Goal: Task Accomplishment & Management: Manage account settings

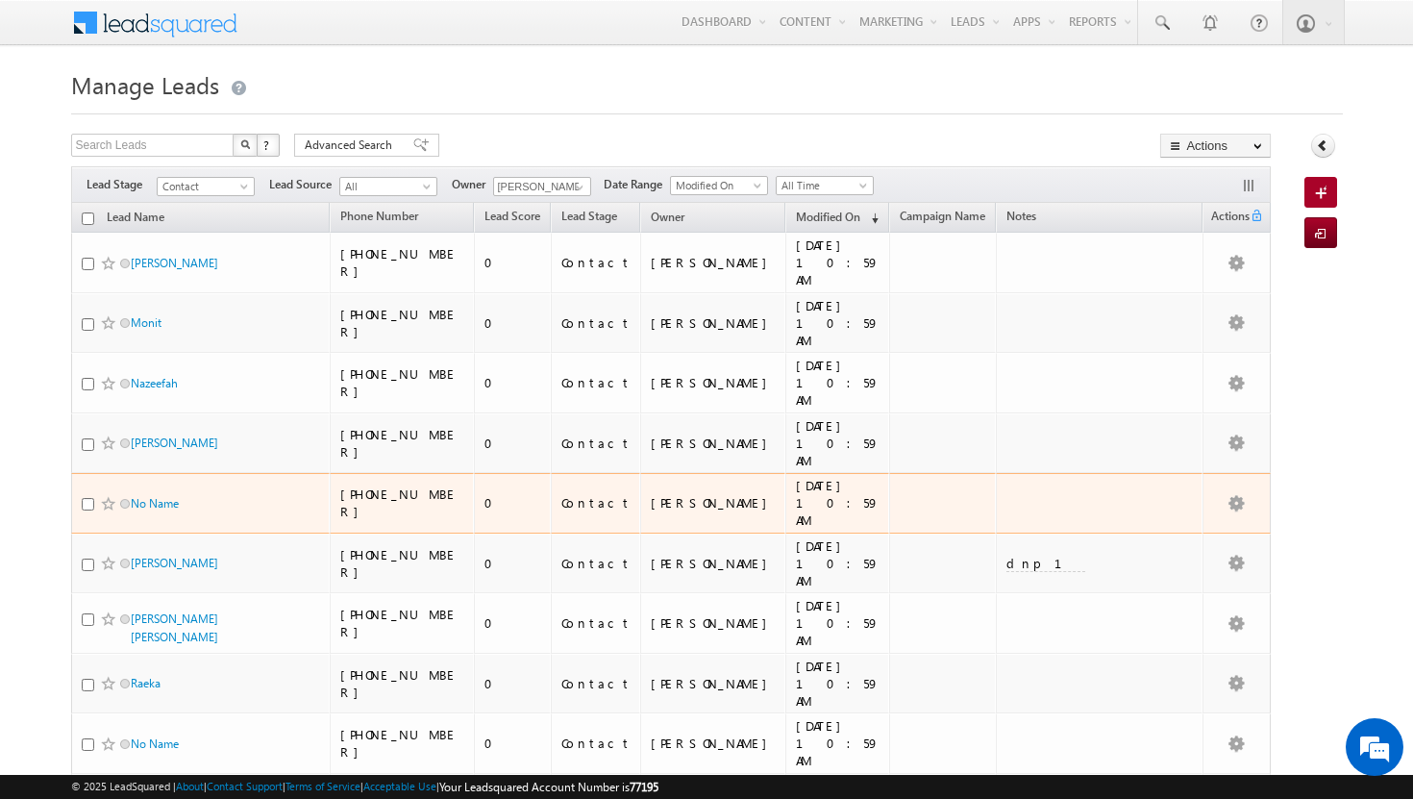
scroll to position [52, 0]
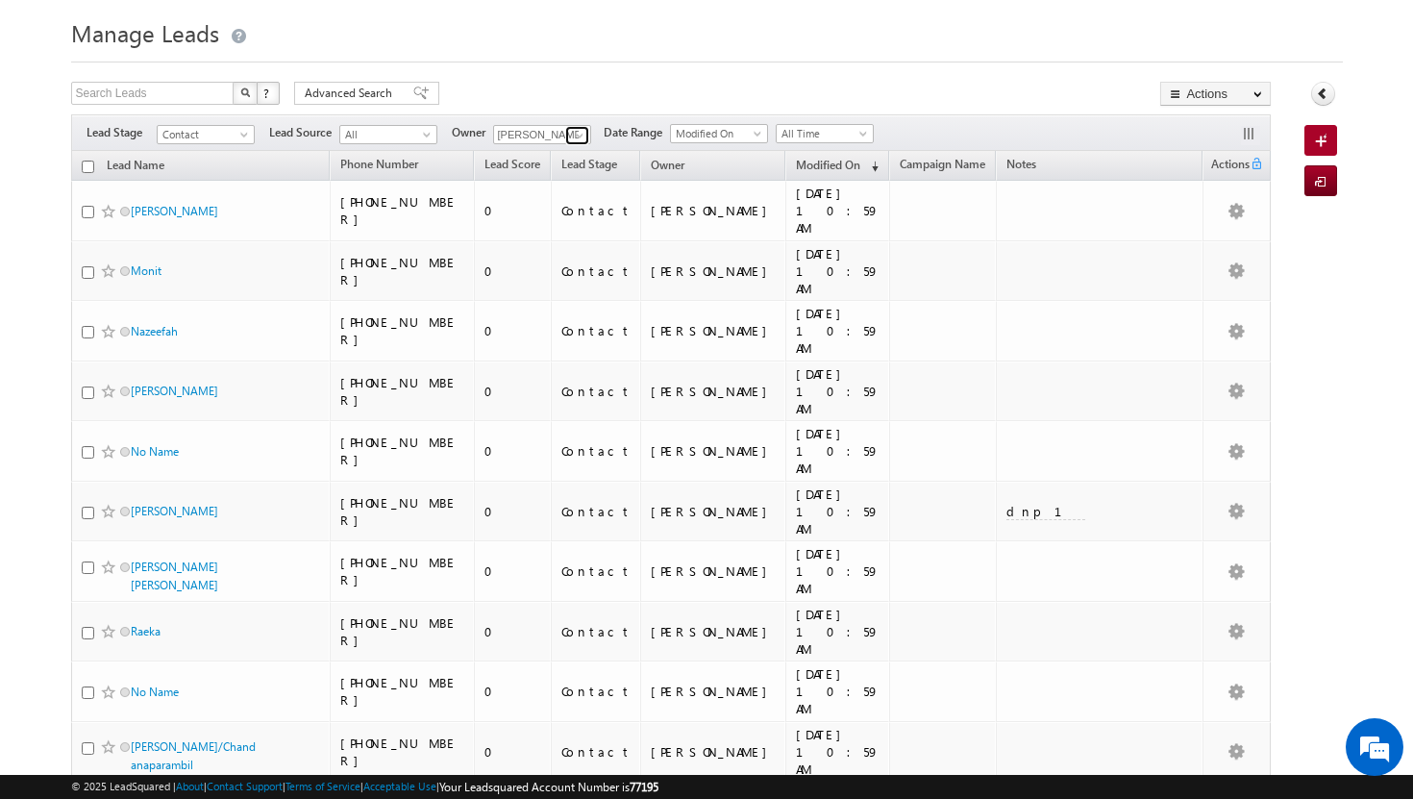
click at [577, 137] on span at bounding box center [579, 135] width 15 height 15
click at [379, 94] on span "Advanced Search" at bounding box center [351, 93] width 93 height 17
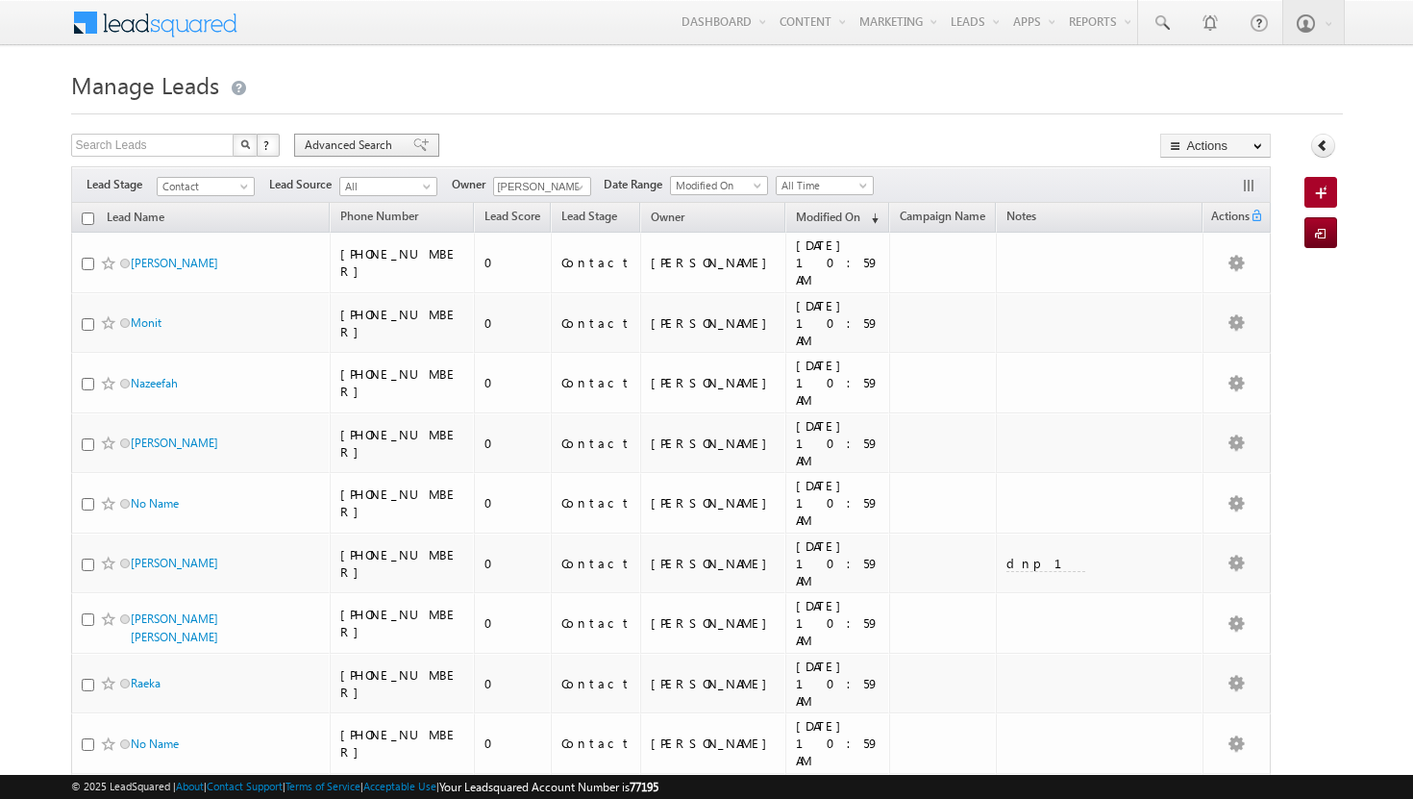
click at [370, 142] on span "Advanced Search" at bounding box center [351, 145] width 93 height 17
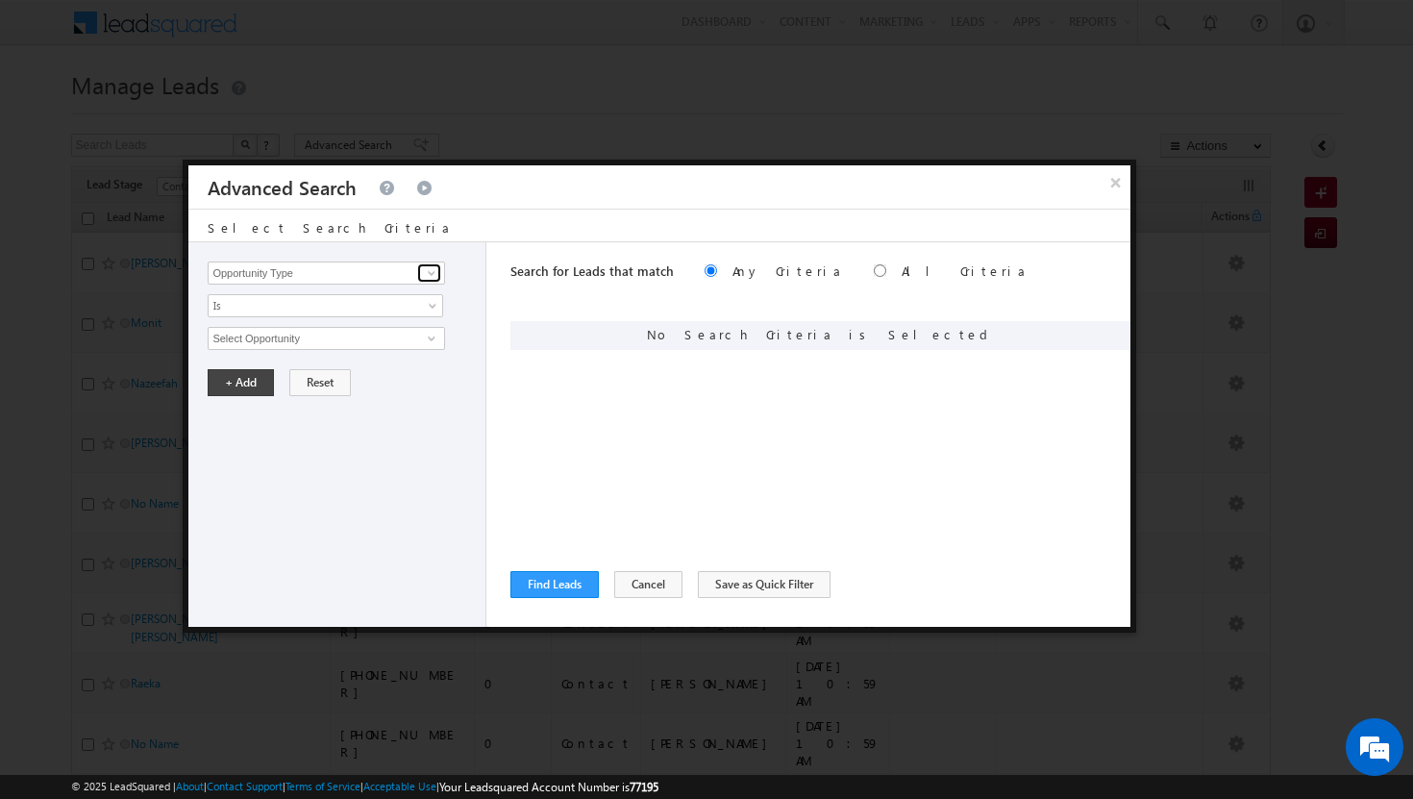
click at [431, 266] on span at bounding box center [431, 272] width 15 height 15
click at [385, 358] on link "Modified On" at bounding box center [326, 352] width 237 height 22
type input "Modified On"
click at [418, 339] on link "All Time" at bounding box center [326, 338] width 236 height 23
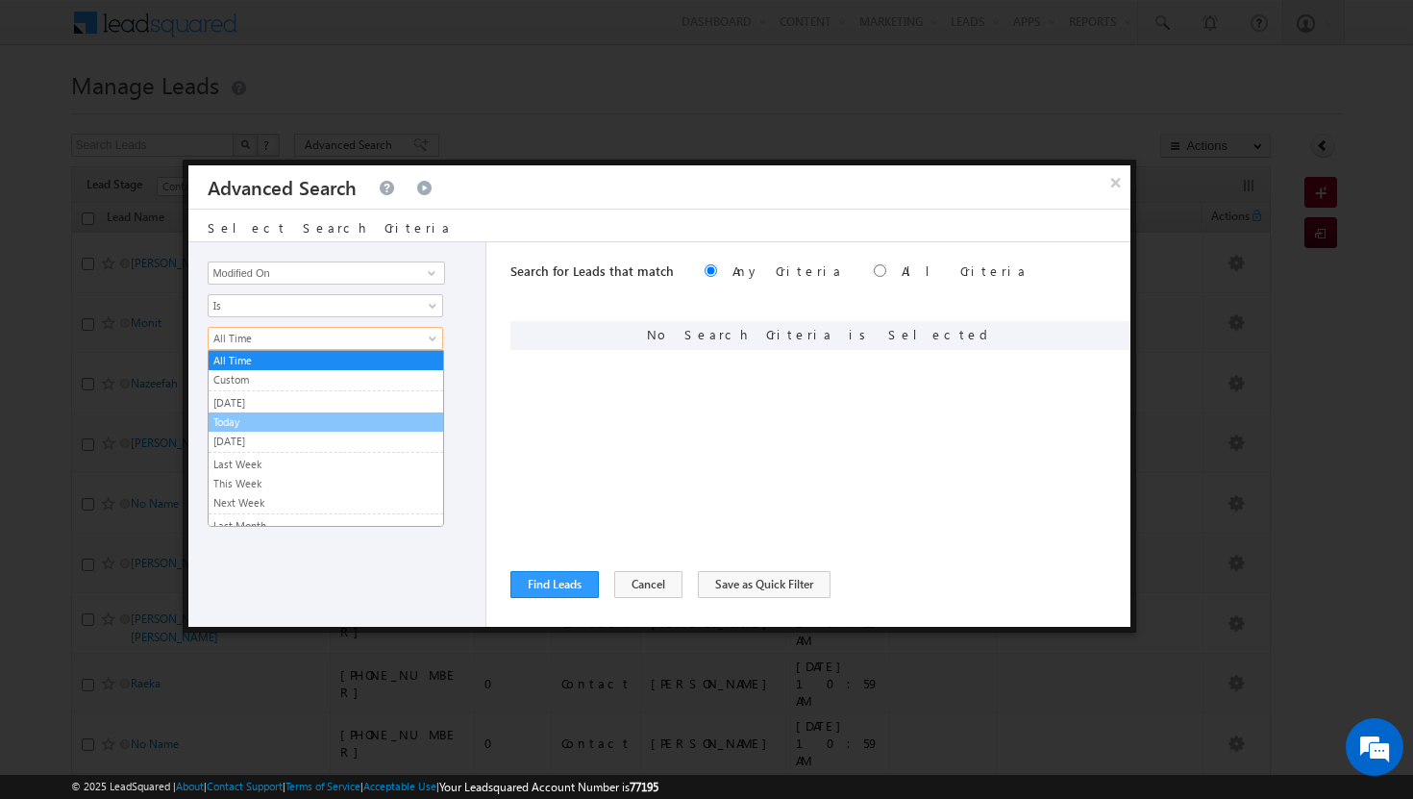
click at [313, 421] on link "Today" at bounding box center [326, 421] width 235 height 17
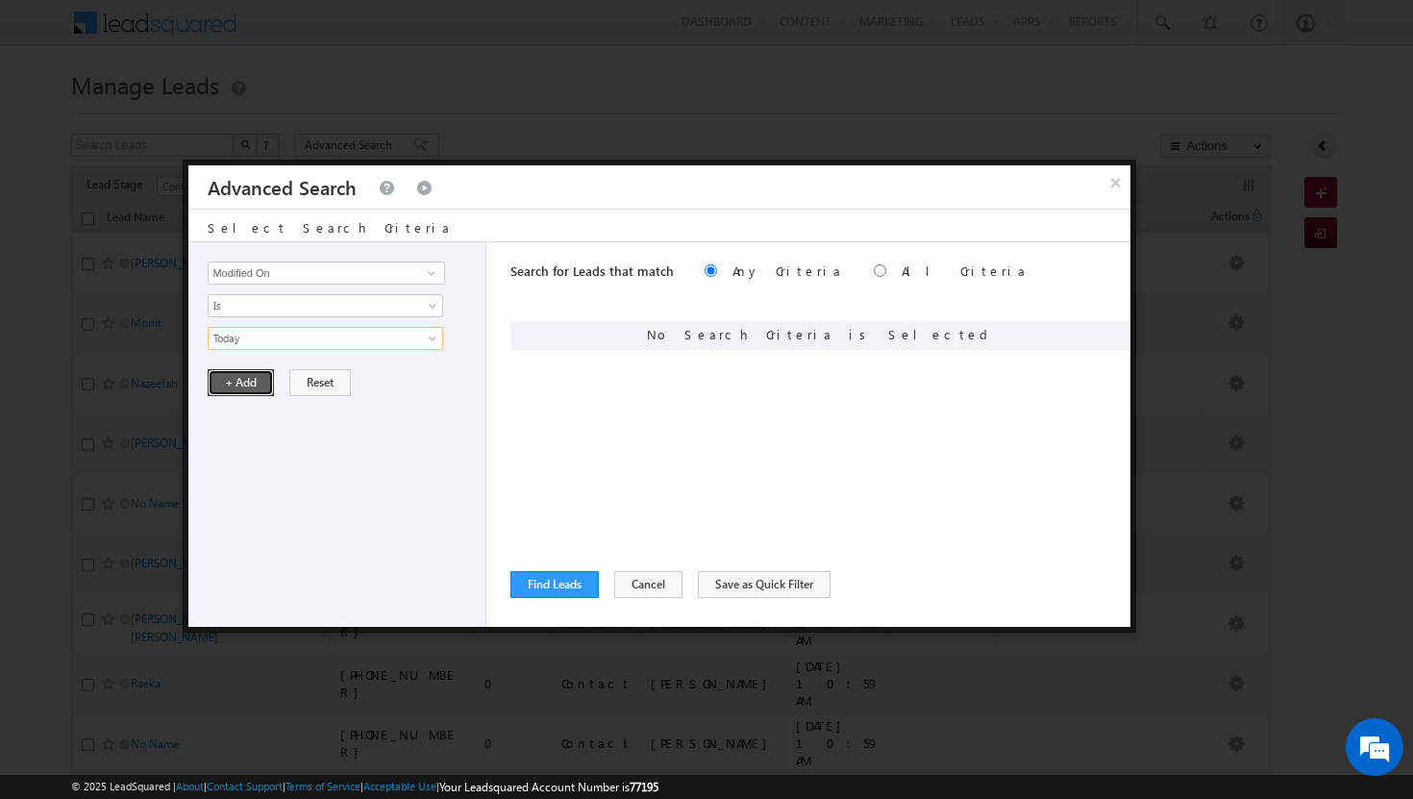
click at [238, 382] on button "+ Add" at bounding box center [241, 382] width 66 height 27
click at [430, 273] on span at bounding box center [431, 272] width 15 height 15
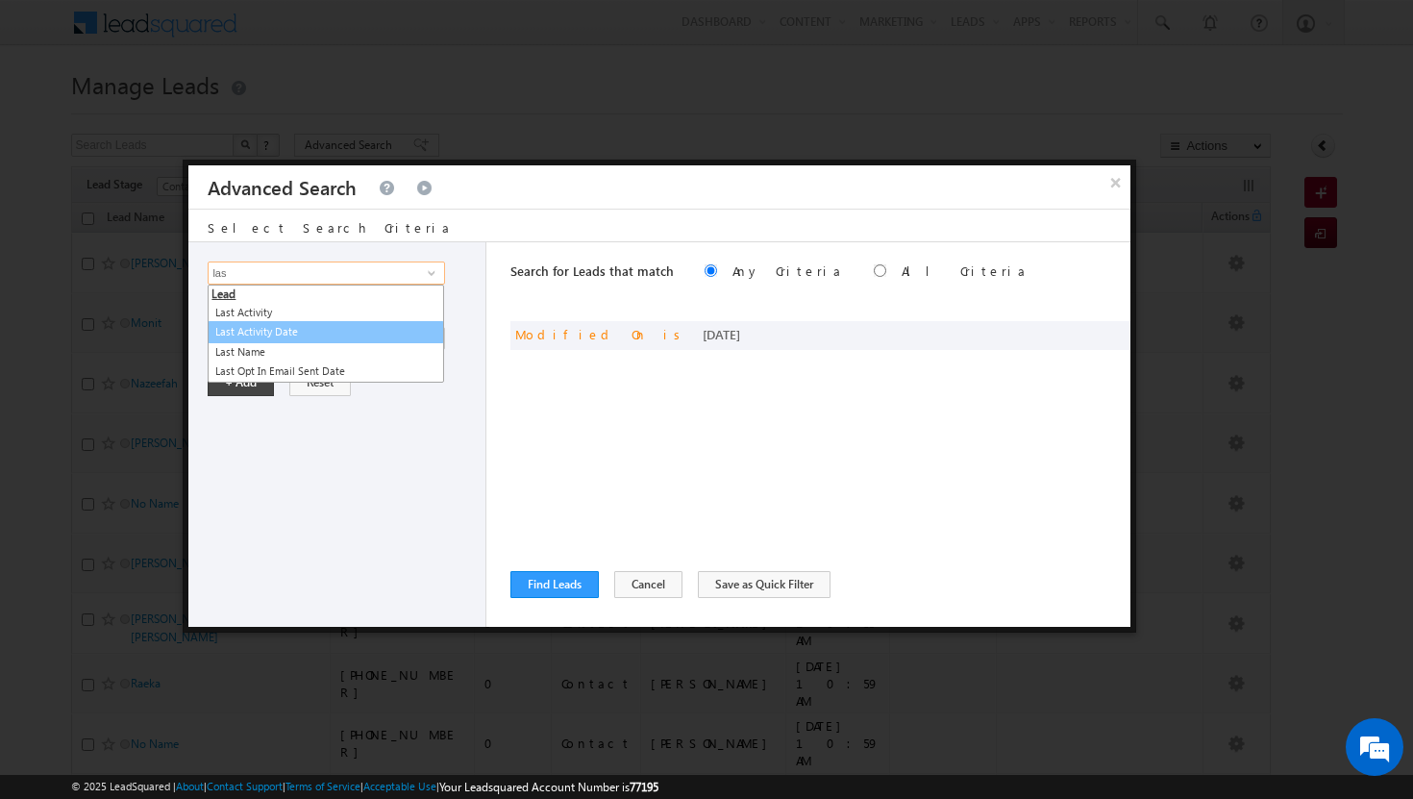
click at [367, 335] on link "Last Activity Date" at bounding box center [326, 332] width 237 height 22
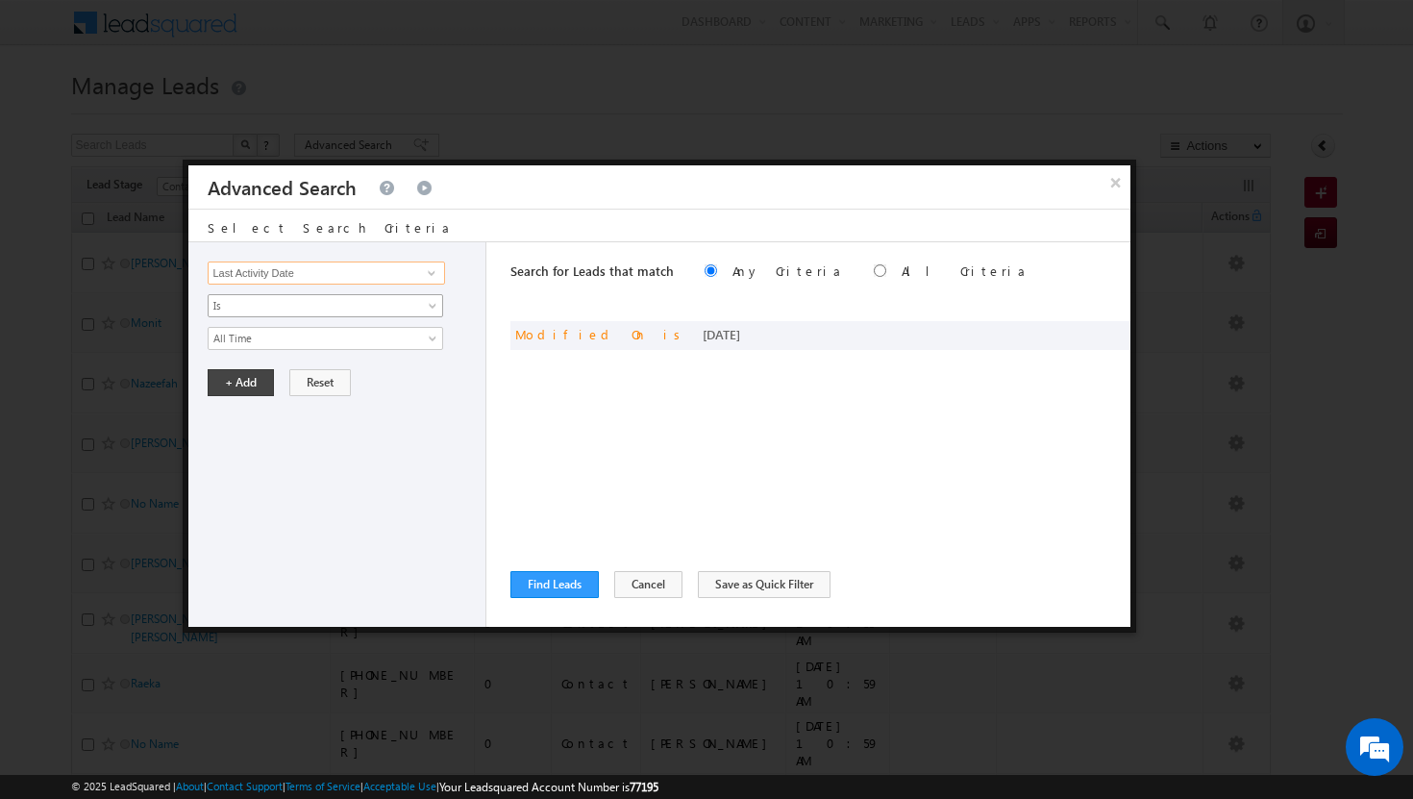
type input "Last Activity Date"
click at [426, 307] on link "Is" at bounding box center [326, 305] width 236 height 23
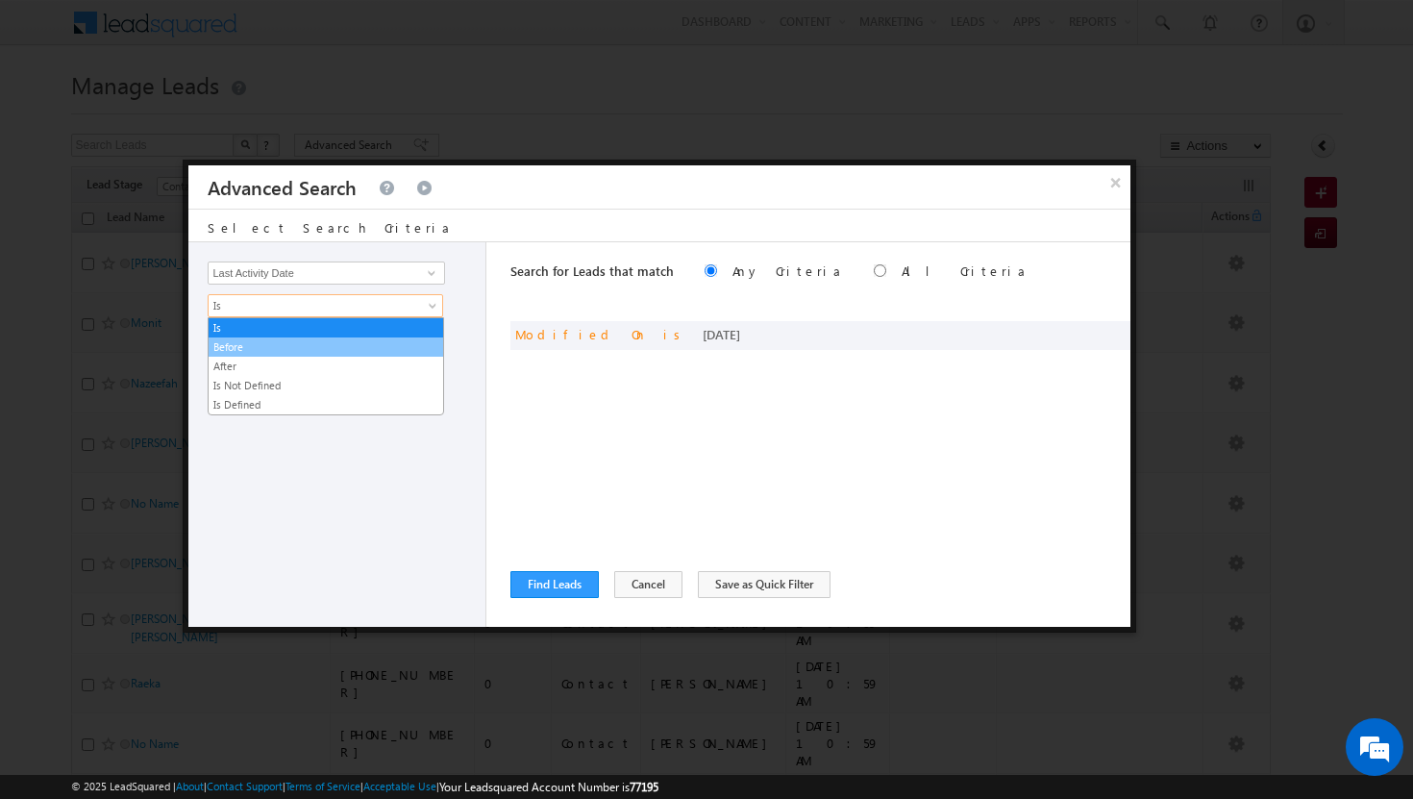
click at [403, 345] on link "Before" at bounding box center [326, 346] width 235 height 17
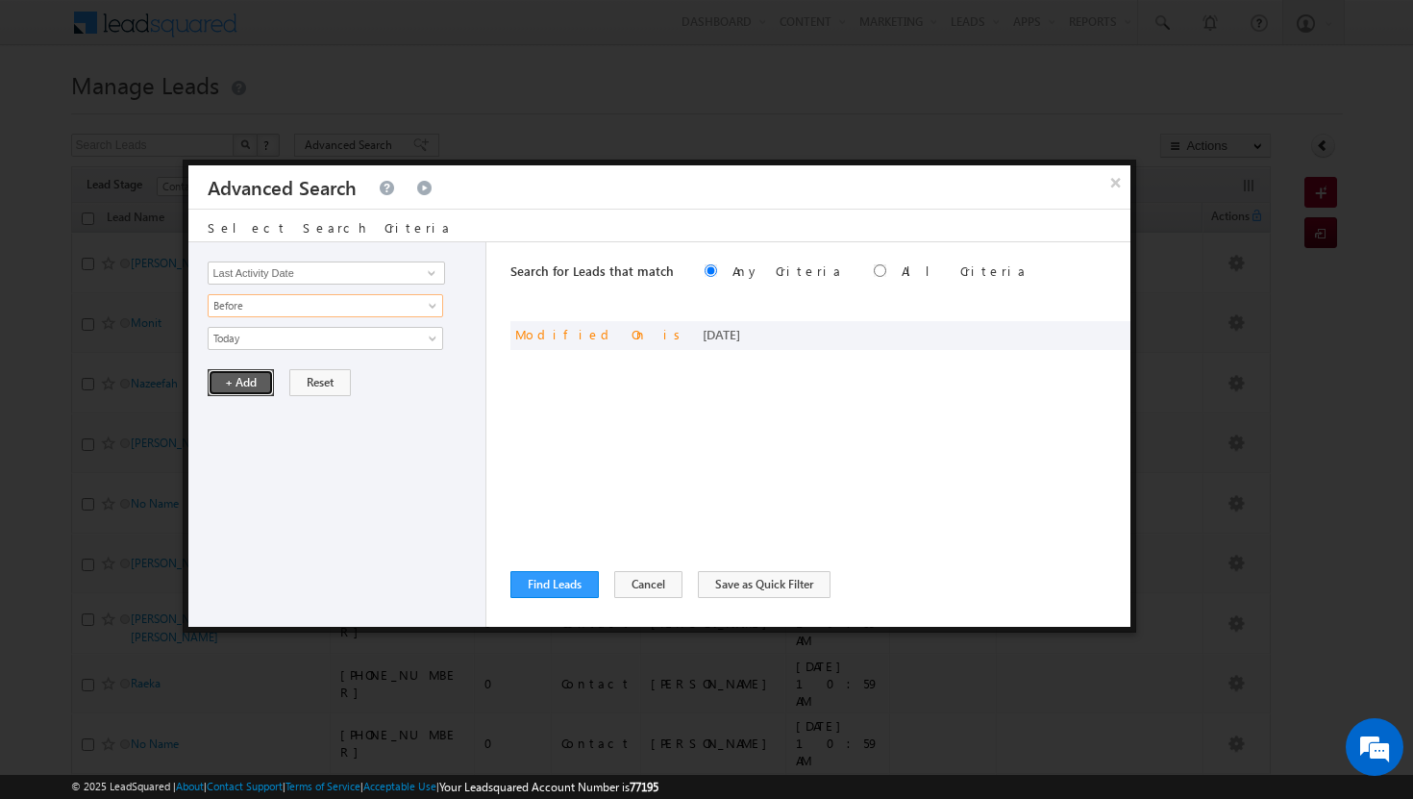
click at [261, 381] on button "+ Add" at bounding box center [241, 382] width 66 height 27
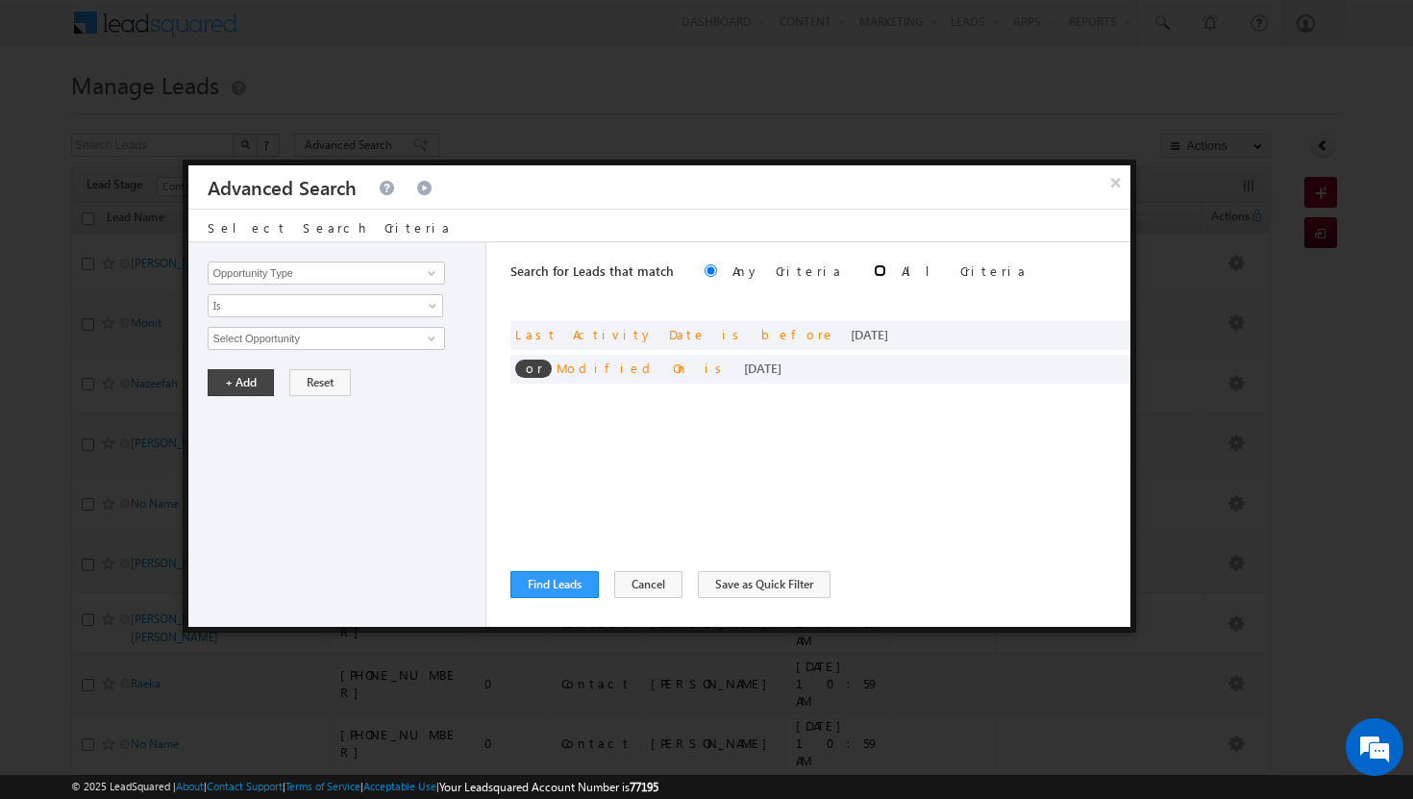
click at [874, 272] on input "radio" at bounding box center [880, 270] width 13 height 13
radio input "true"
click at [567, 579] on button "Find Leads" at bounding box center [555, 584] width 88 height 27
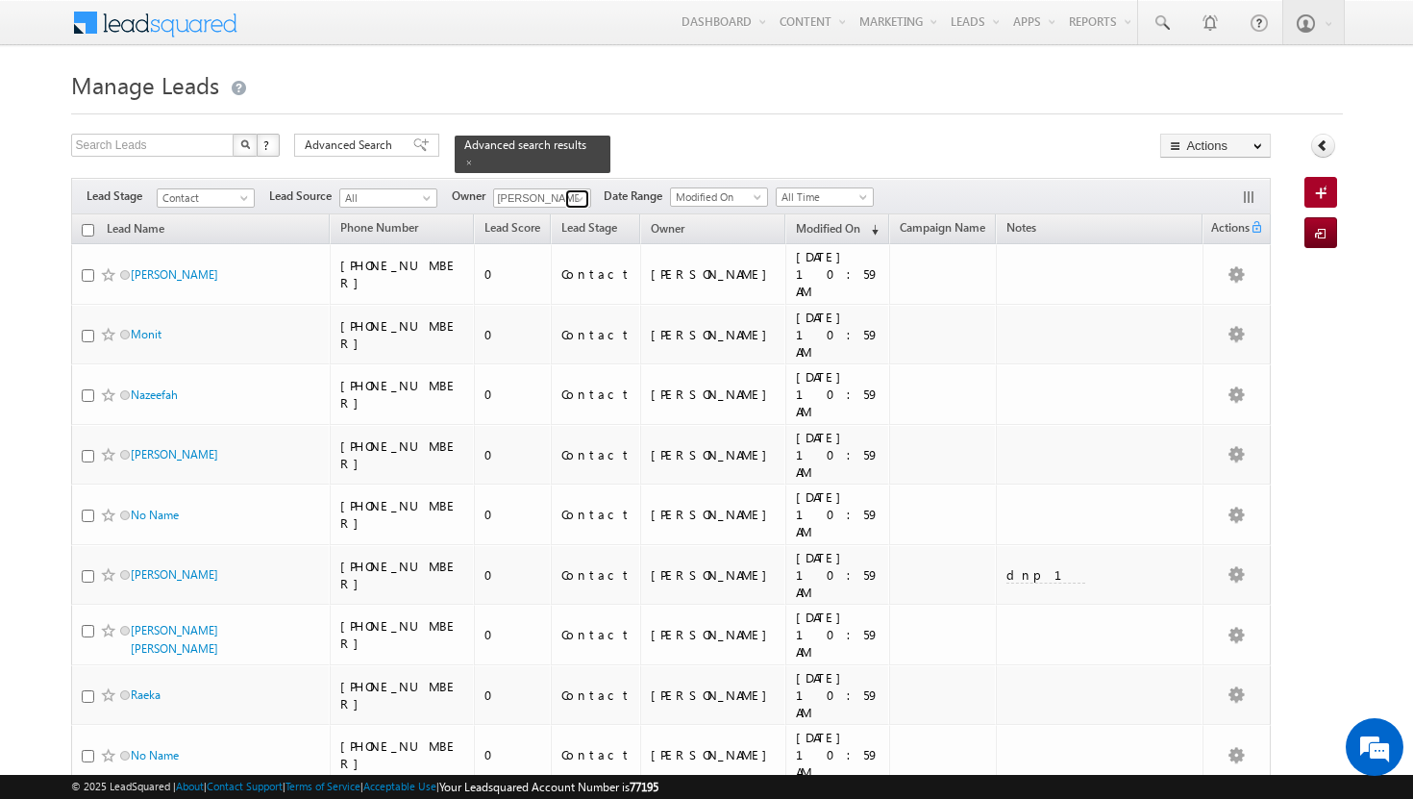
click at [578, 191] on span at bounding box center [579, 198] width 15 height 15
click at [543, 226] on span "[PERSON_NAME][EMAIL_ADDRESS][DOMAIN_NAME]" at bounding box center [587, 233] width 173 height 14
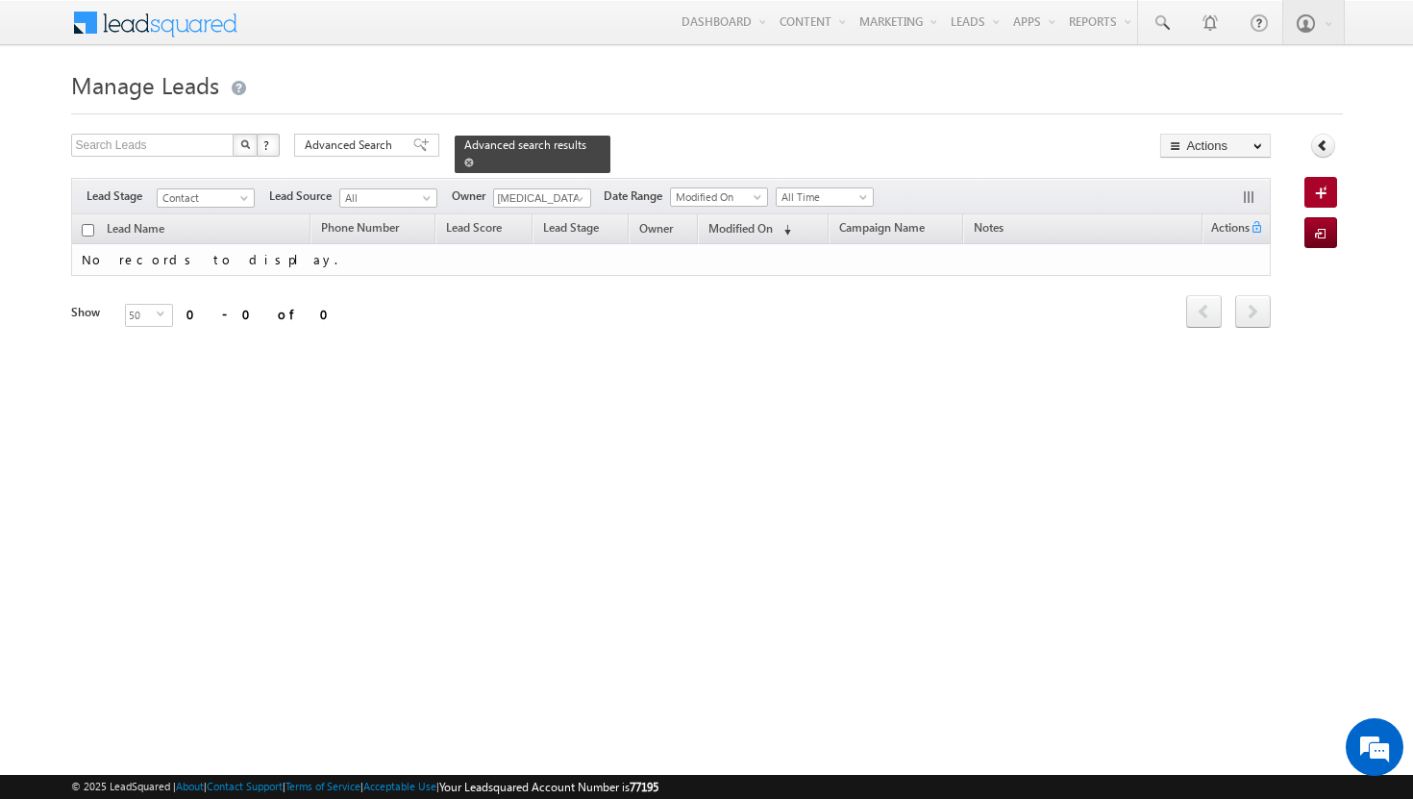
click at [474, 154] on link at bounding box center [469, 162] width 10 height 16
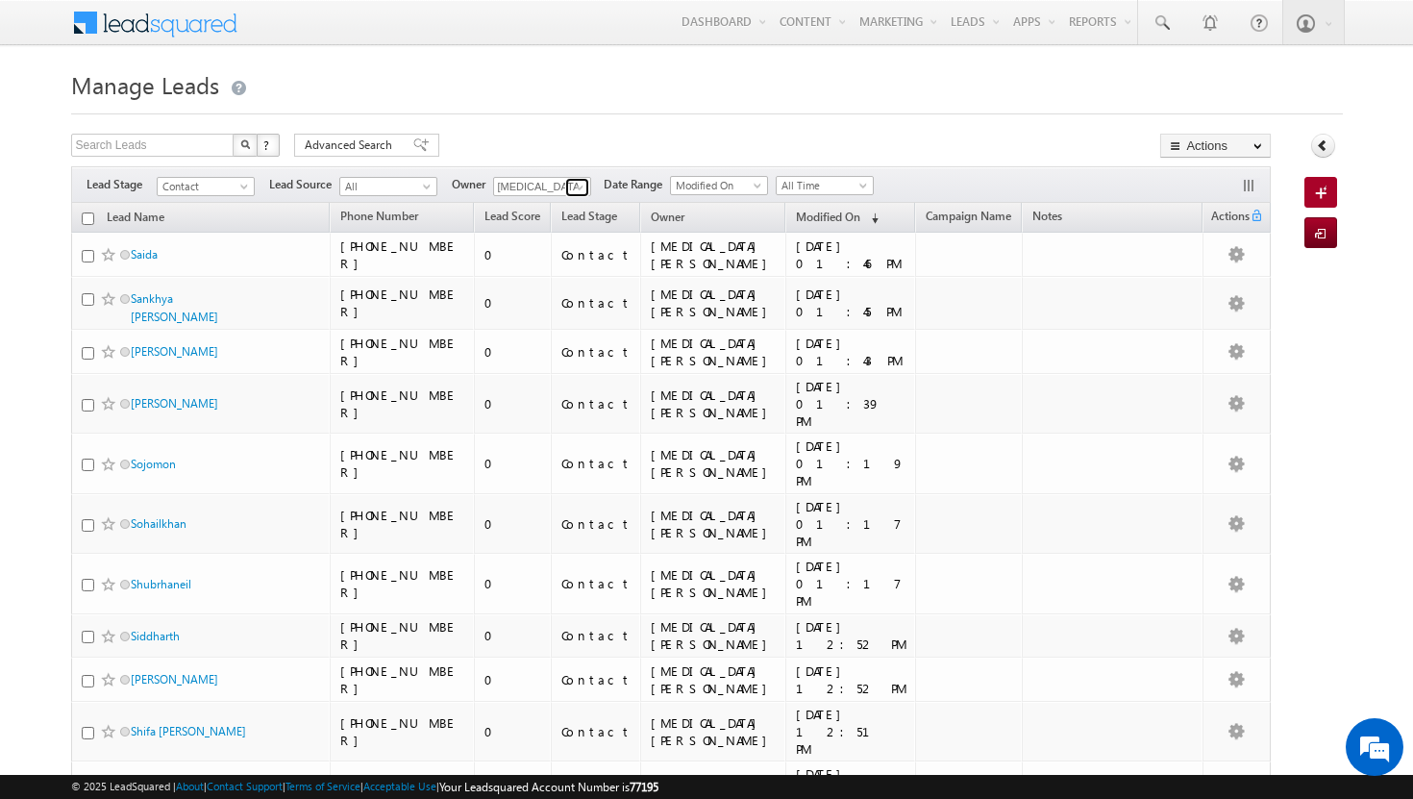
click at [582, 183] on span at bounding box center [579, 187] width 15 height 15
click at [563, 213] on link "[PERSON_NAME] [PERSON_NAME][EMAIL_ADDRESS][PERSON_NAME][DOMAIN_NAME]" at bounding box center [589, 214] width 192 height 37
type input "[PERSON_NAME]"
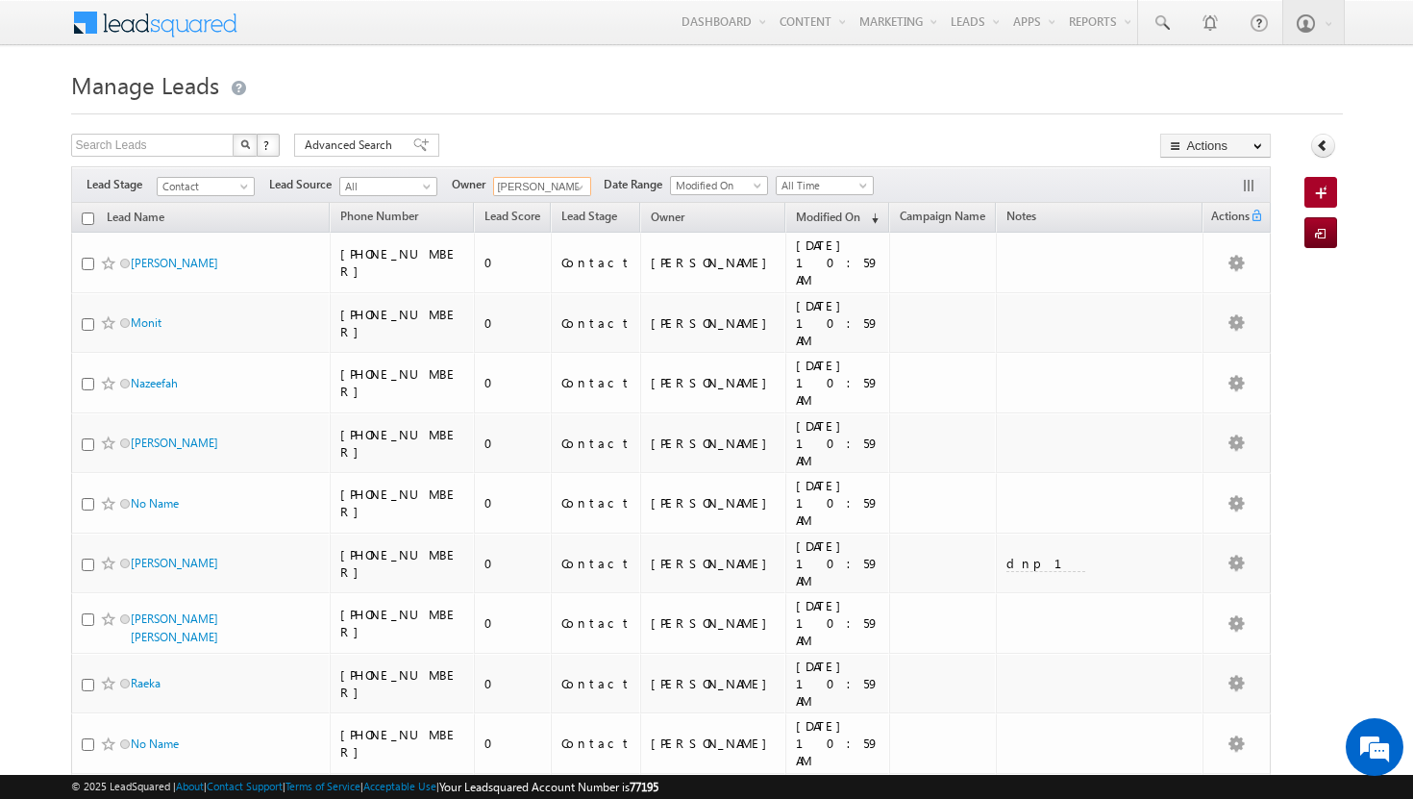
click at [88, 216] on input "checkbox" at bounding box center [88, 219] width 13 height 13
checkbox input "true"
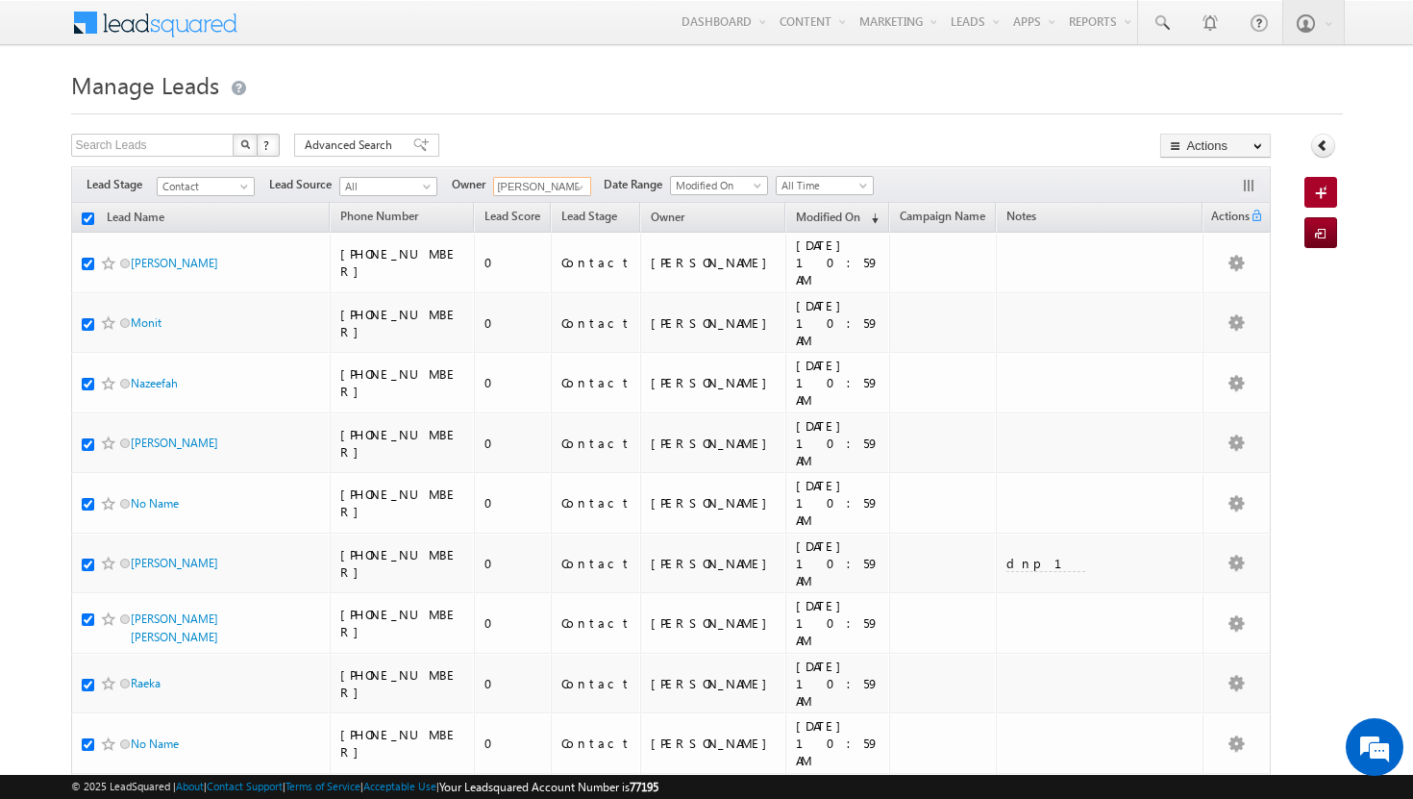
checkbox input "true"
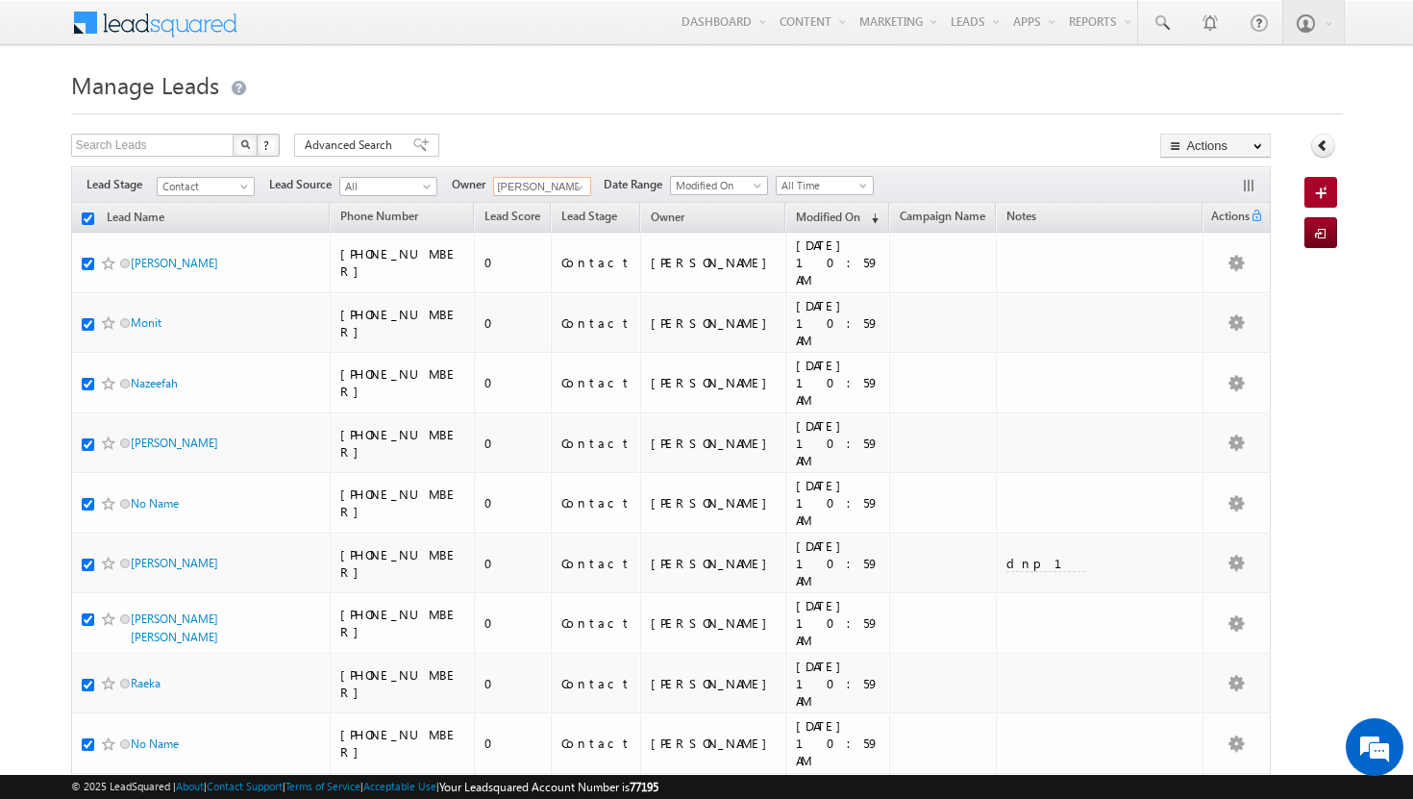
checkbox input "true"
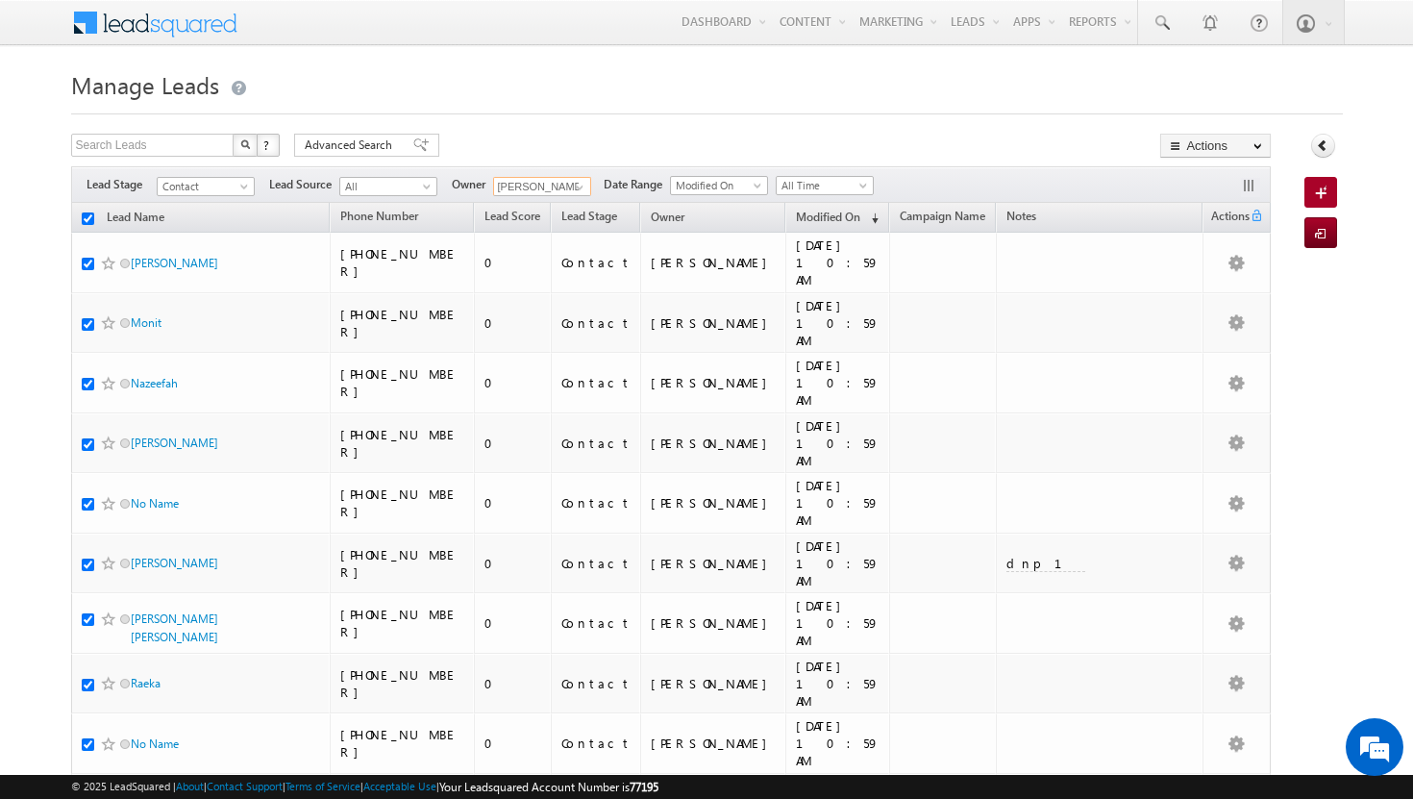
checkbox input "true"
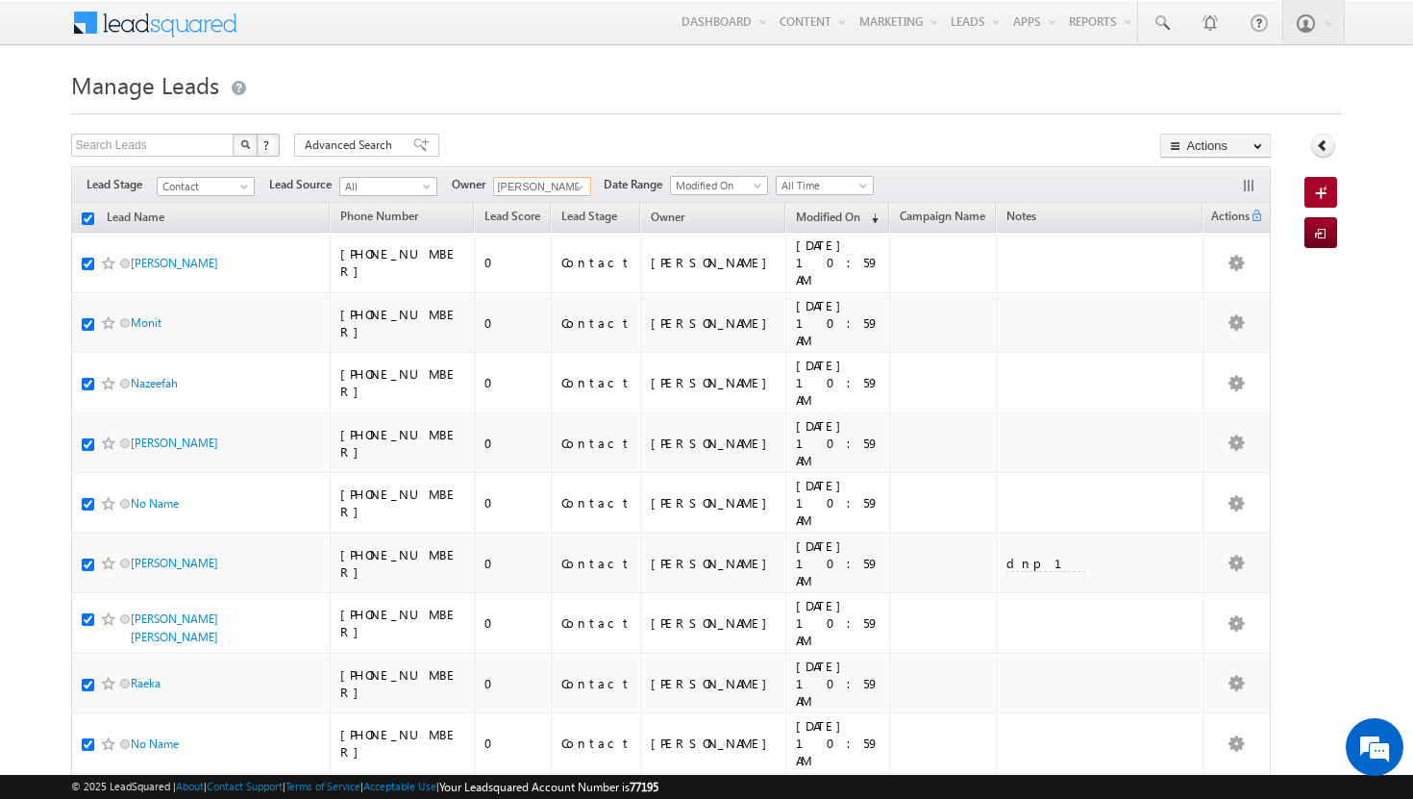
checkbox input "true"
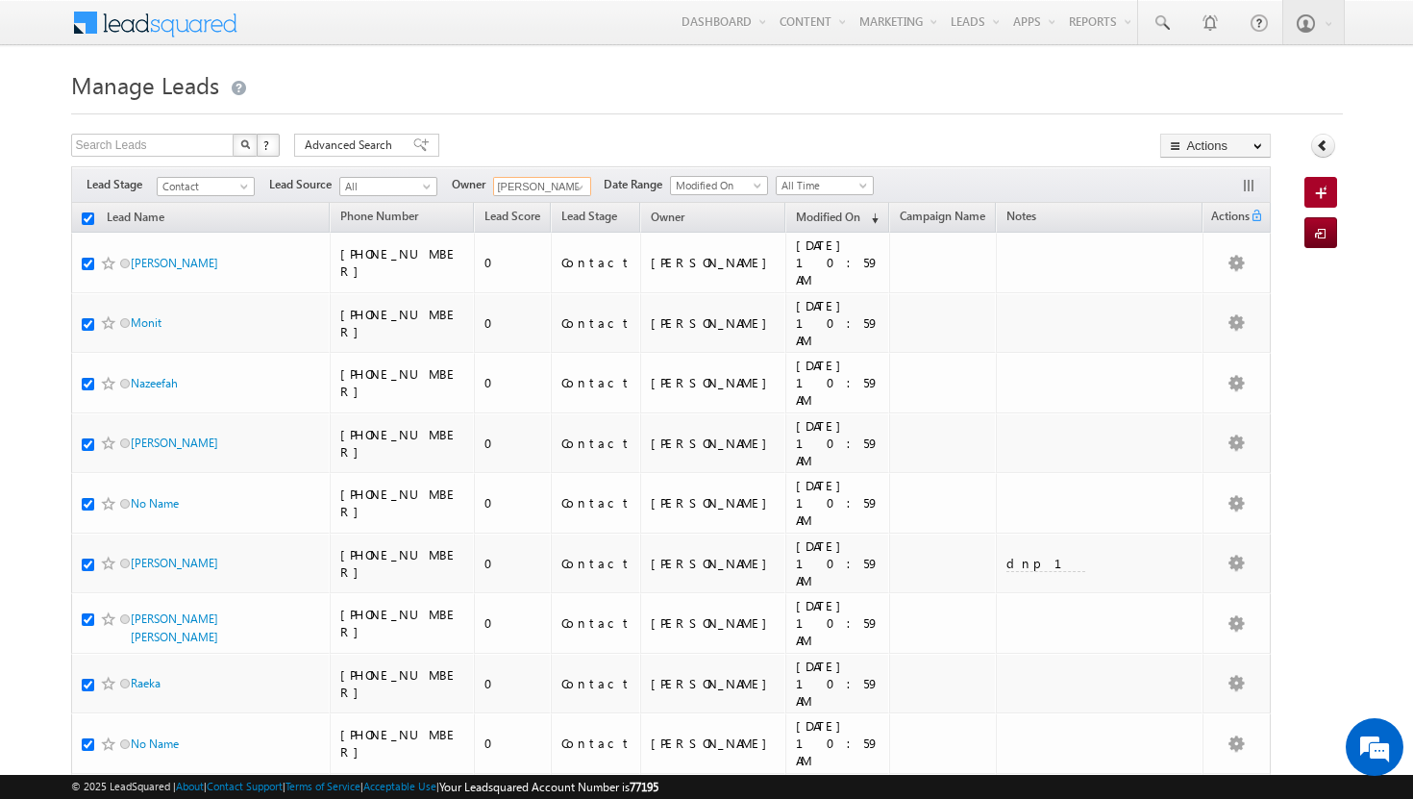
checkbox input "true"
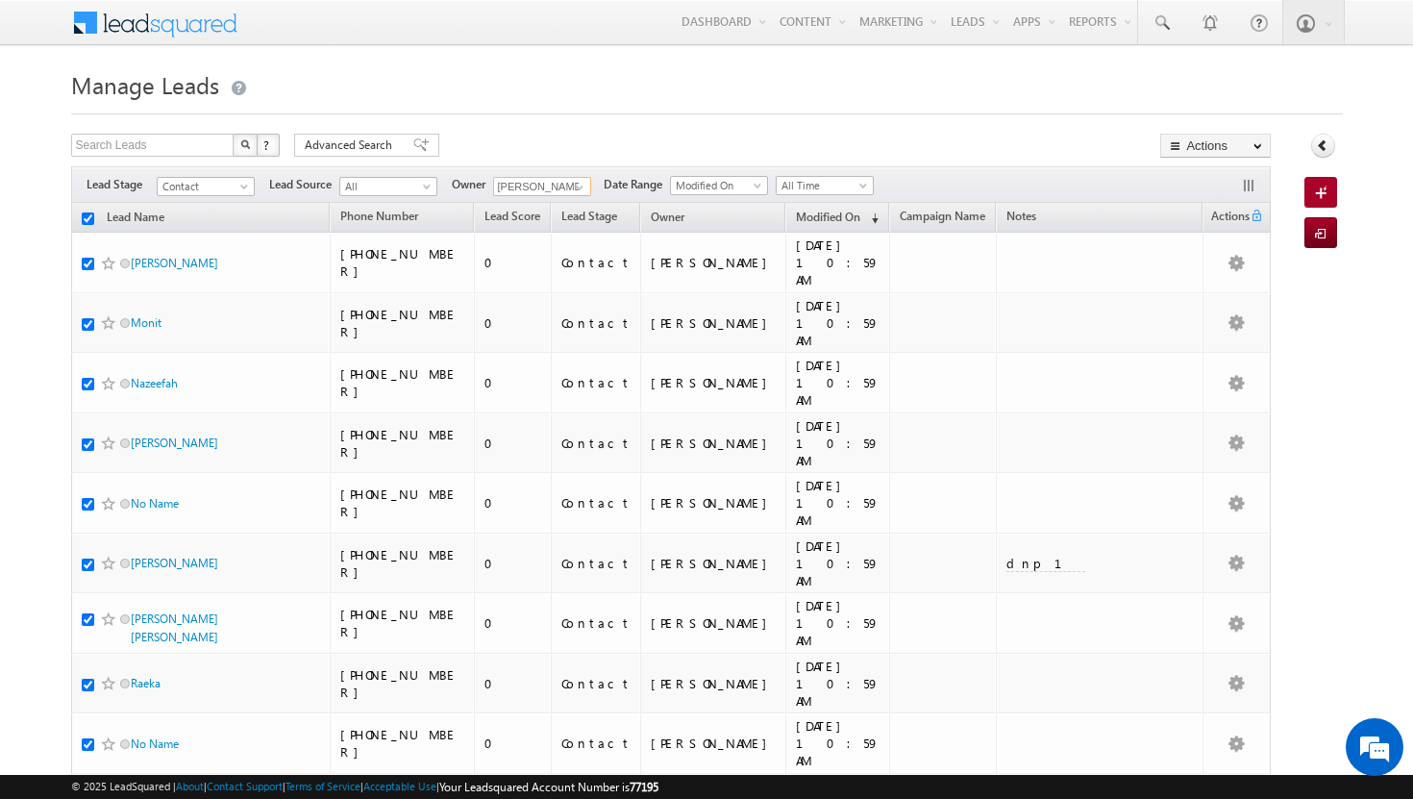
checkbox input "true"
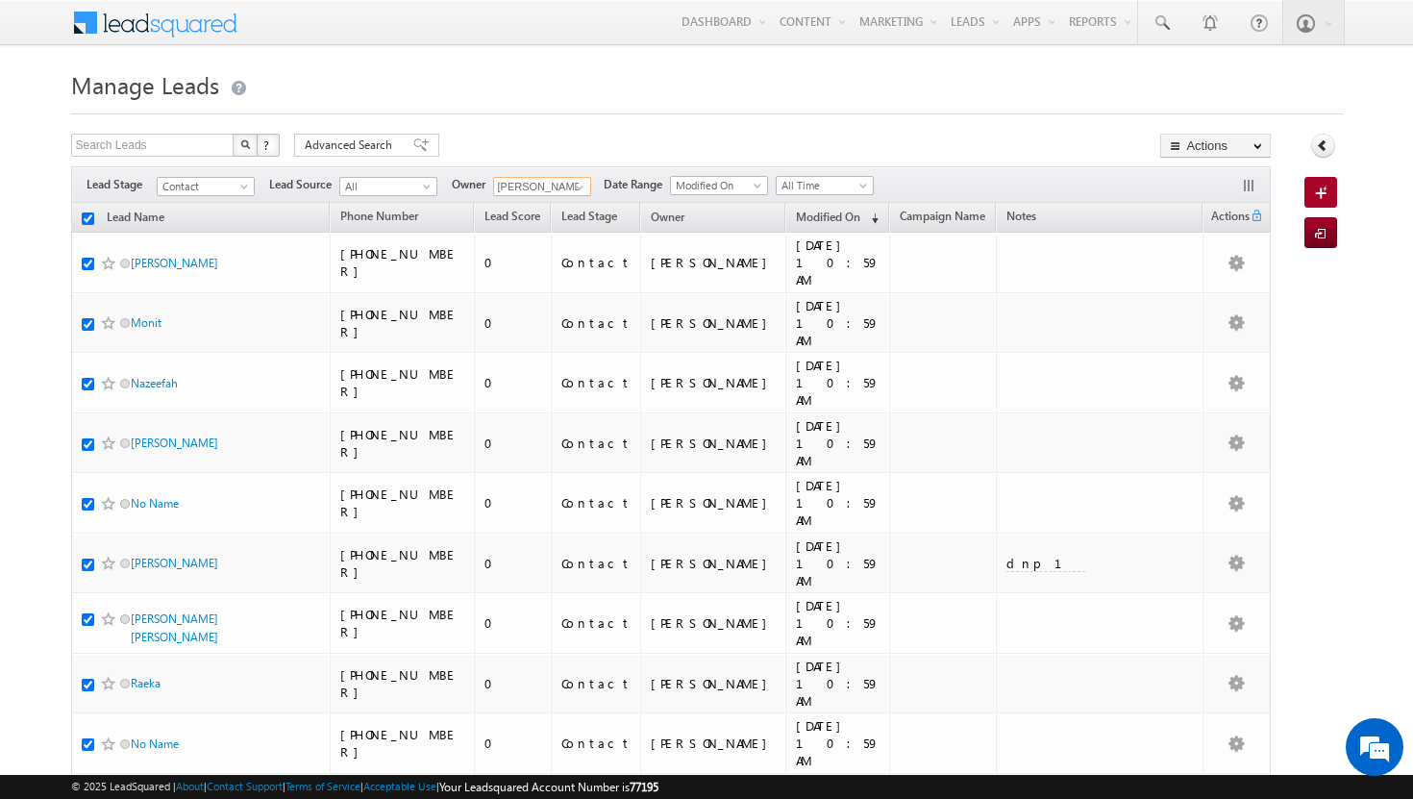
checkbox input "true"
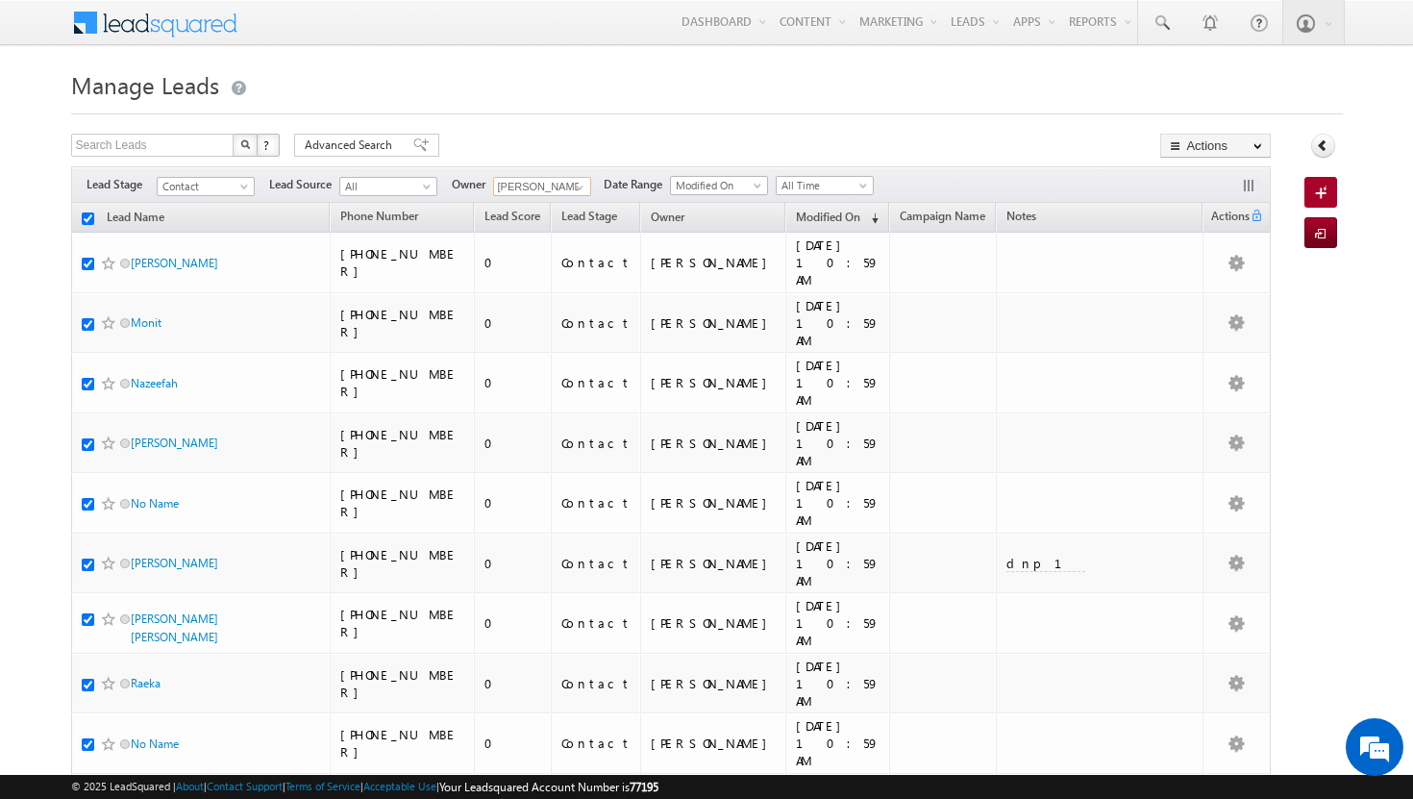
checkbox input "true"
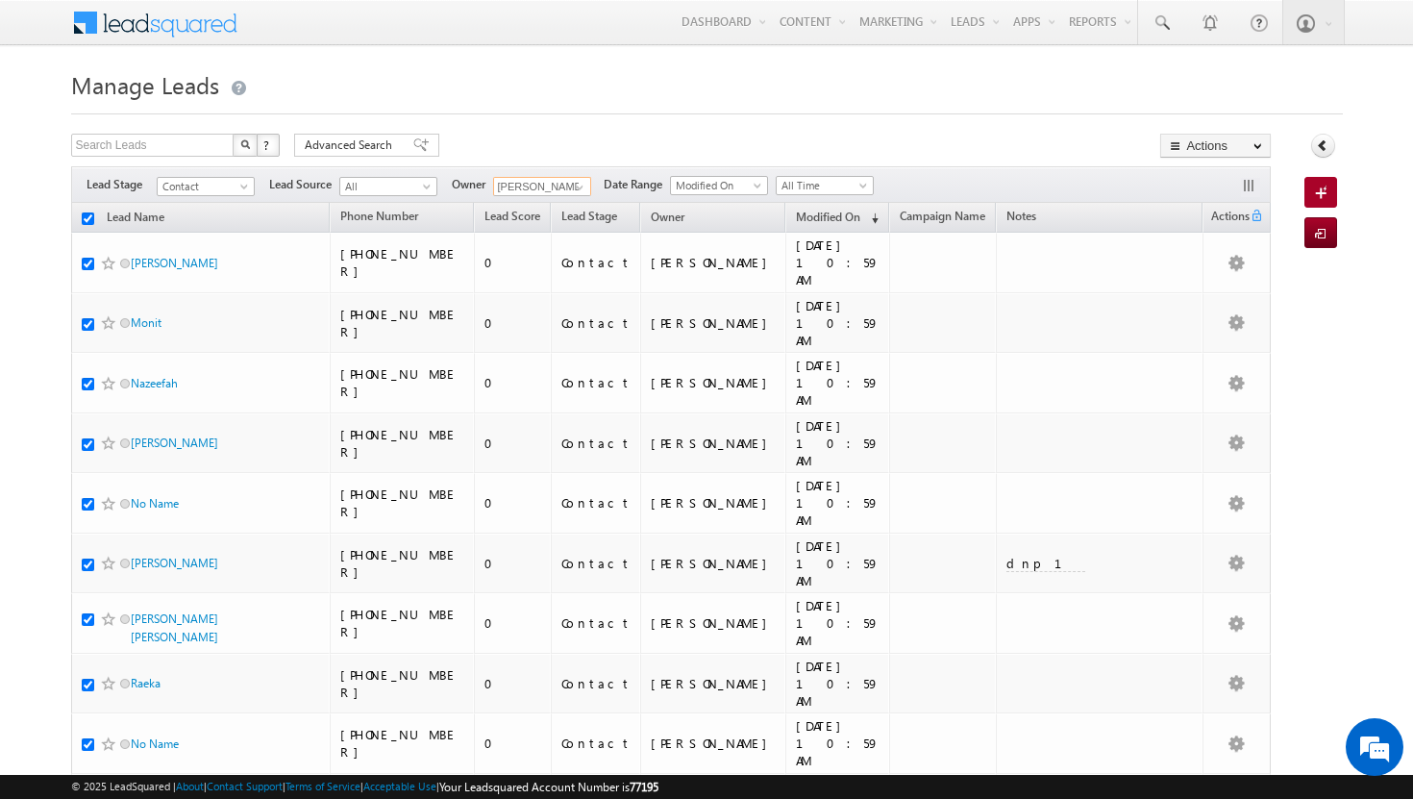
checkbox input "true"
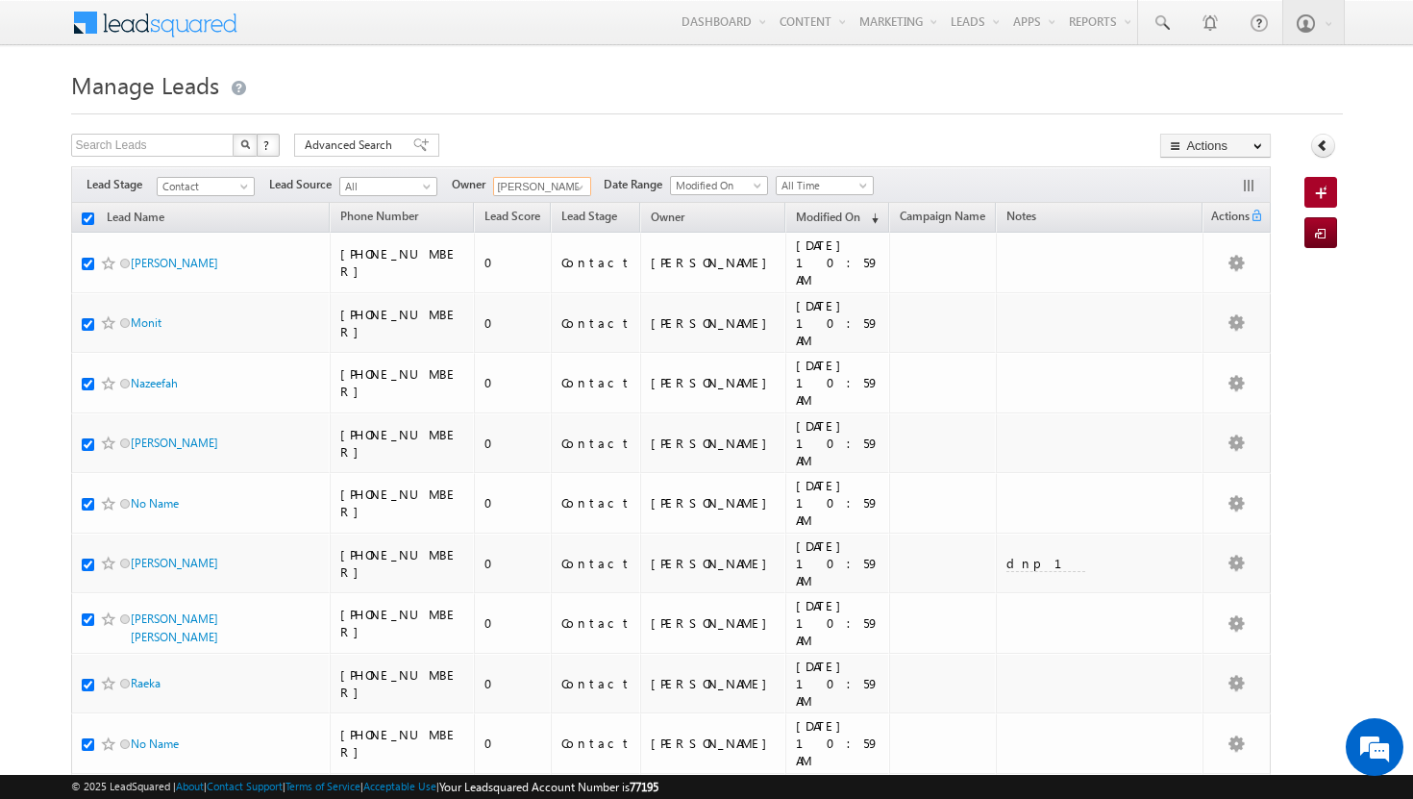
checkbox input "true"
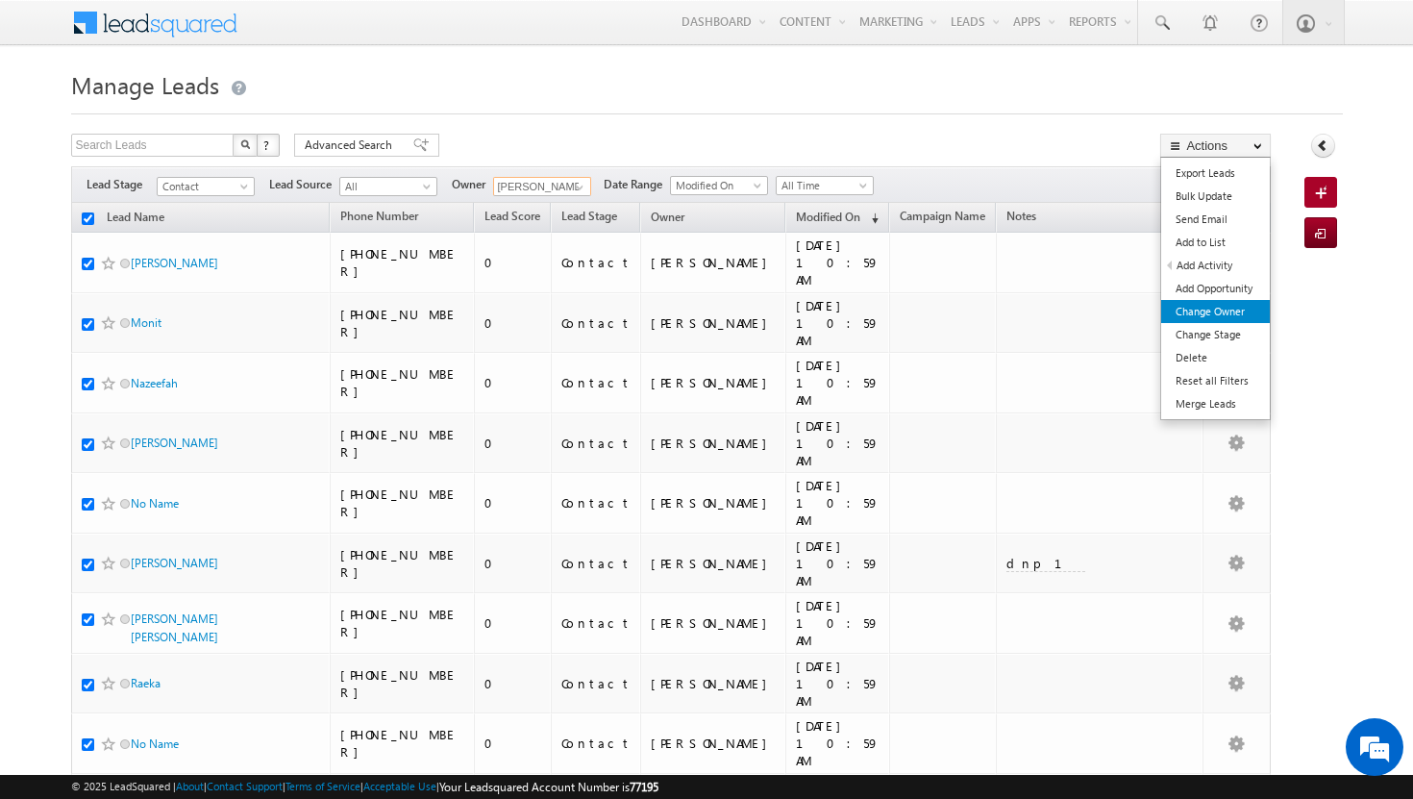
type input "[PERSON_NAME]"
click at [1234, 318] on link "Change Owner" at bounding box center [1216, 311] width 109 height 23
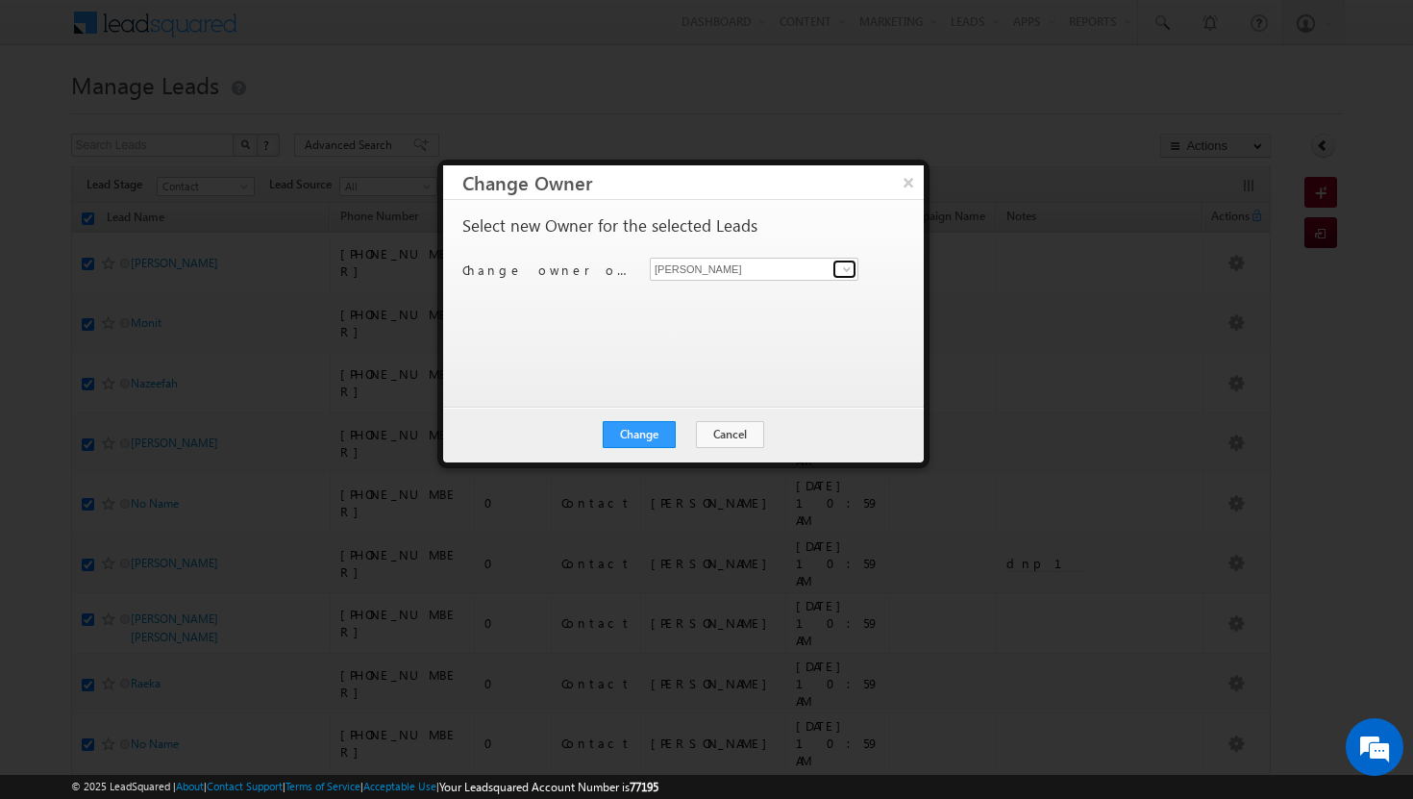
click at [840, 269] on span at bounding box center [846, 269] width 15 height 15
click at [823, 296] on link "[MEDICAL_DATA][PERSON_NAME] [MEDICAL_DATA][PERSON_NAME][EMAIL_ADDRESS][DOMAIN_N…" at bounding box center [754, 299] width 209 height 37
type input "[MEDICAL_DATA][PERSON_NAME]"
click at [612, 433] on button "Change" at bounding box center [639, 434] width 73 height 27
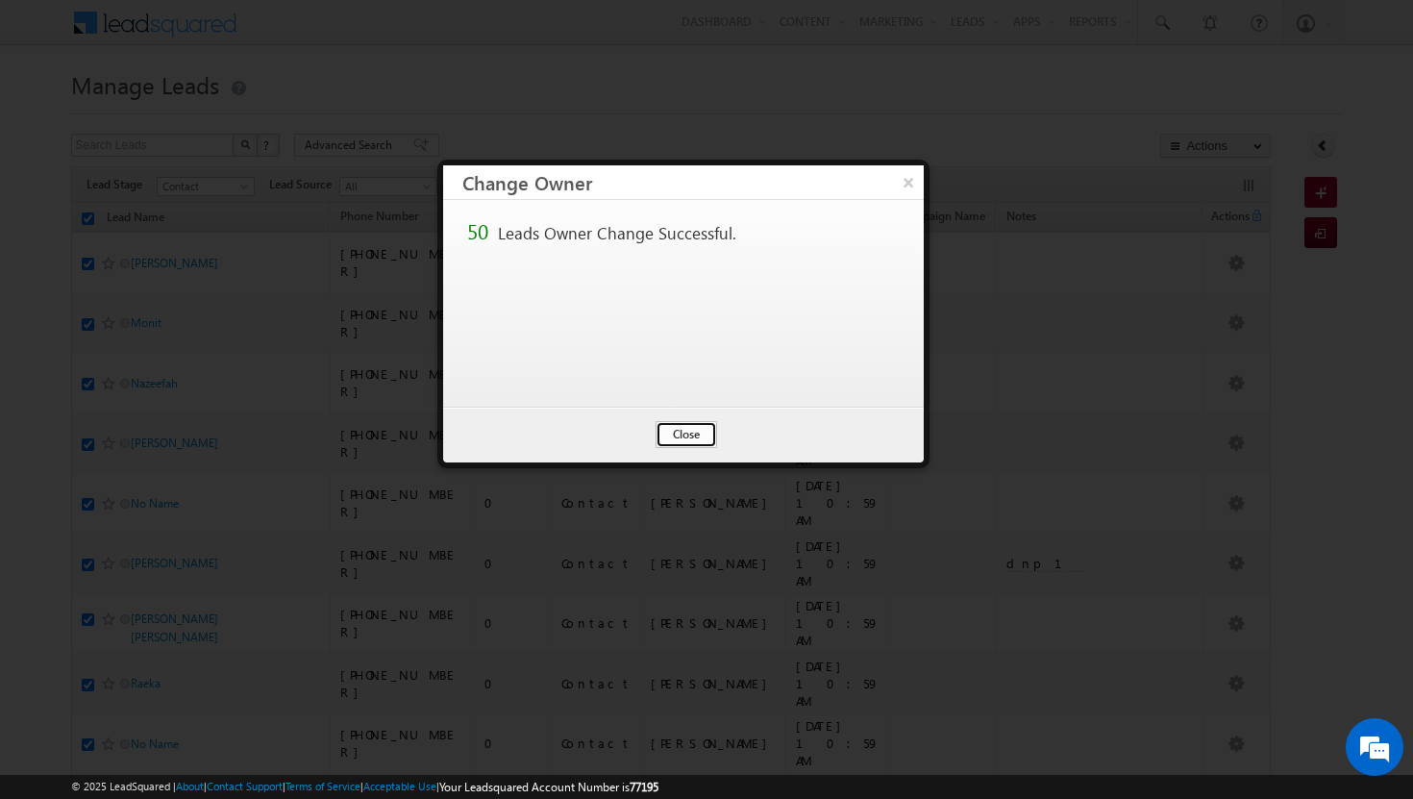
click at [683, 435] on button "Close" at bounding box center [687, 434] width 62 height 27
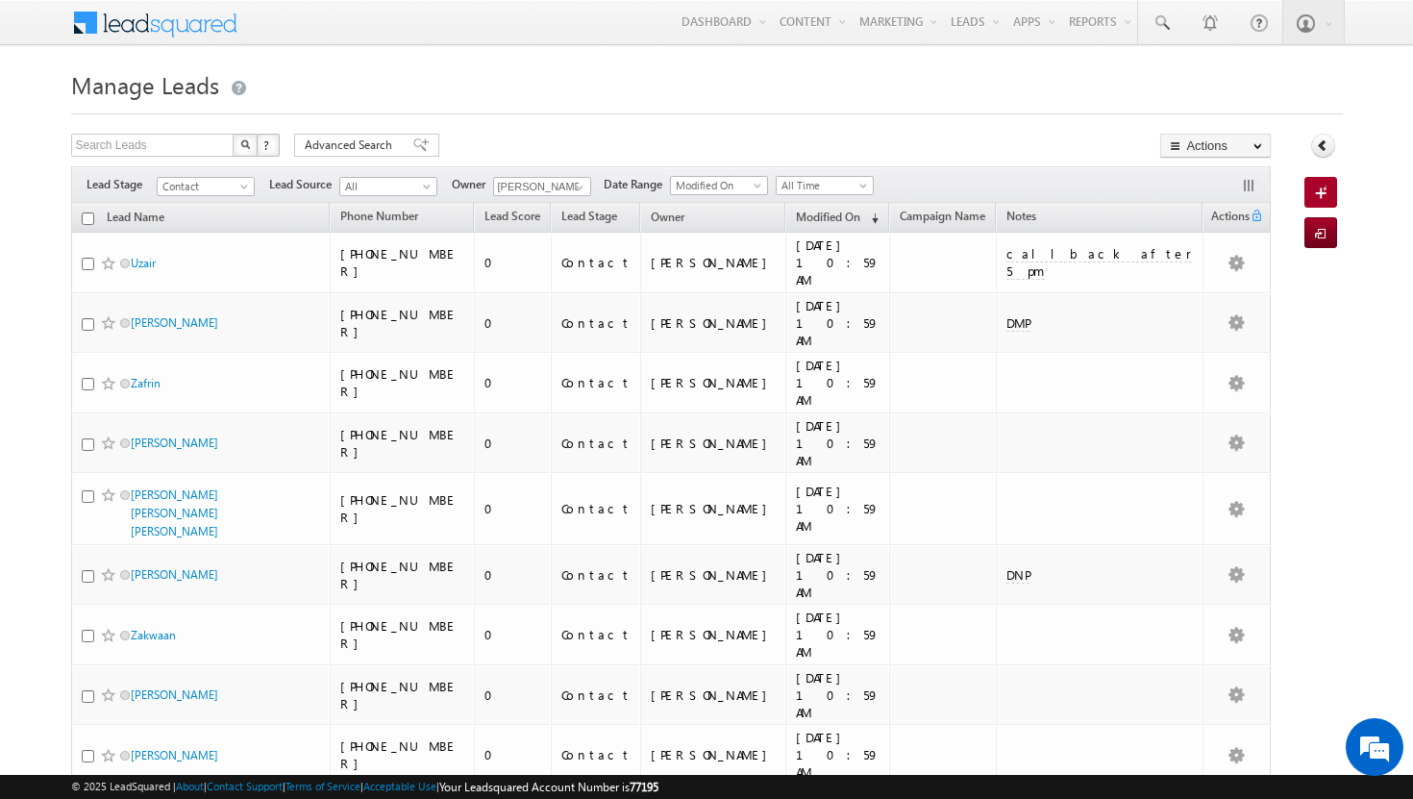
click at [714, 83] on h1 "Manage Leads" at bounding box center [707, 83] width 1272 height 38
click at [83, 218] on input "checkbox" at bounding box center [88, 219] width 13 height 13
checkbox input "true"
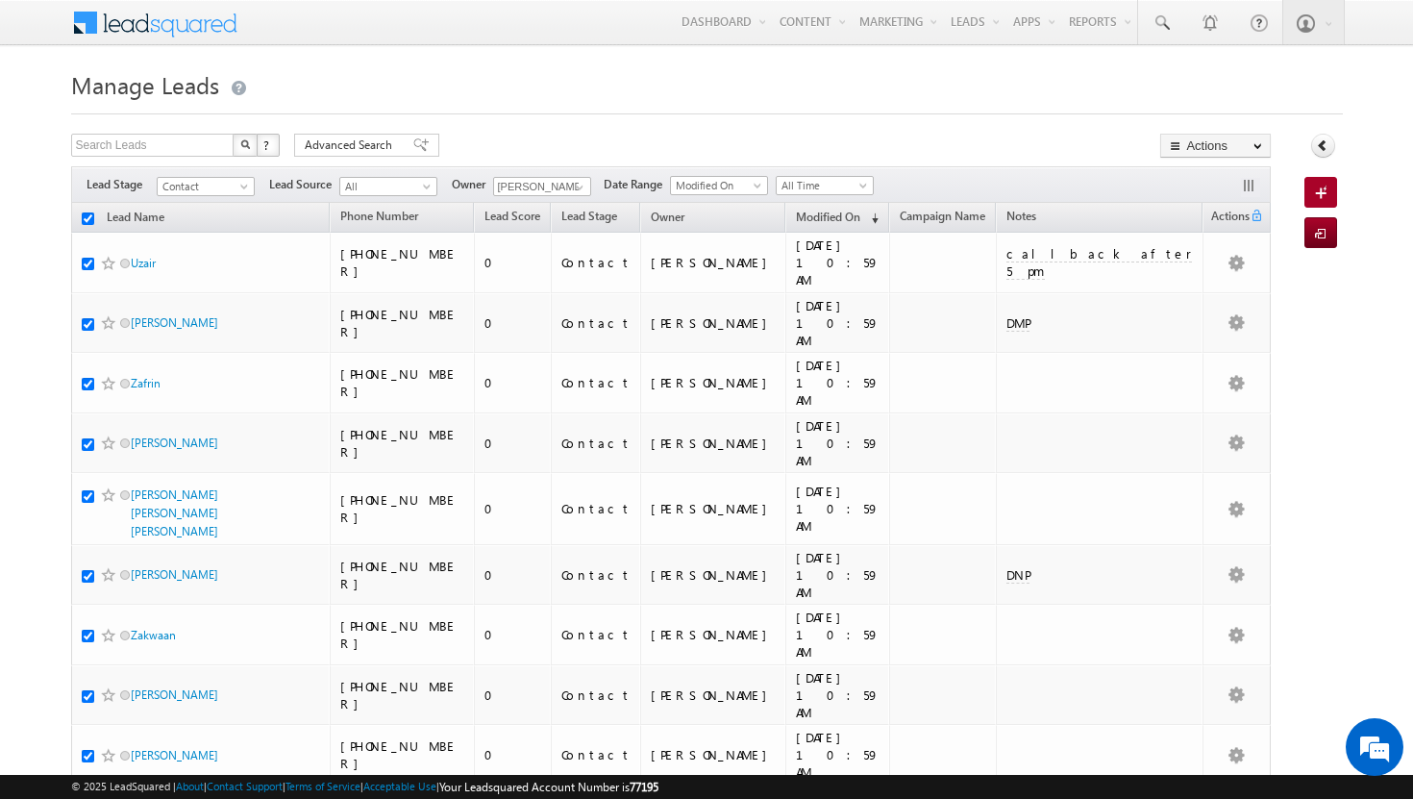
checkbox input "true"
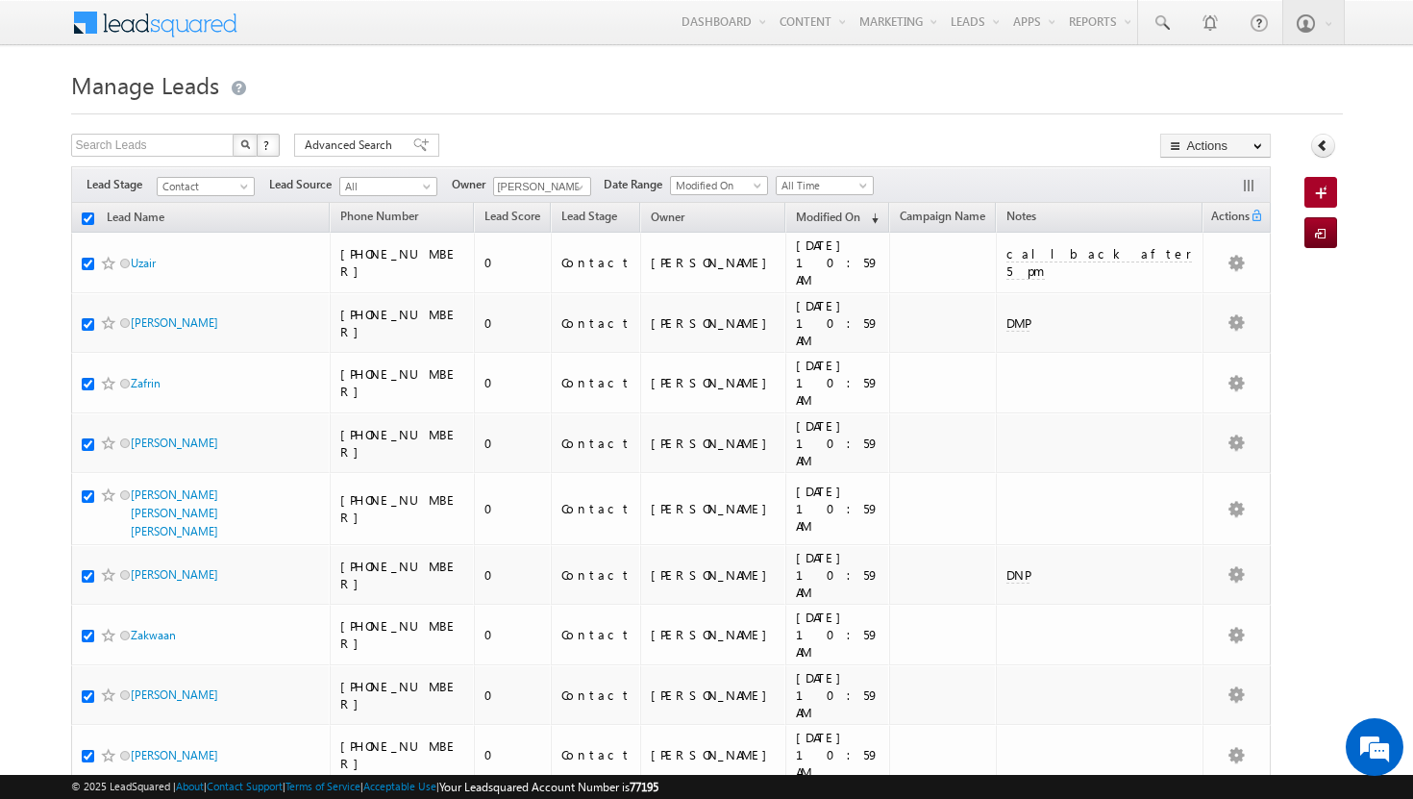
checkbox input "true"
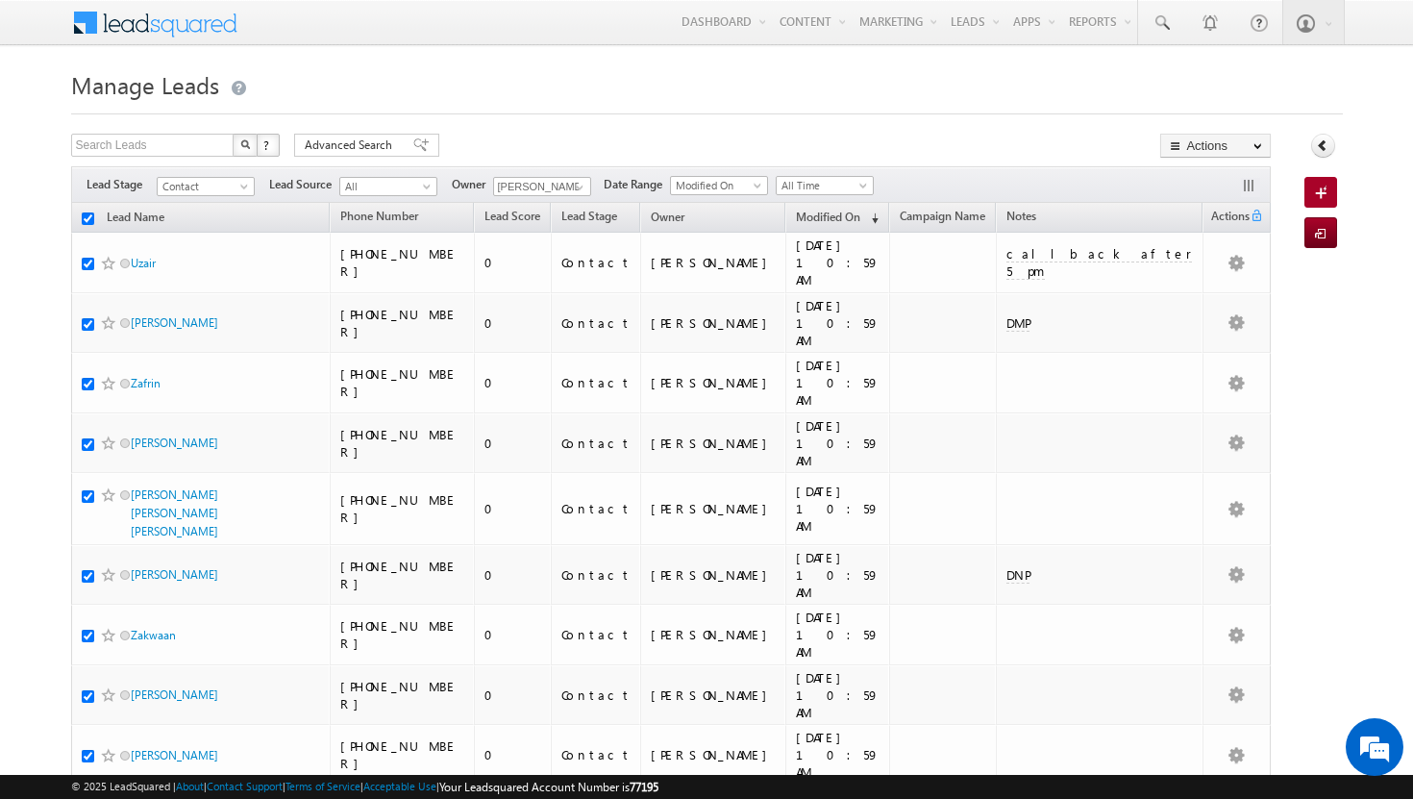
checkbox input "true"
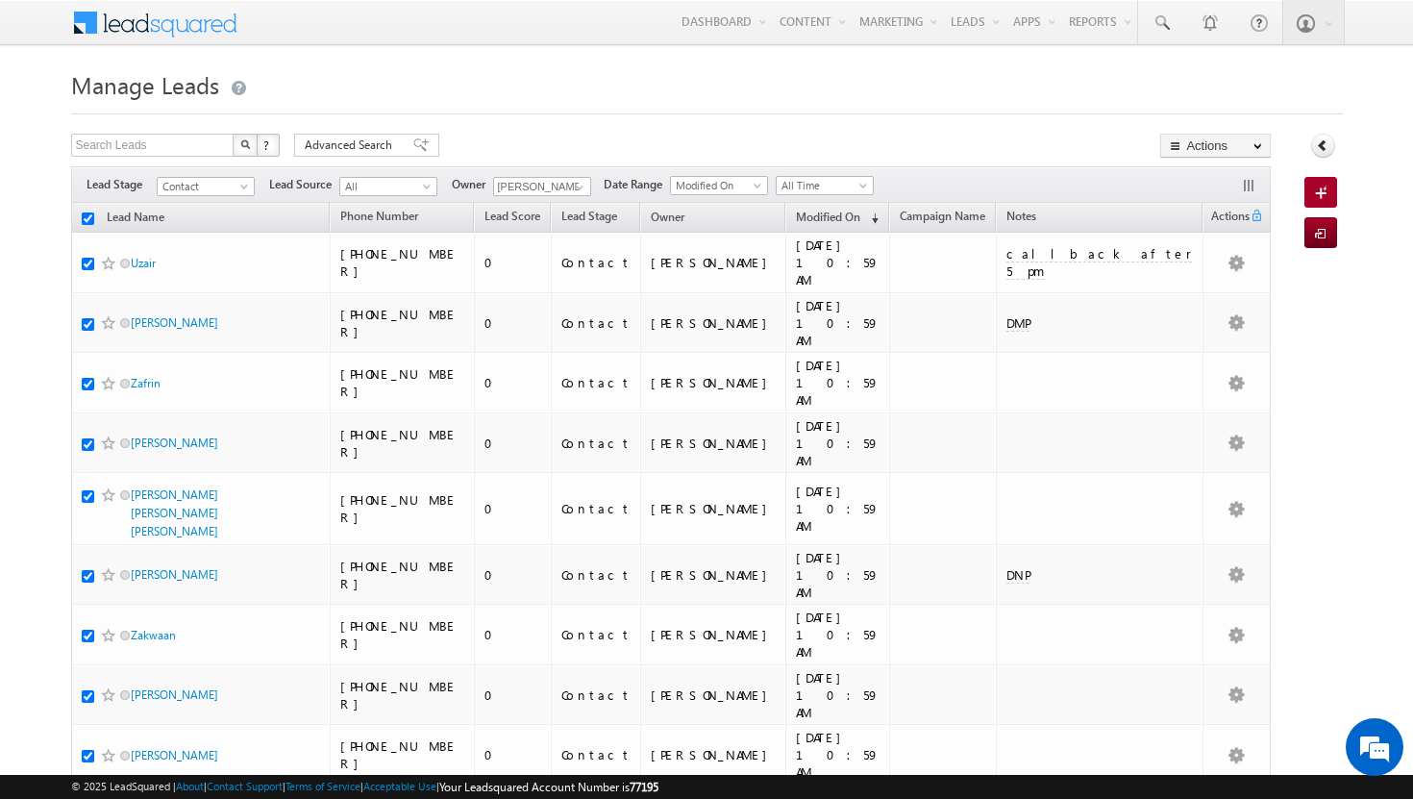
checkbox input "true"
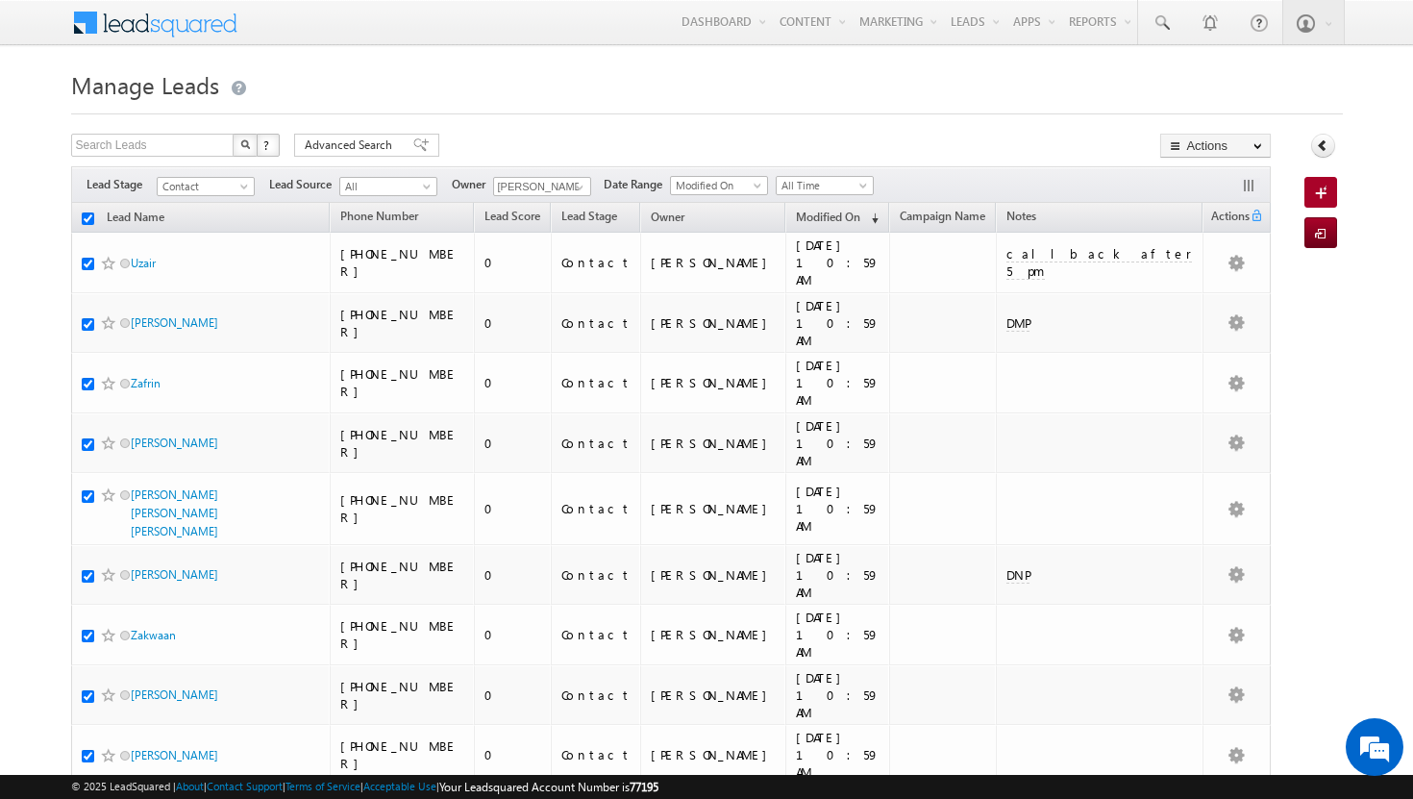
checkbox input "true"
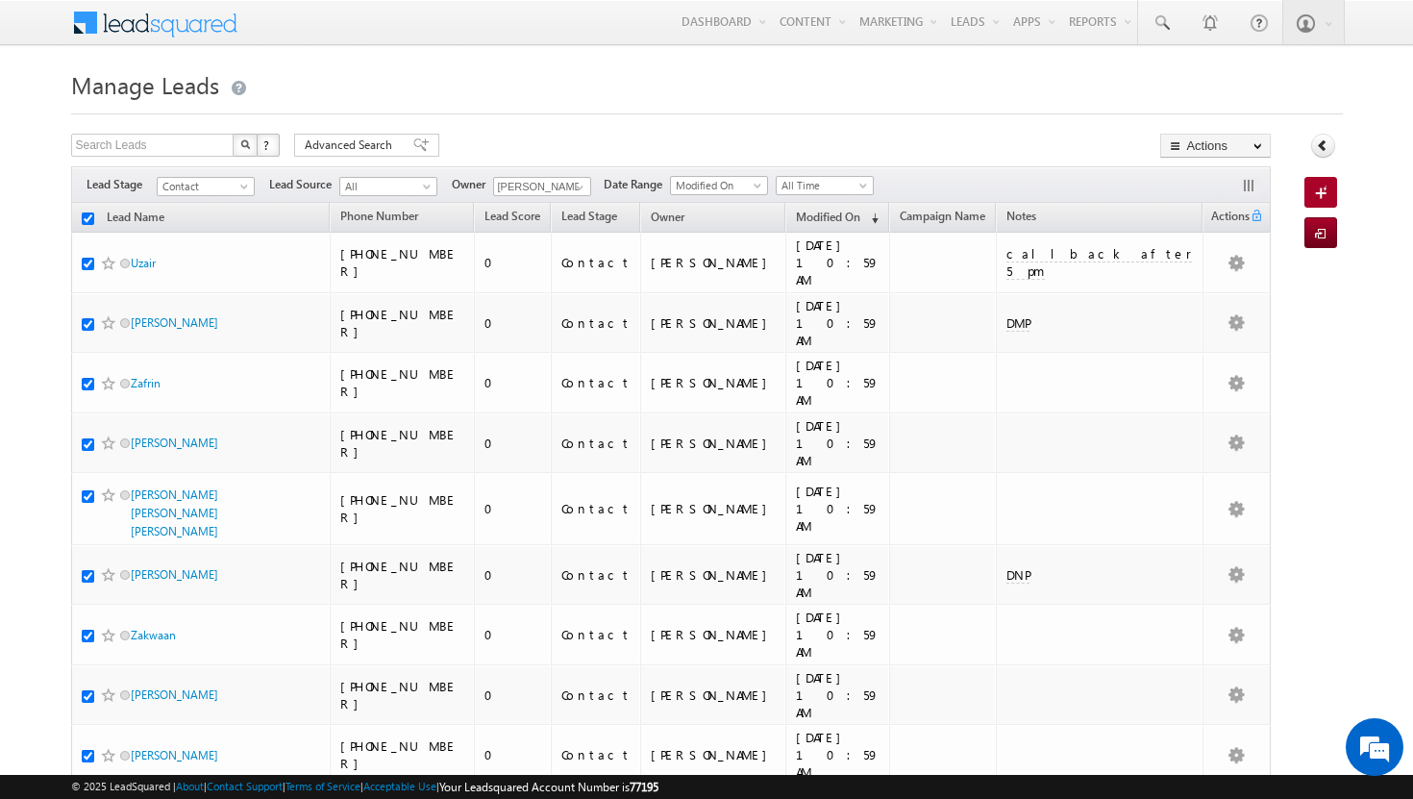
checkbox input "true"
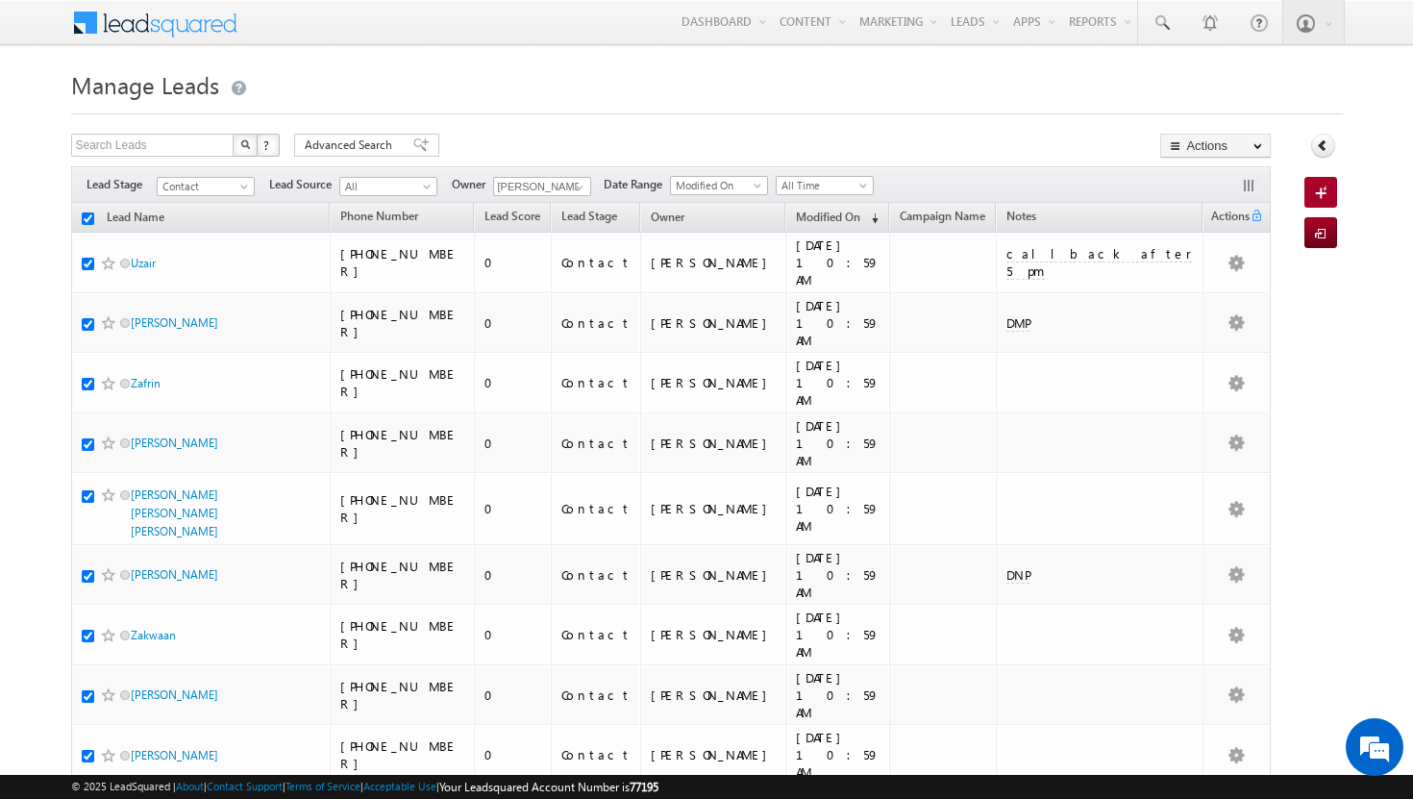
checkbox input "true"
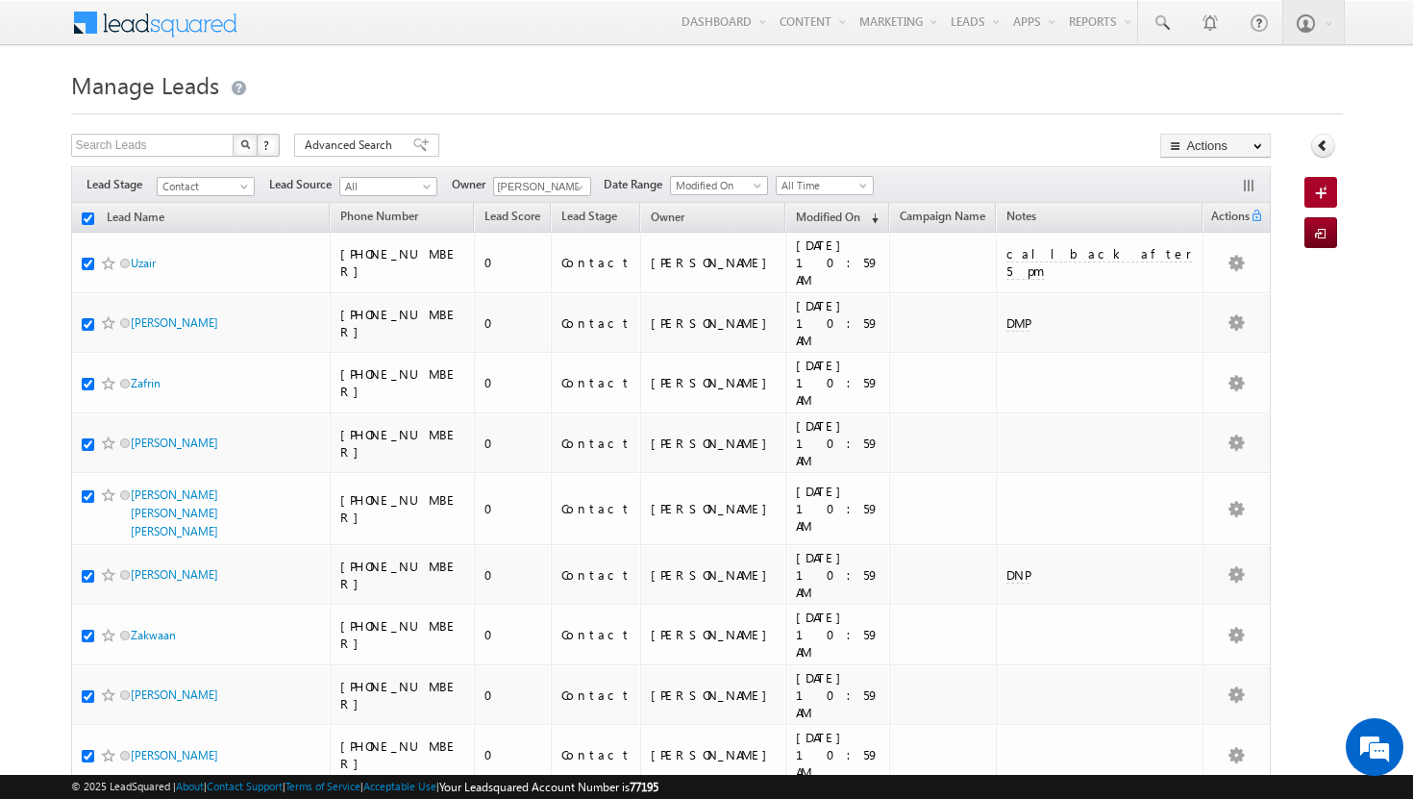
checkbox input "true"
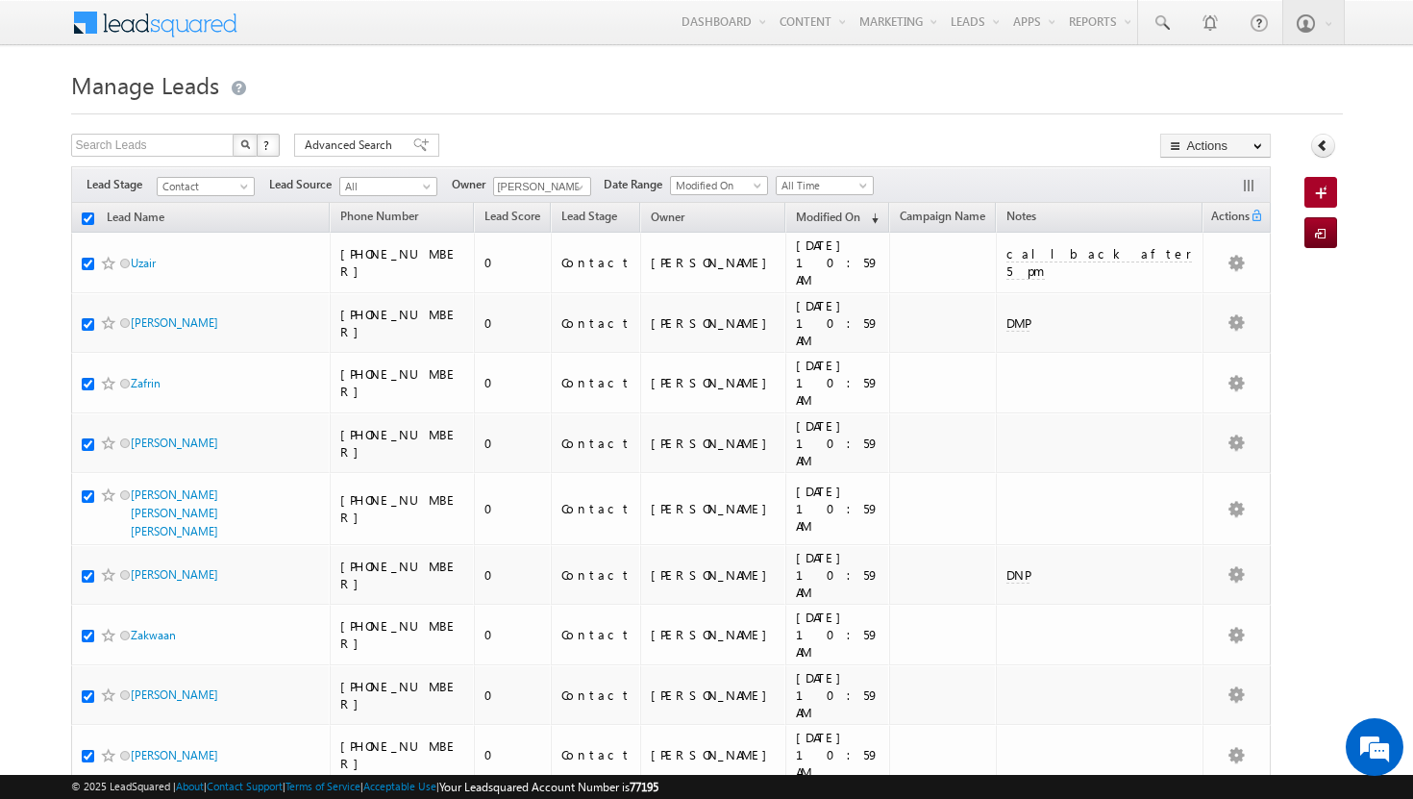
checkbox input "true"
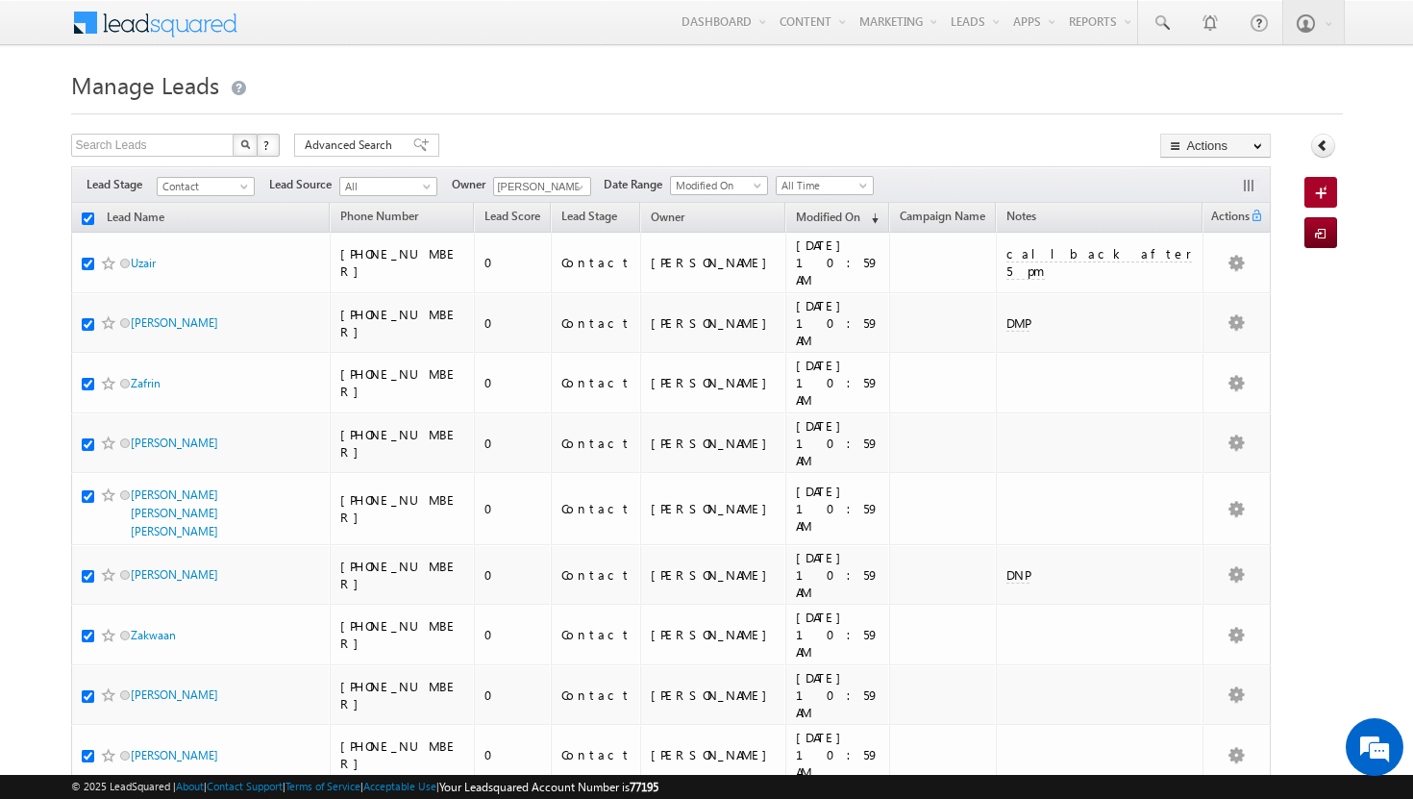
checkbox input "true"
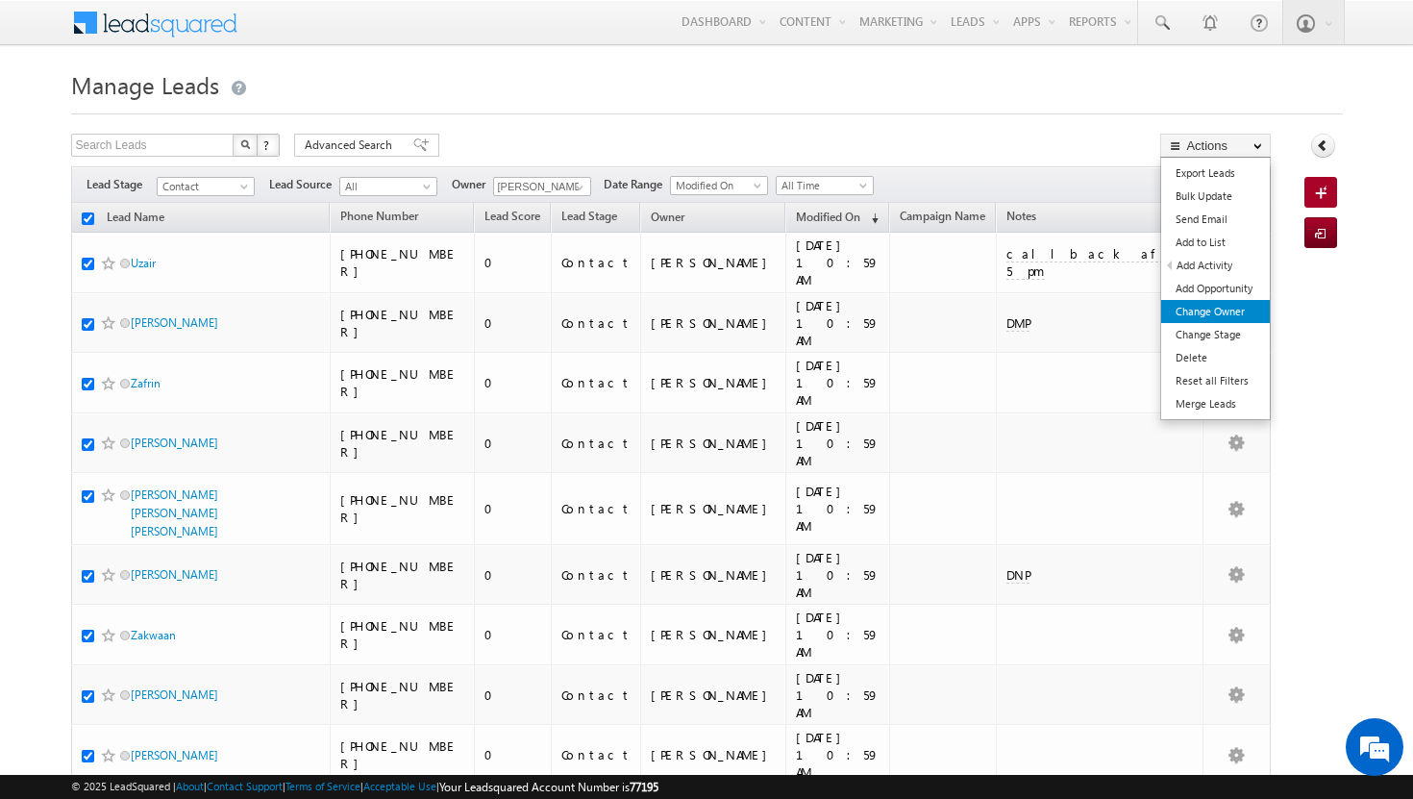
click at [1198, 311] on link "Change Owner" at bounding box center [1216, 311] width 109 height 23
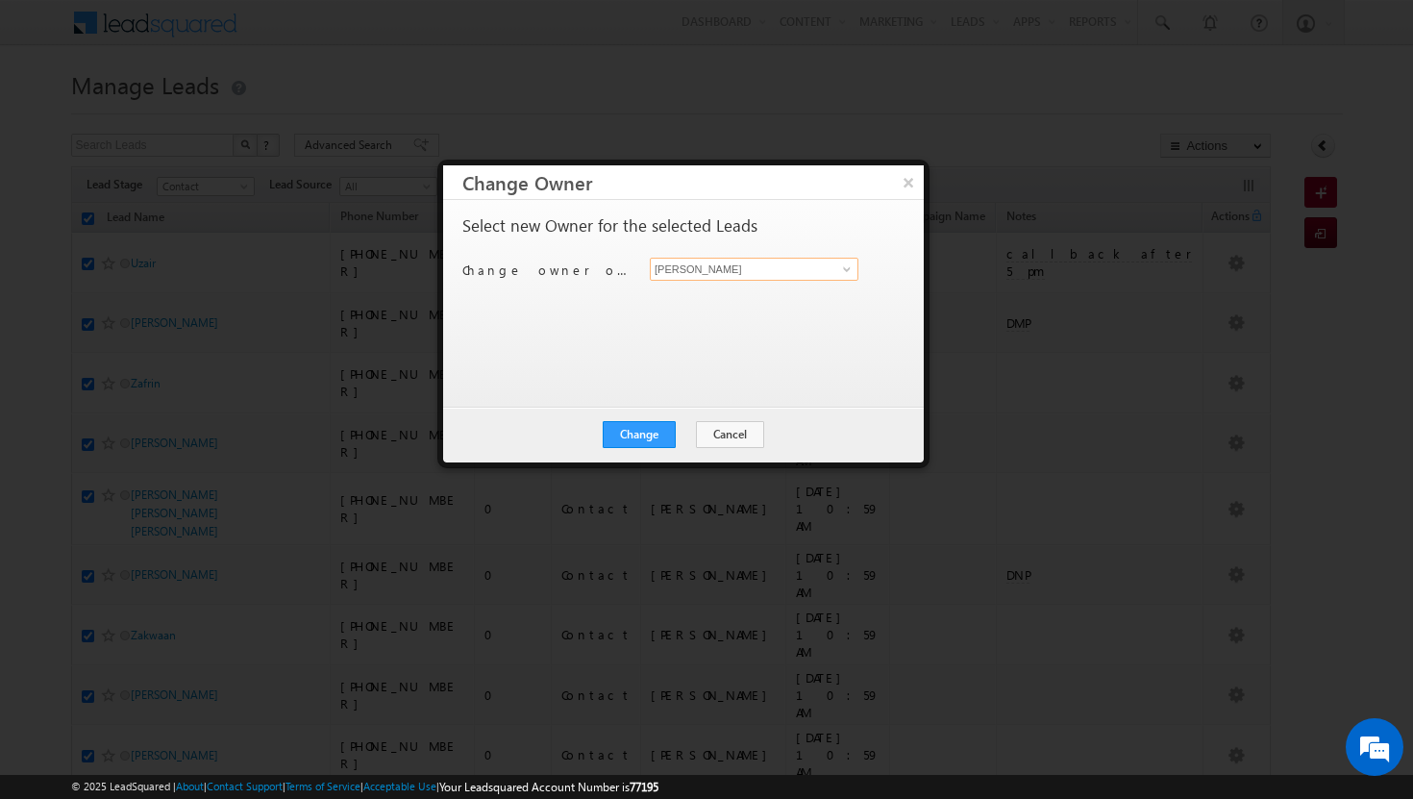
click at [857, 270] on input "[PERSON_NAME]" at bounding box center [754, 269] width 209 height 23
click at [844, 271] on span at bounding box center [846, 269] width 15 height 15
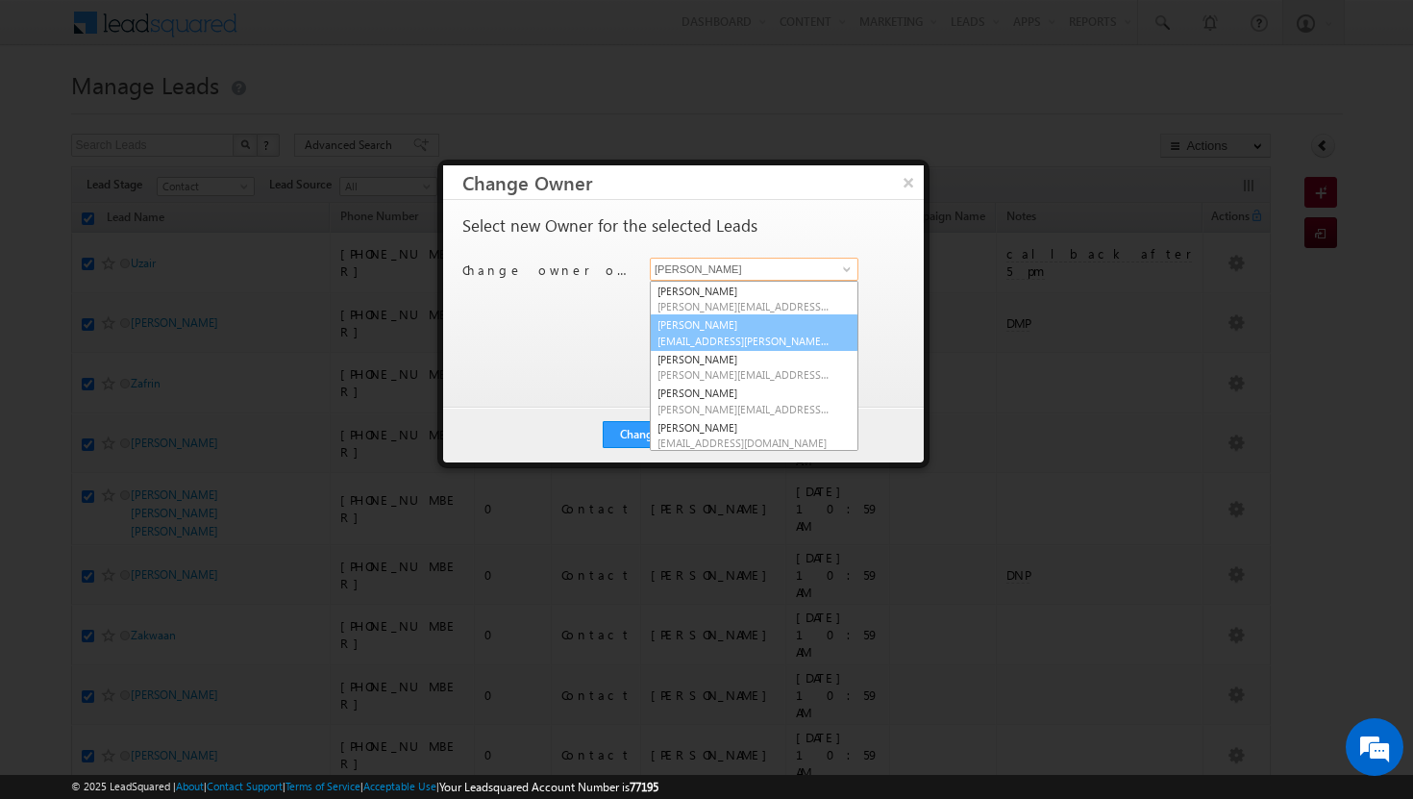
click at [747, 338] on span "[EMAIL_ADDRESS][PERSON_NAME][DOMAIN_NAME]" at bounding box center [744, 341] width 173 height 14
type input "[PERSON_NAME]"
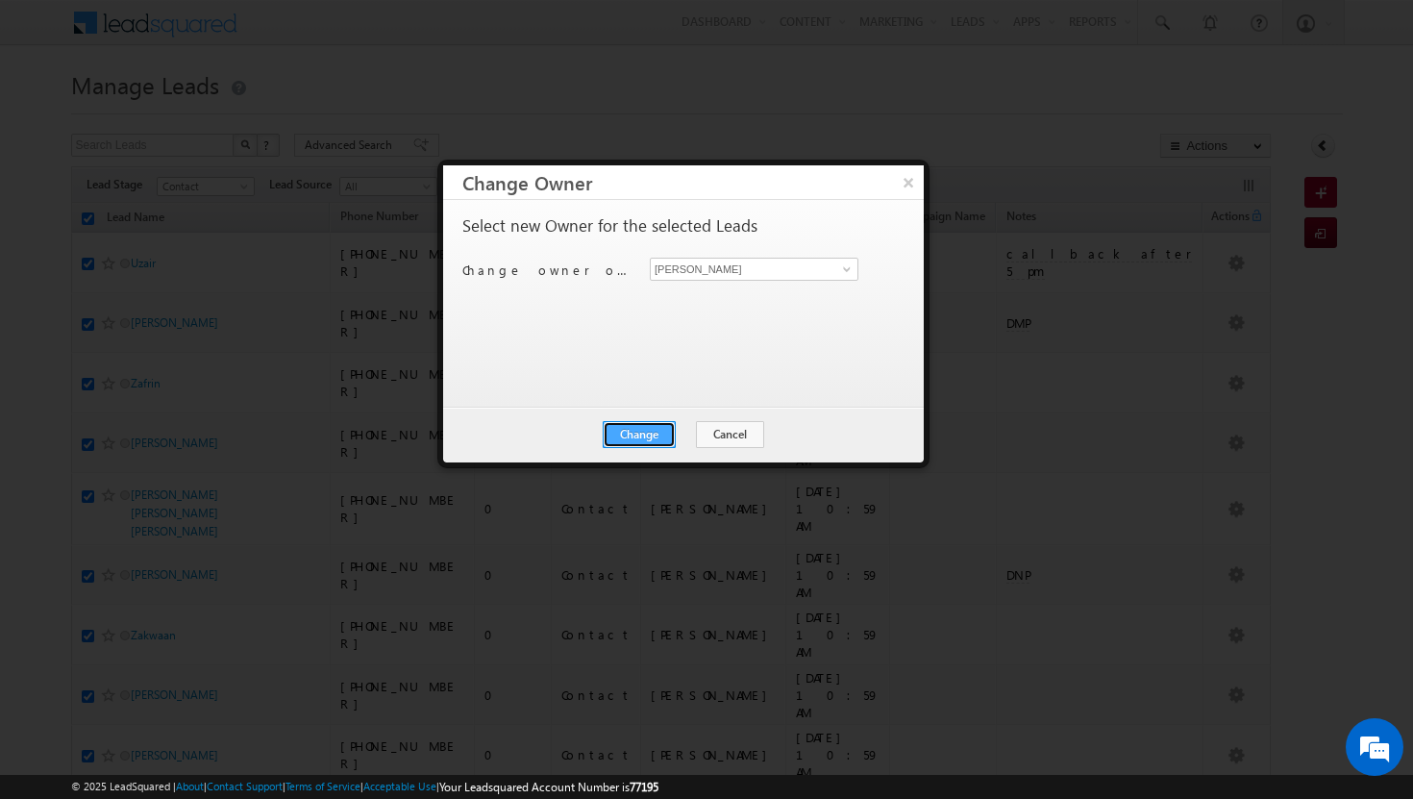
click at [659, 429] on button "Change" at bounding box center [639, 434] width 73 height 27
click at [695, 435] on button "Close" at bounding box center [687, 434] width 62 height 27
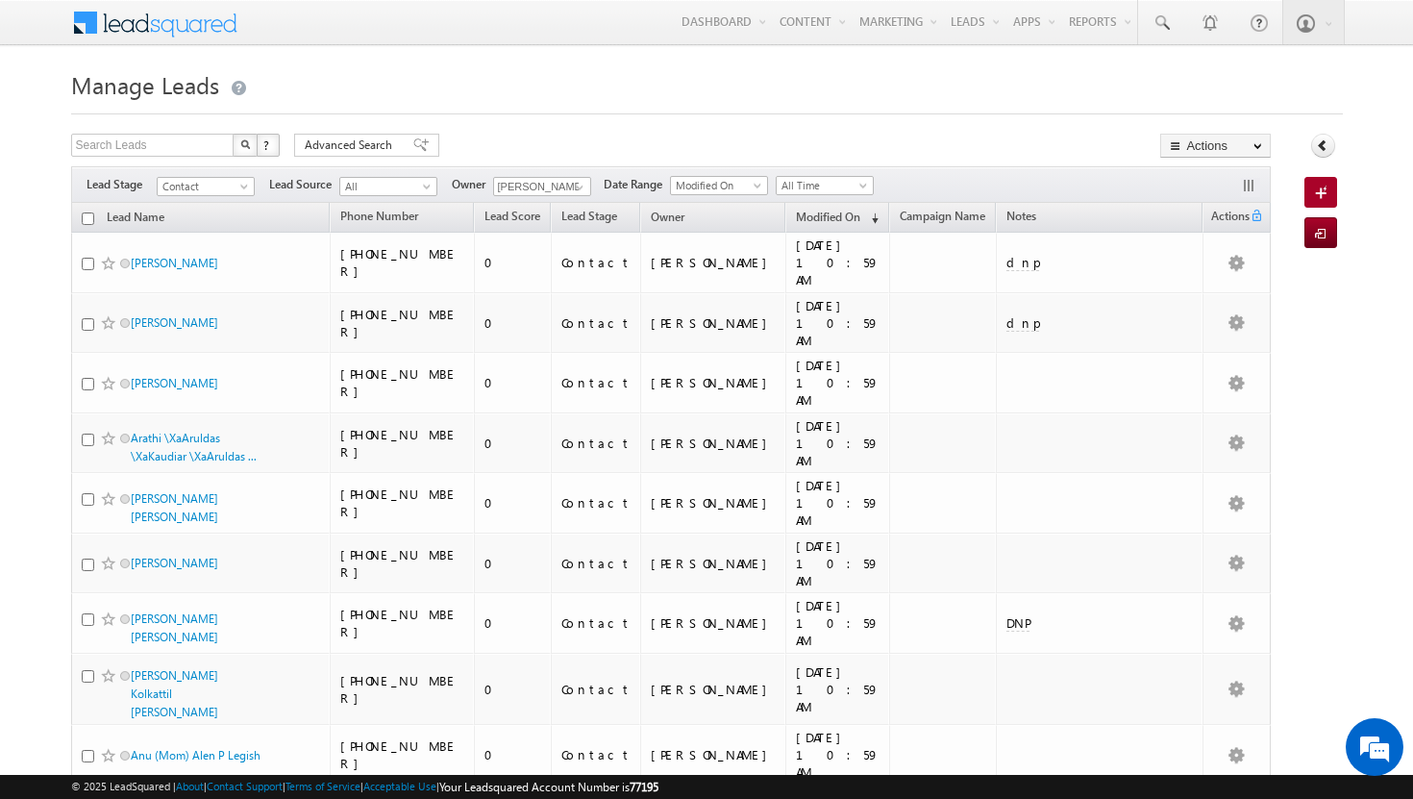
click at [85, 222] on input "checkbox" at bounding box center [88, 219] width 13 height 13
checkbox input "true"
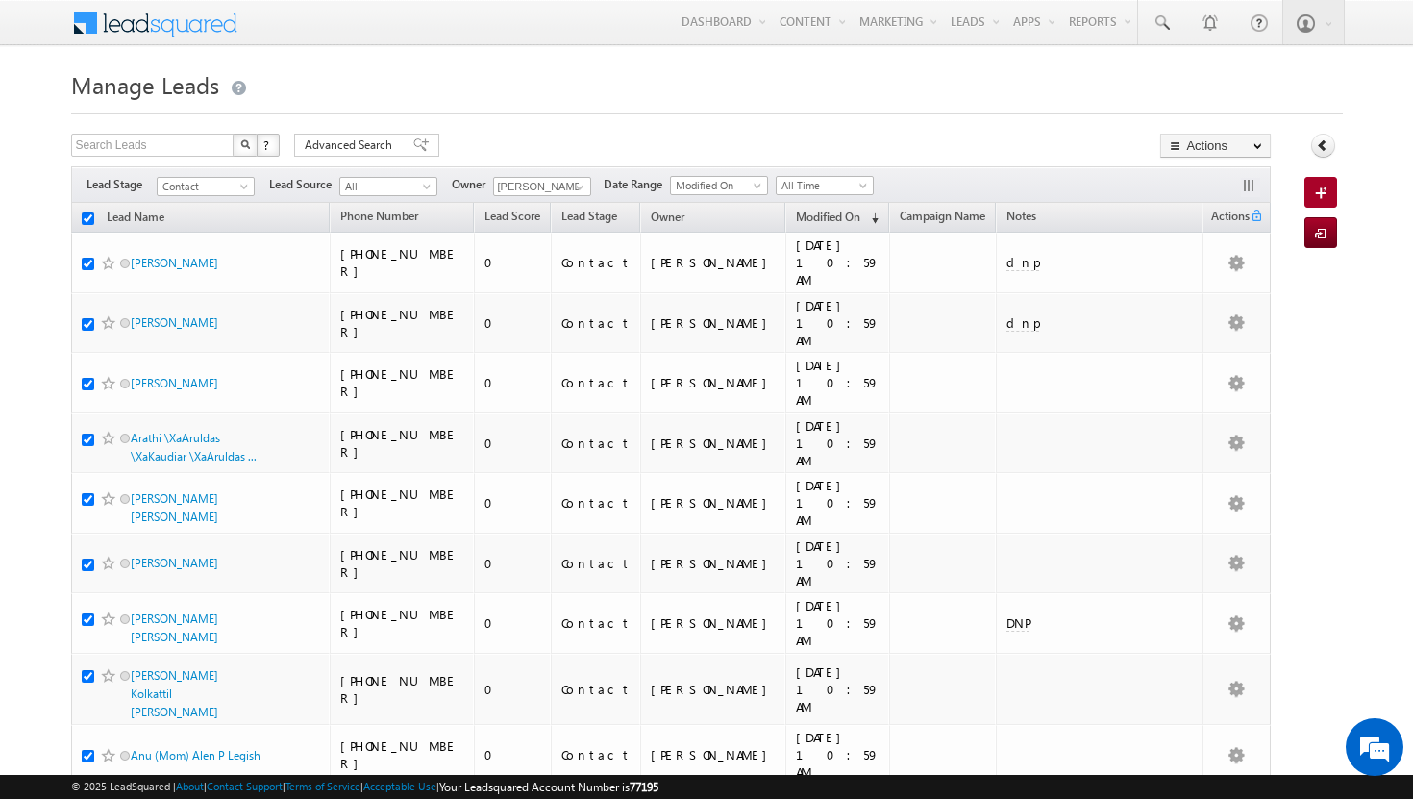
checkbox input "true"
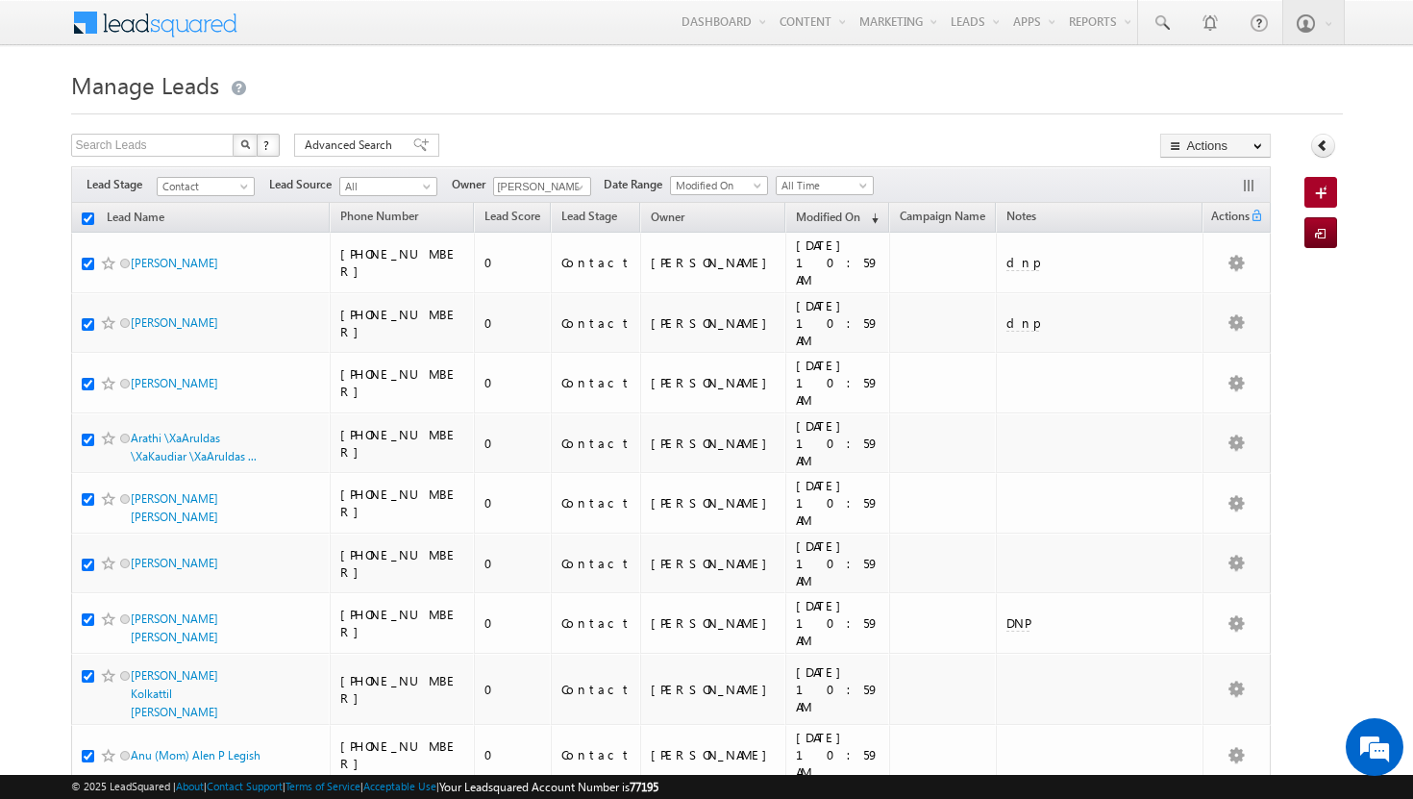
checkbox input "true"
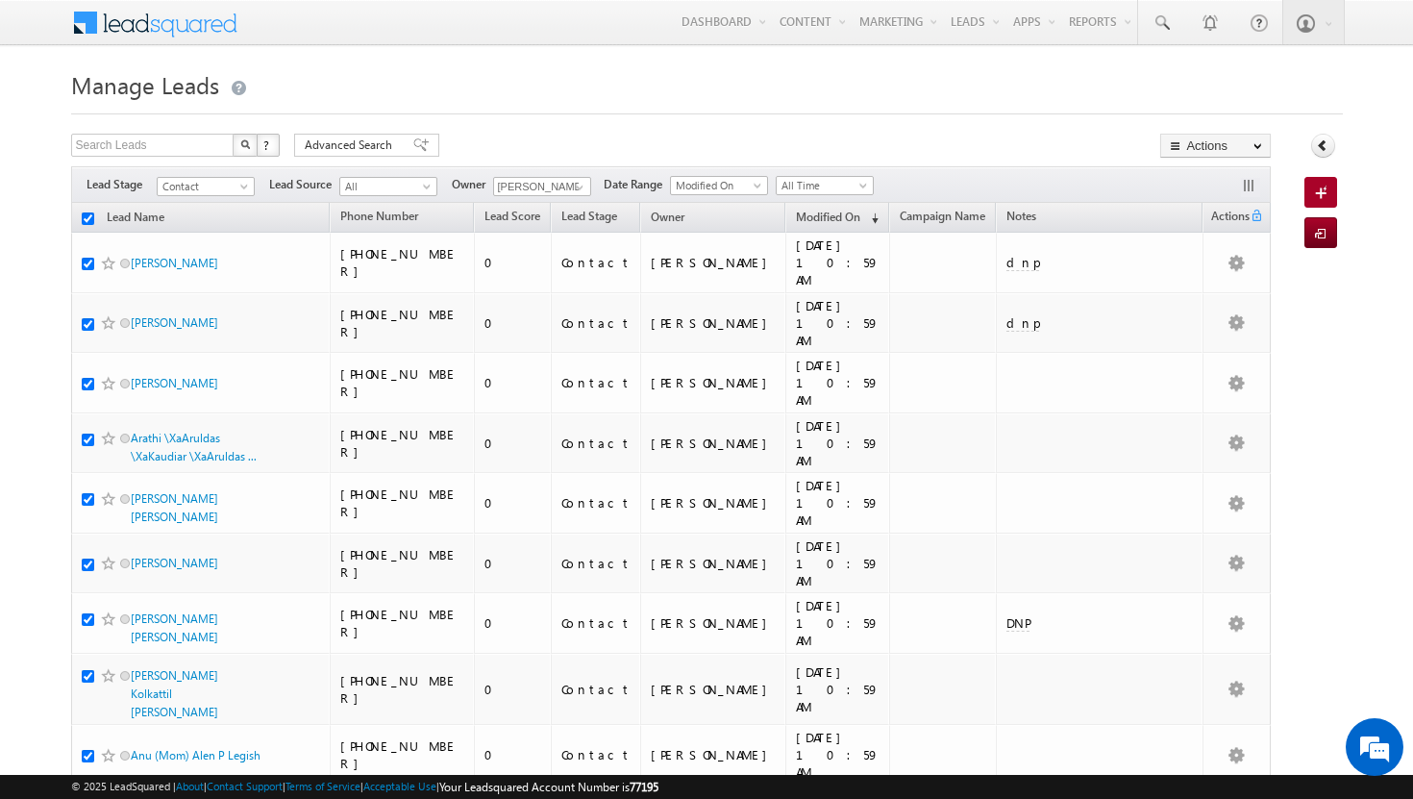
checkbox input "true"
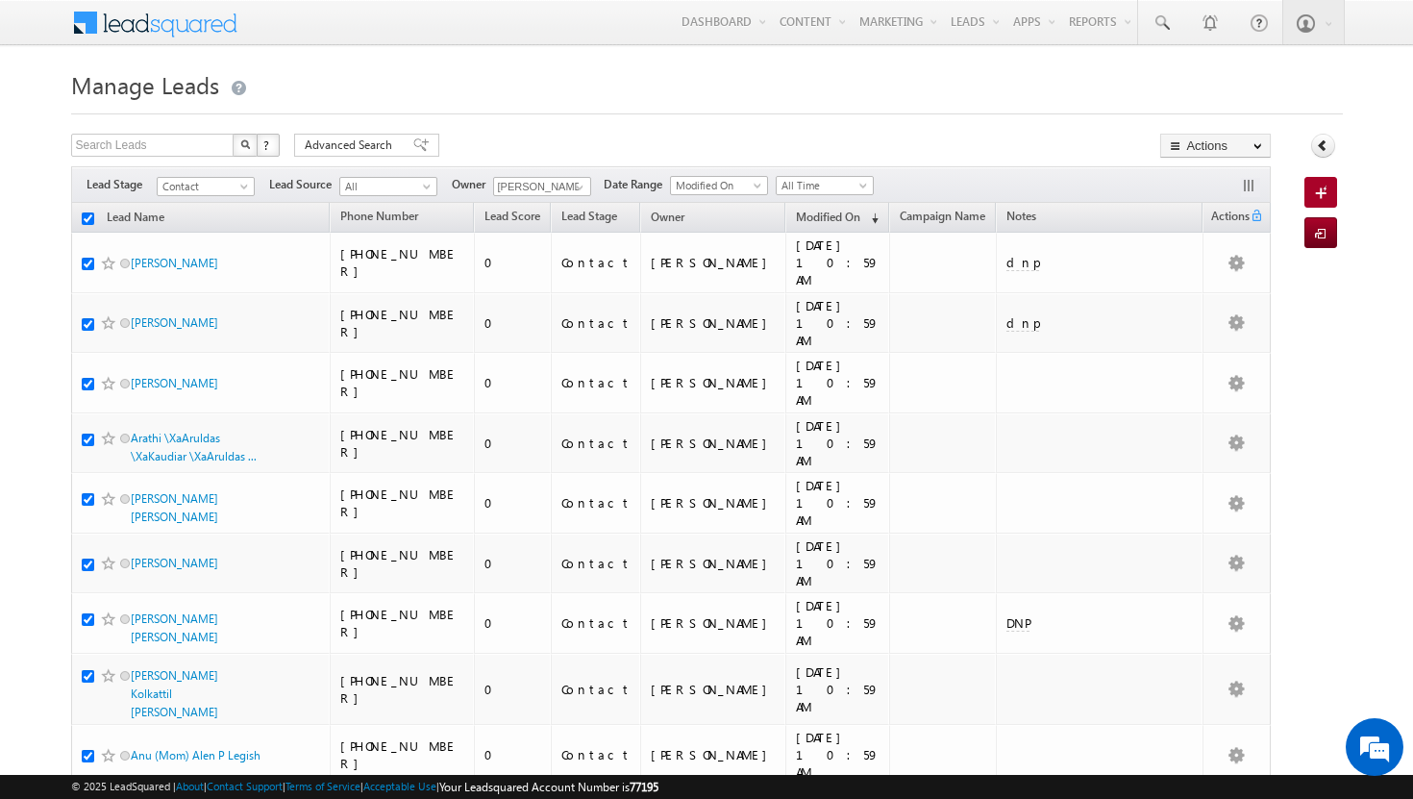
checkbox input "true"
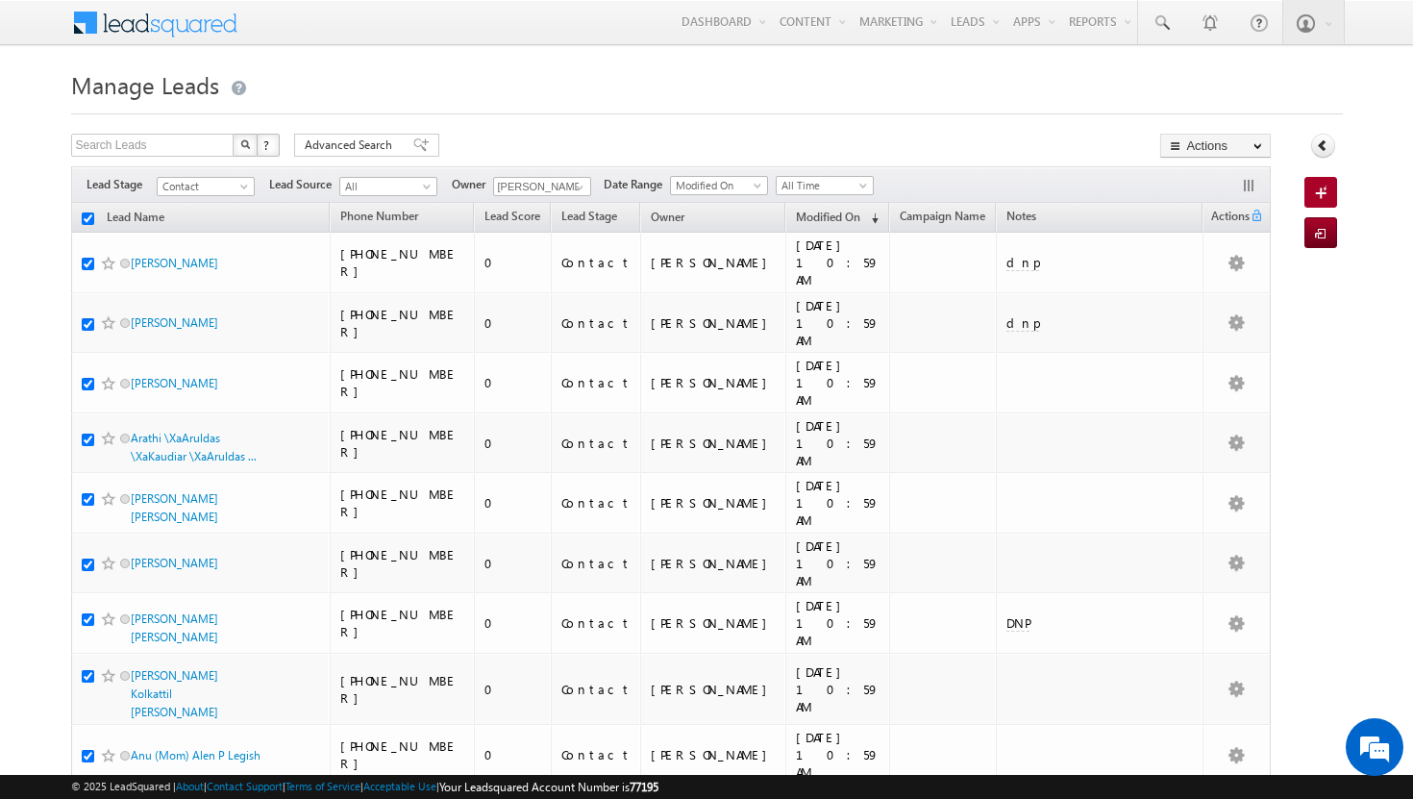
checkbox input "true"
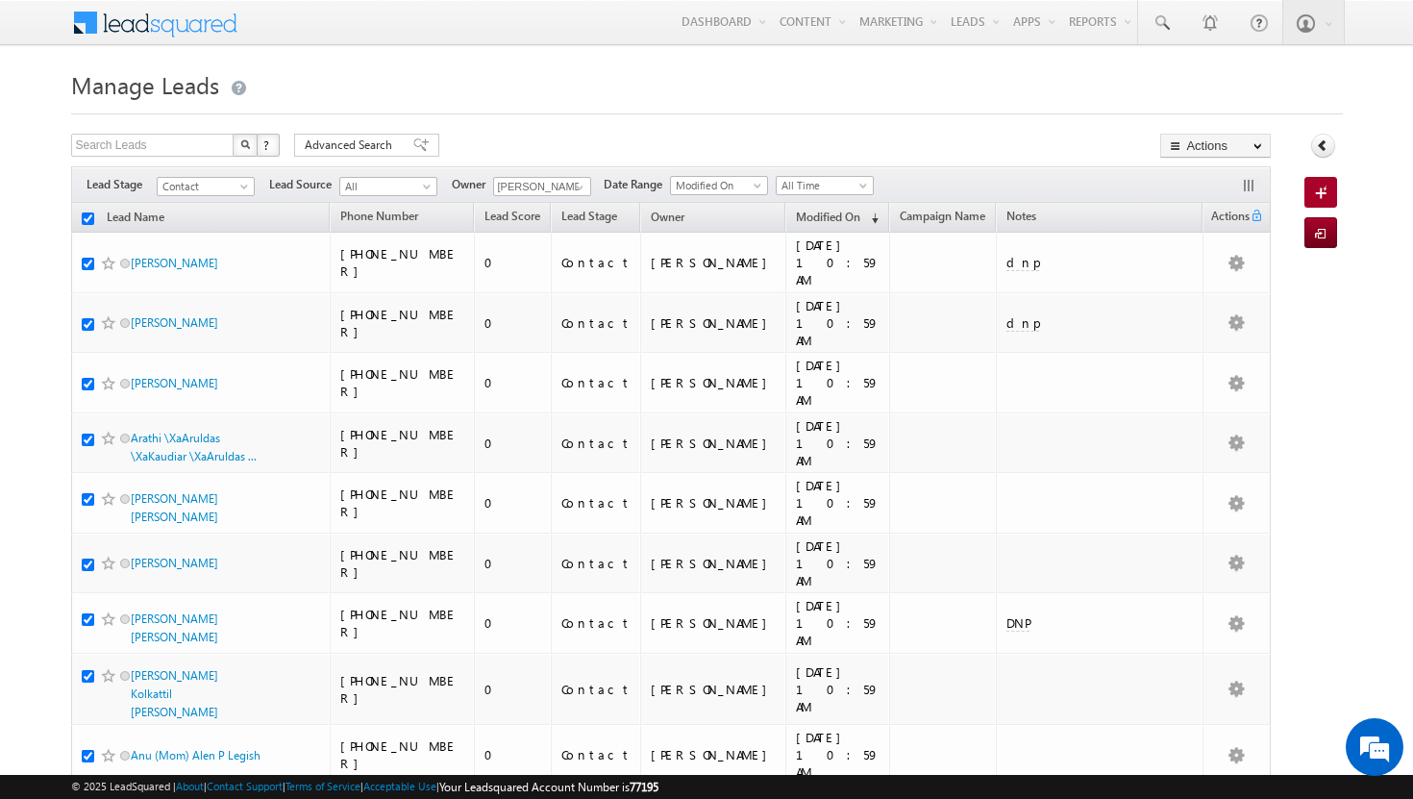
checkbox input "true"
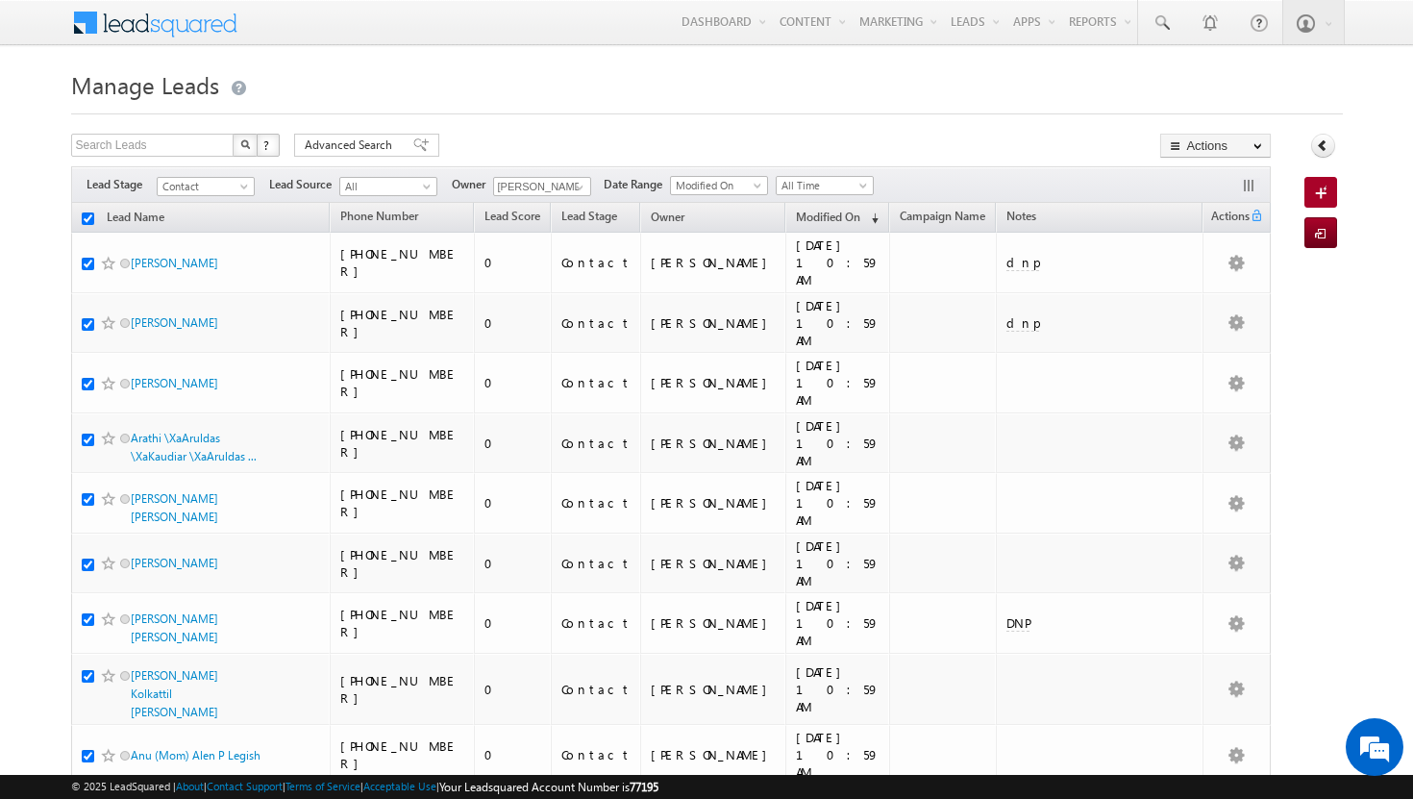
checkbox input "true"
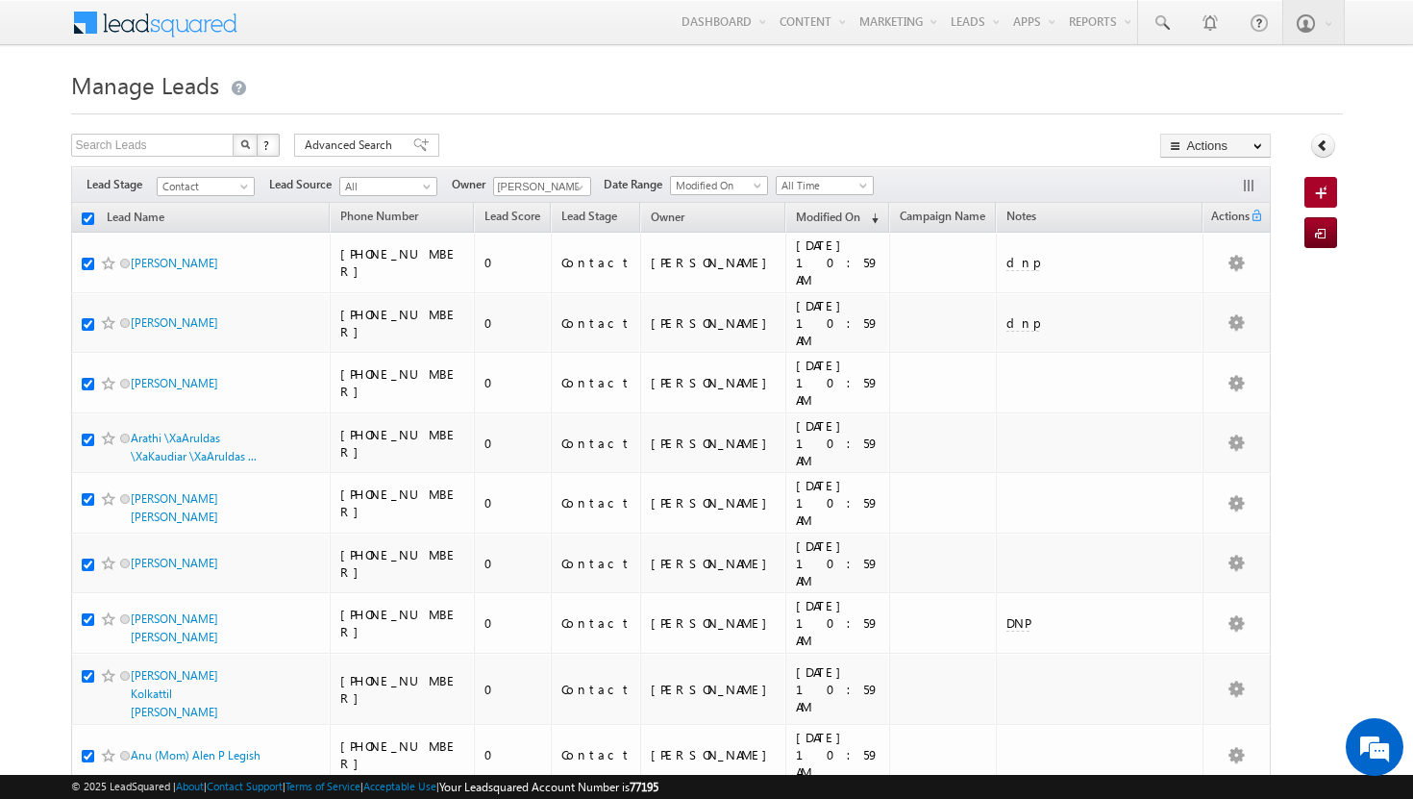
checkbox input "true"
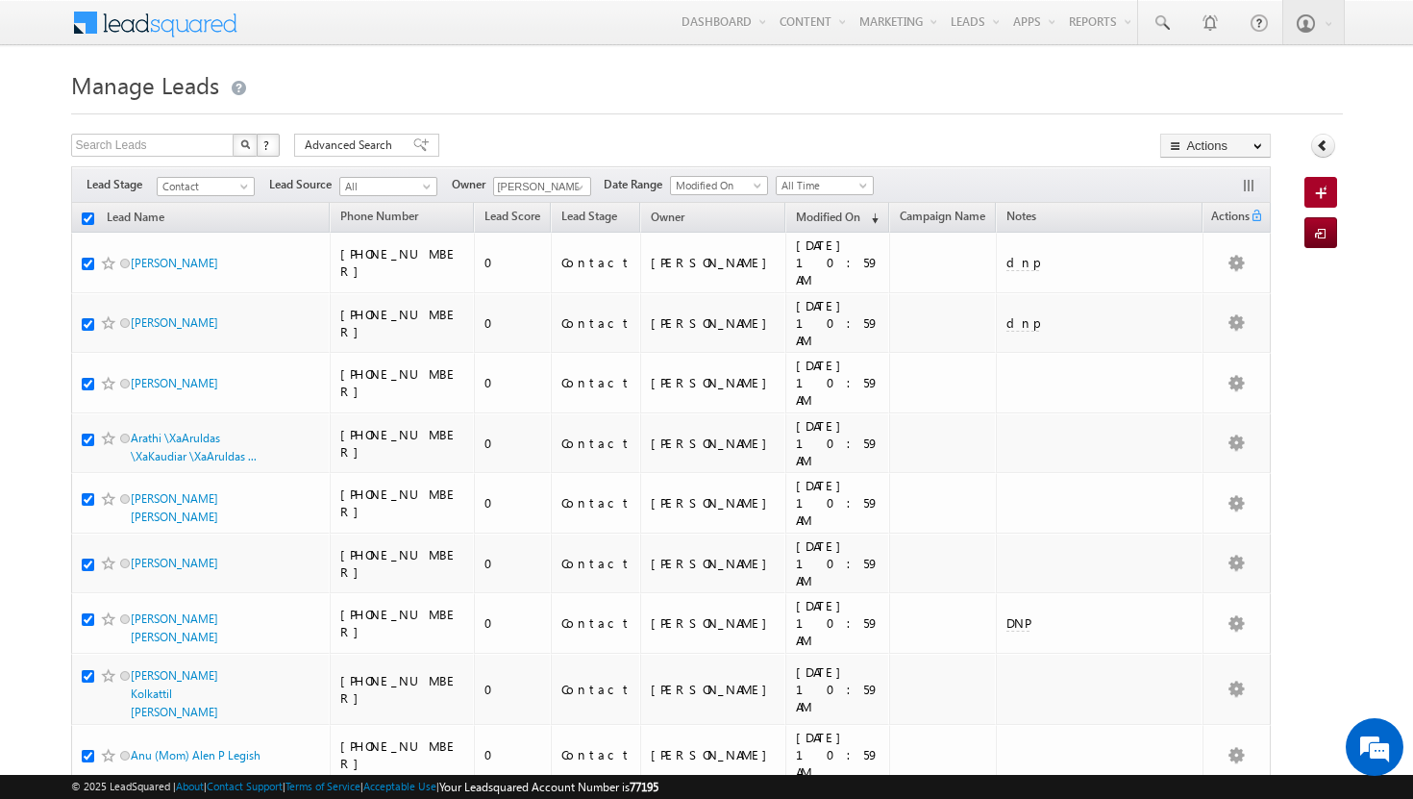
checkbox input "true"
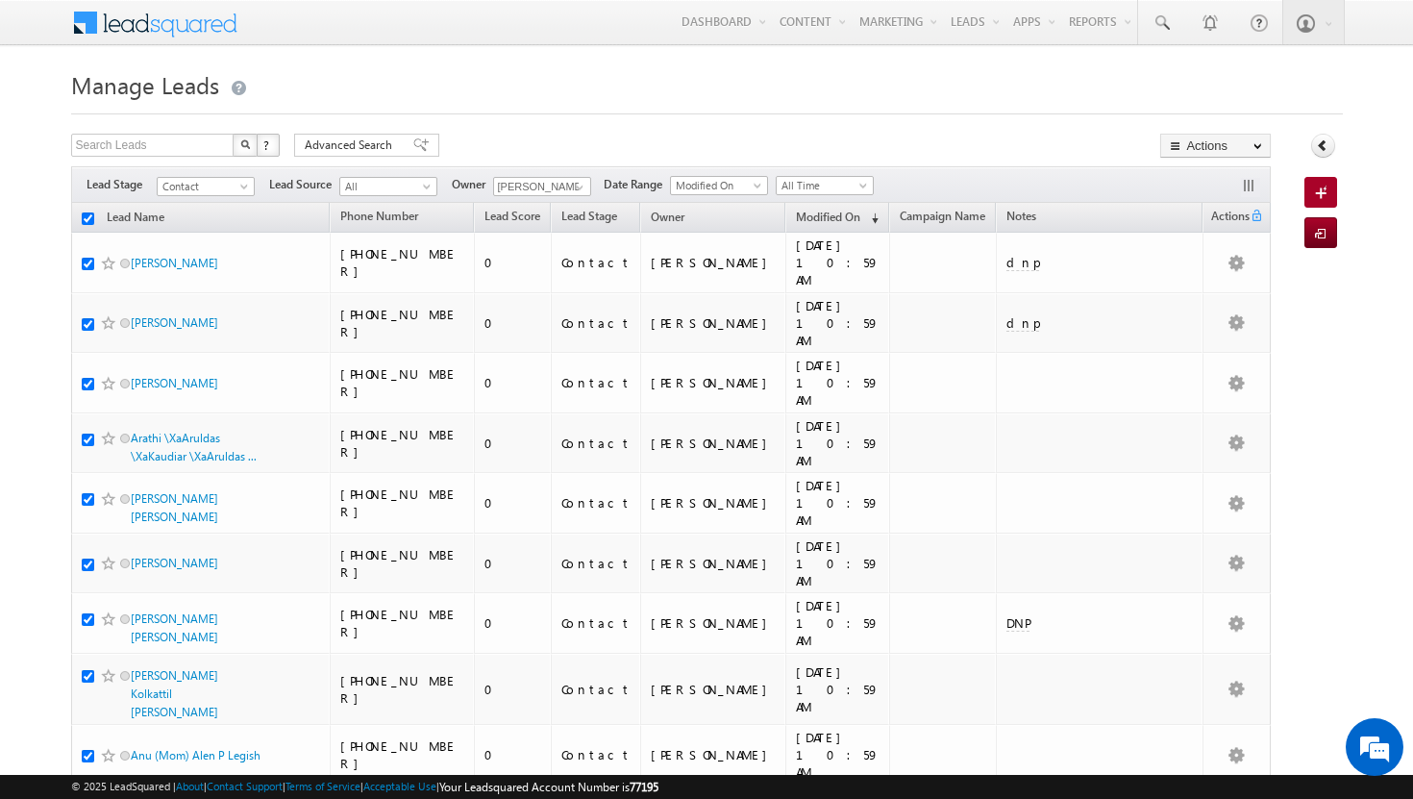
checkbox input "true"
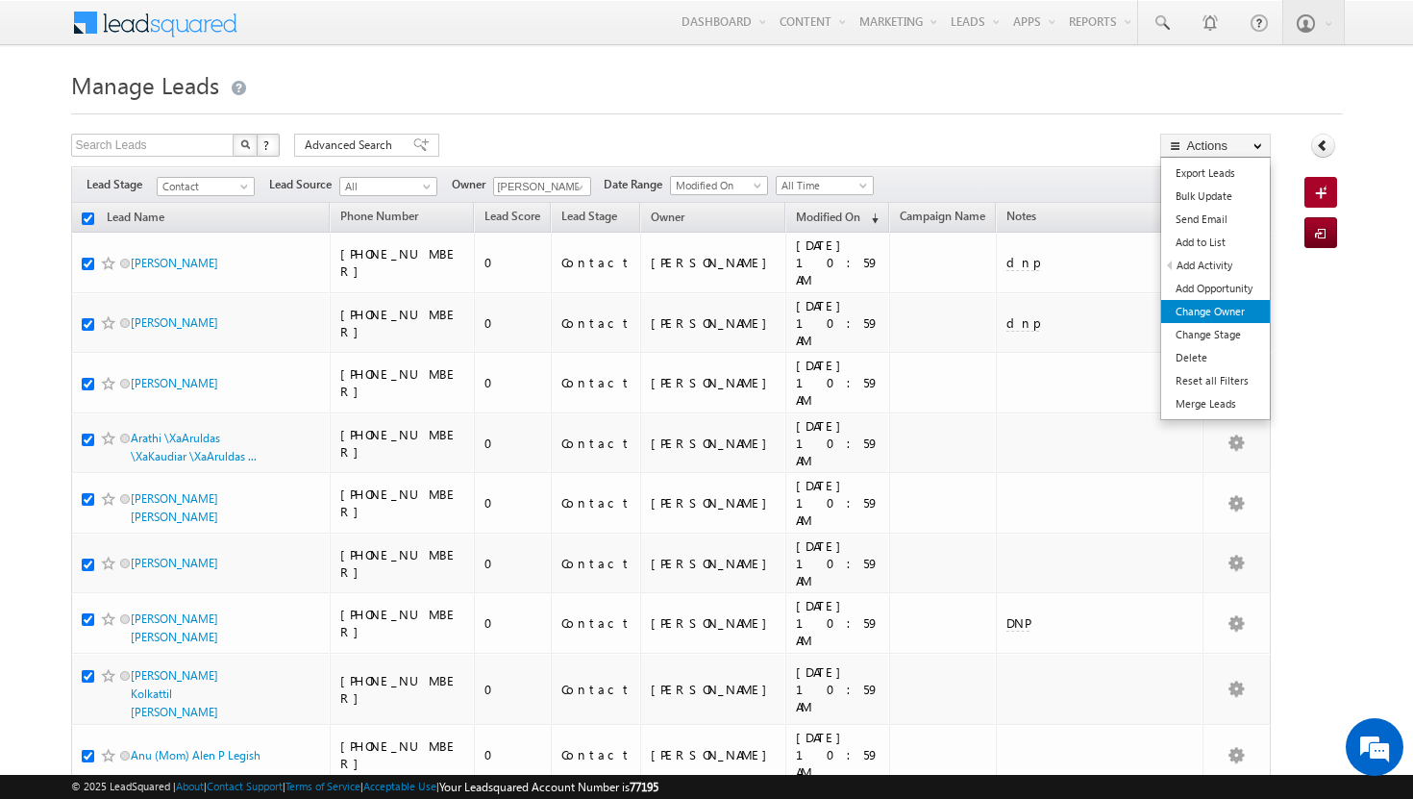
click at [1191, 305] on link "Change Owner" at bounding box center [1216, 311] width 109 height 23
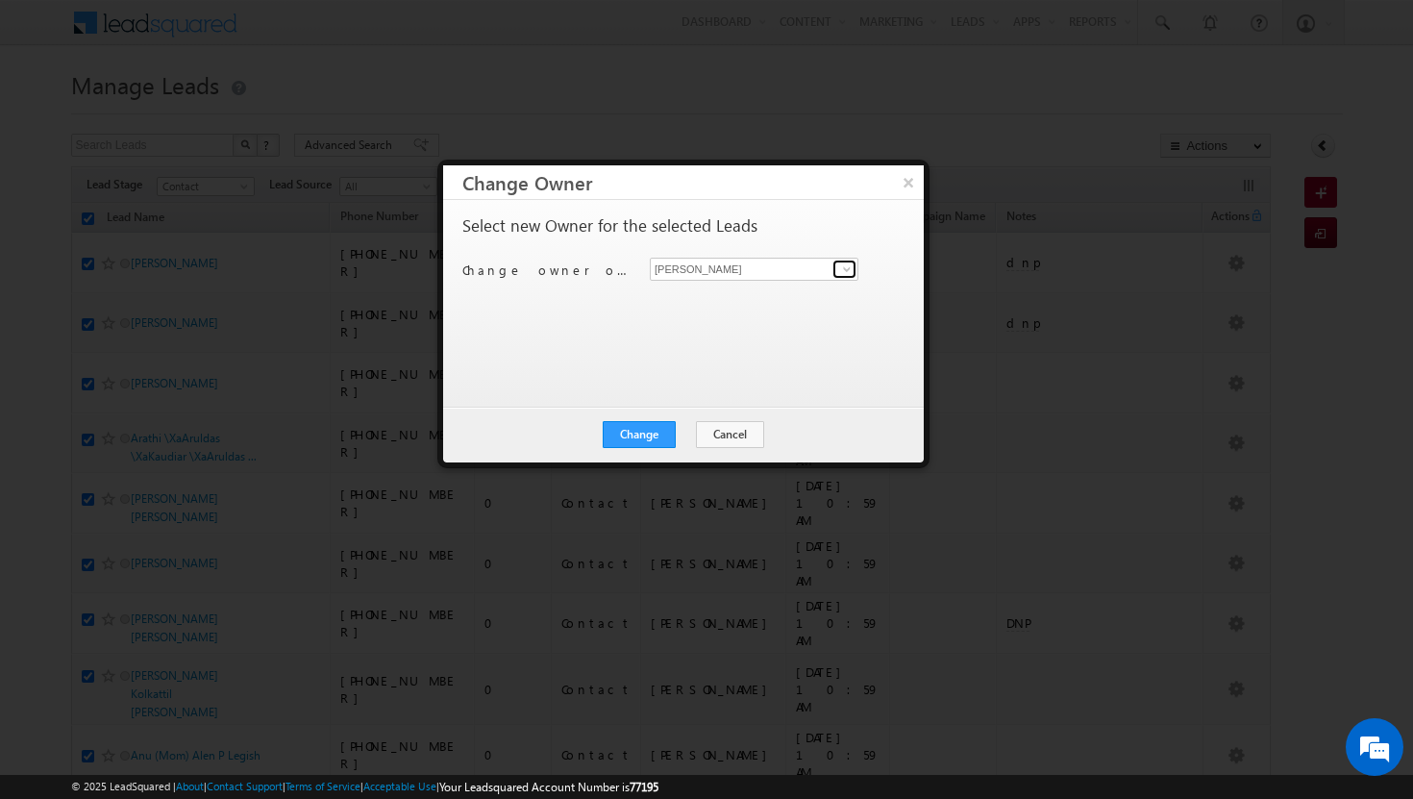
click at [854, 272] on span at bounding box center [846, 269] width 15 height 15
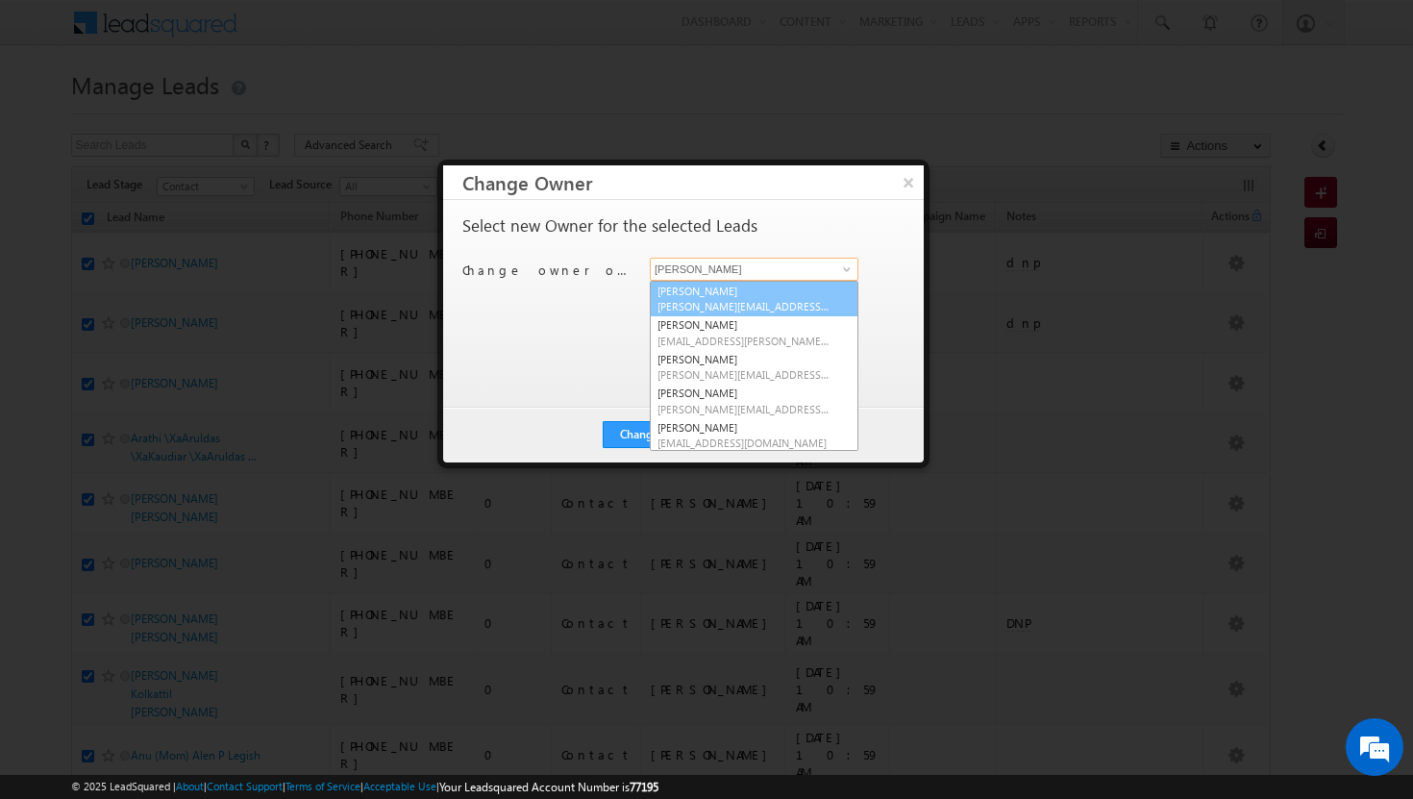
click at [729, 307] on span "[PERSON_NAME][EMAIL_ADDRESS][DOMAIN_NAME]" at bounding box center [744, 306] width 173 height 14
type input "[PERSON_NAME]"
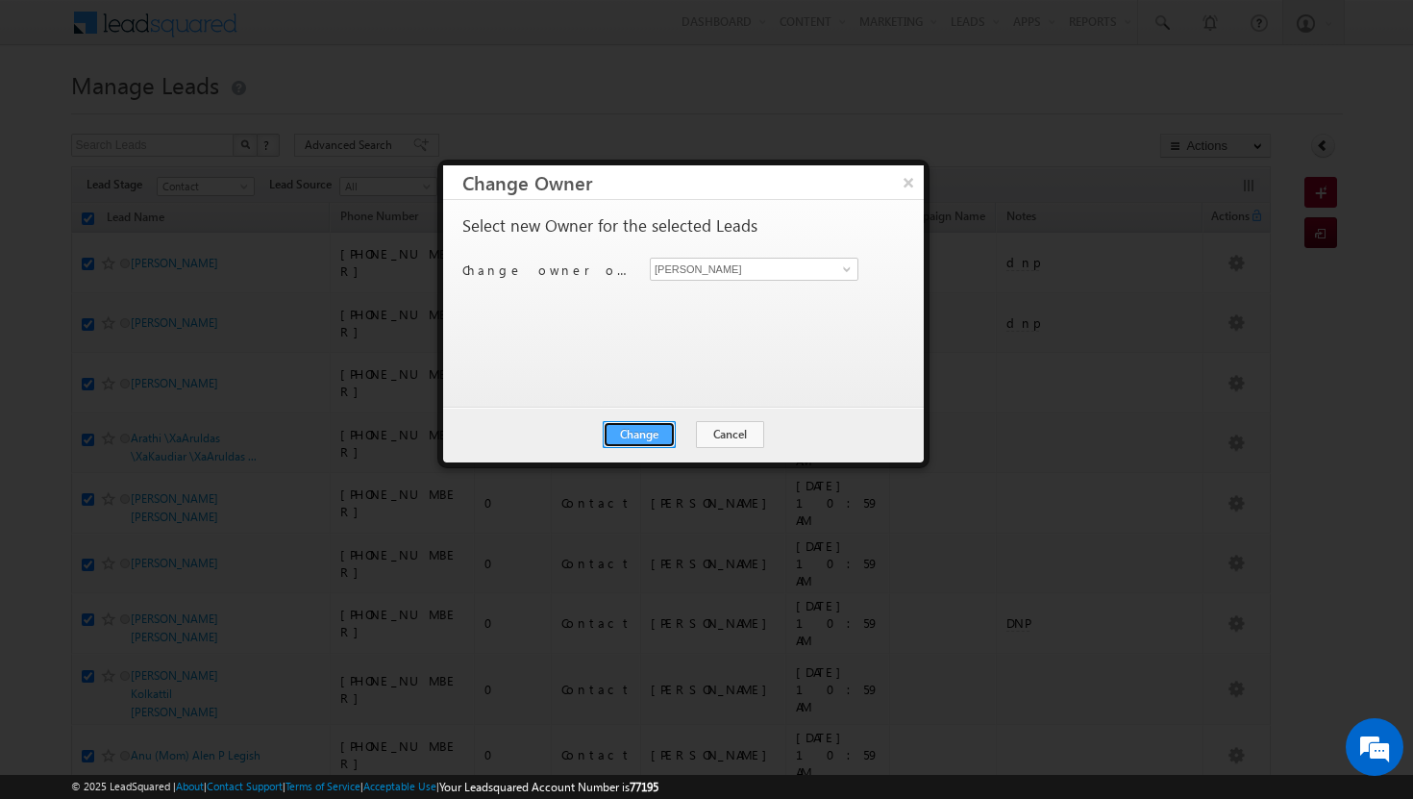
click at [642, 433] on button "Change" at bounding box center [639, 434] width 73 height 27
click at [680, 439] on button "Close" at bounding box center [687, 434] width 62 height 27
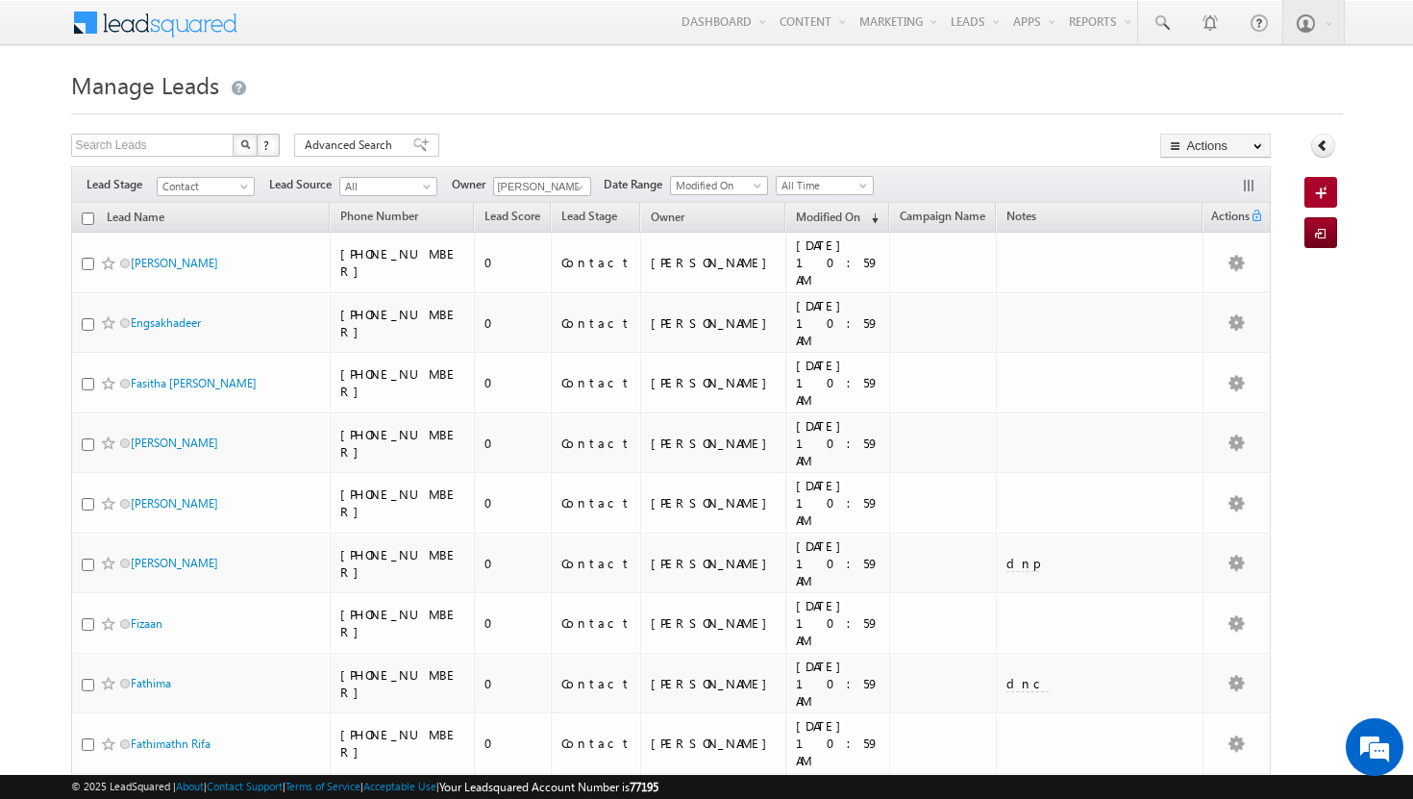
click at [91, 229] on th "Lead Name" at bounding box center [201, 218] width 260 height 30
click at [89, 223] on input "checkbox" at bounding box center [88, 219] width 13 height 13
checkbox input "true"
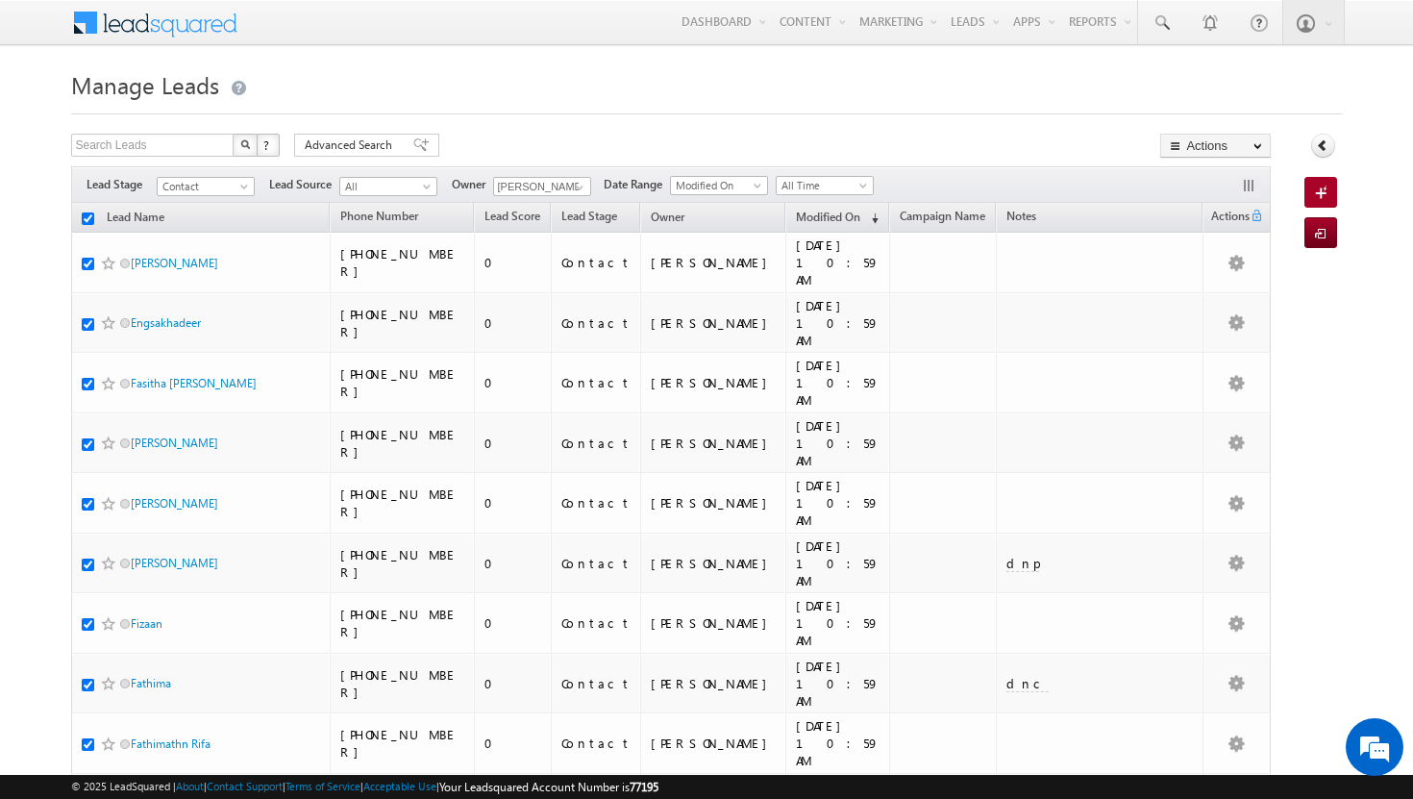
checkbox input "true"
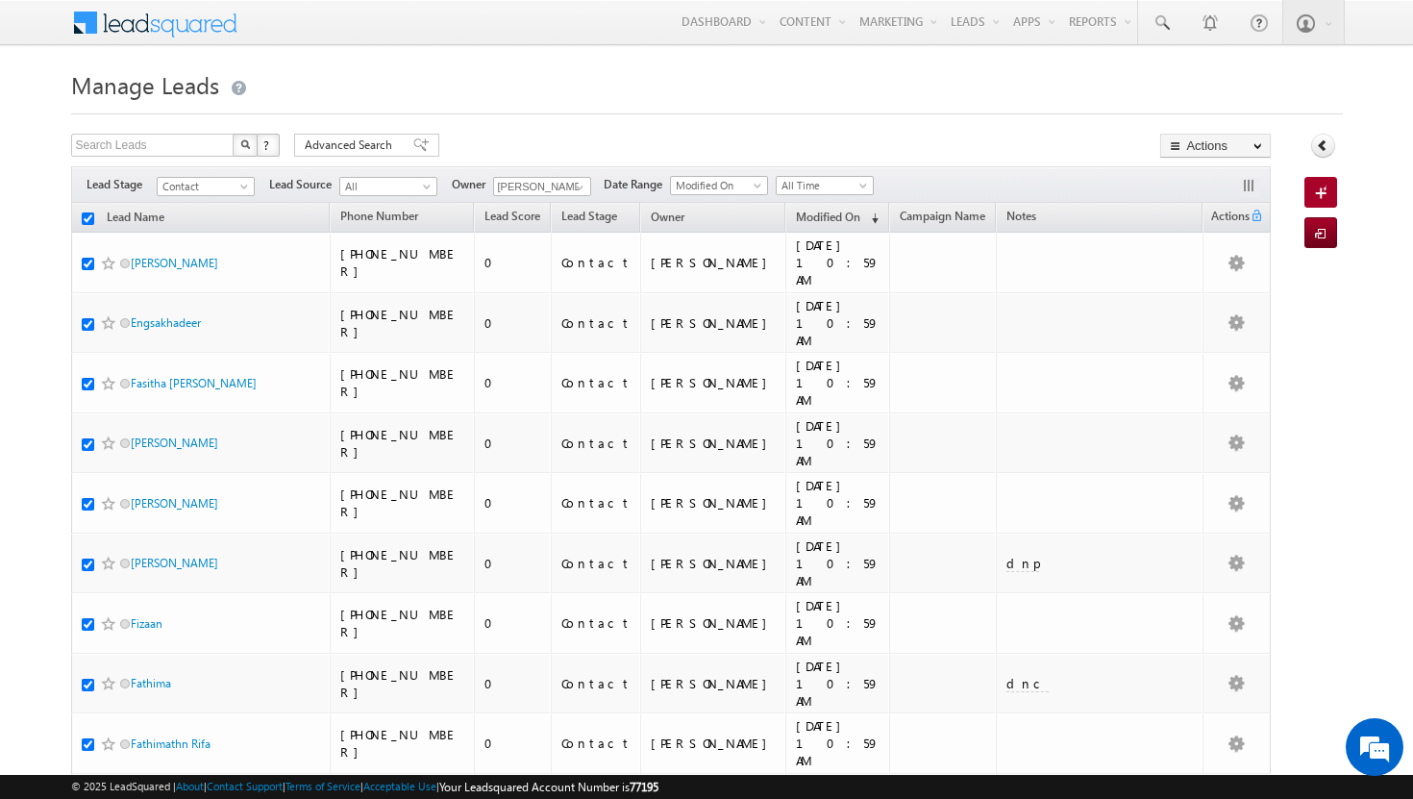
checkbox input "true"
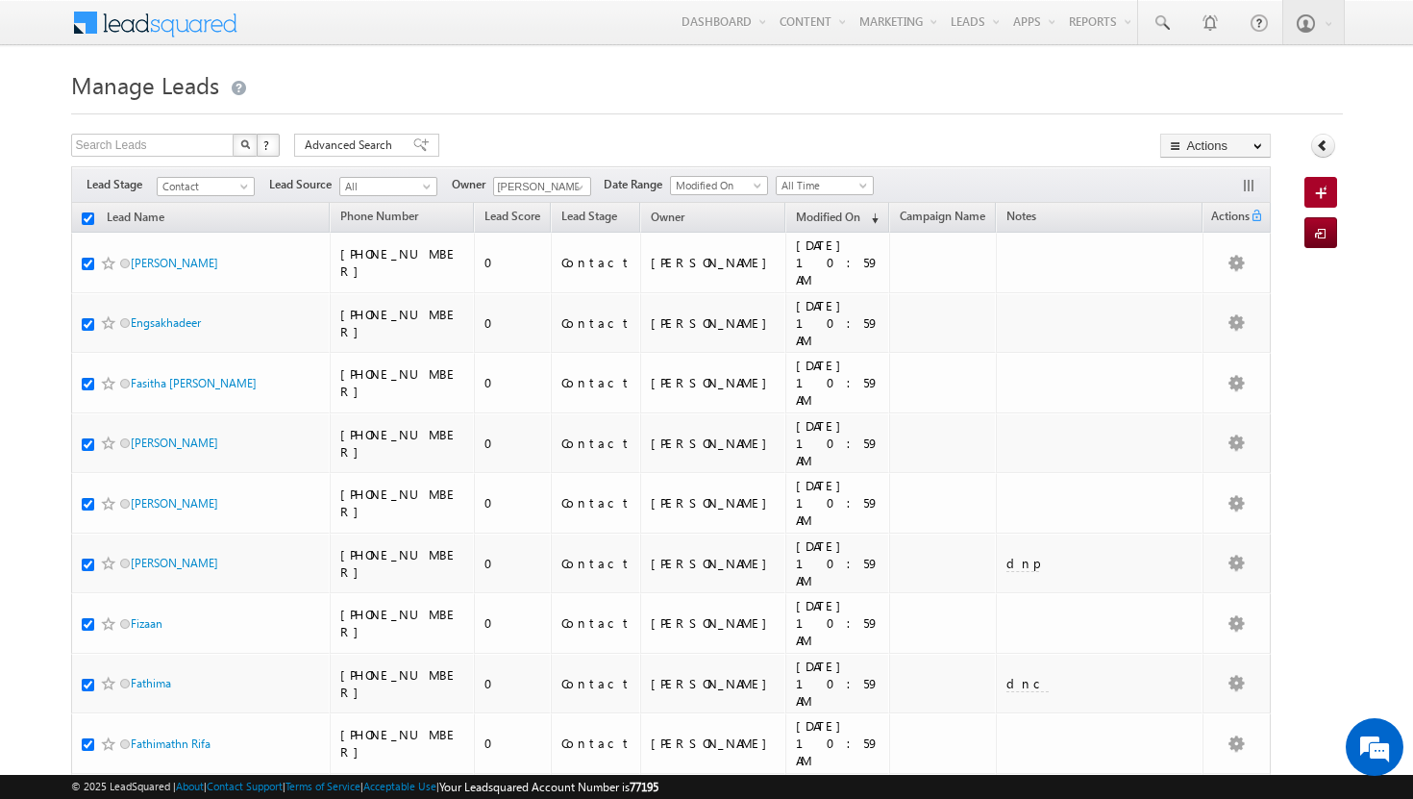
checkbox input "true"
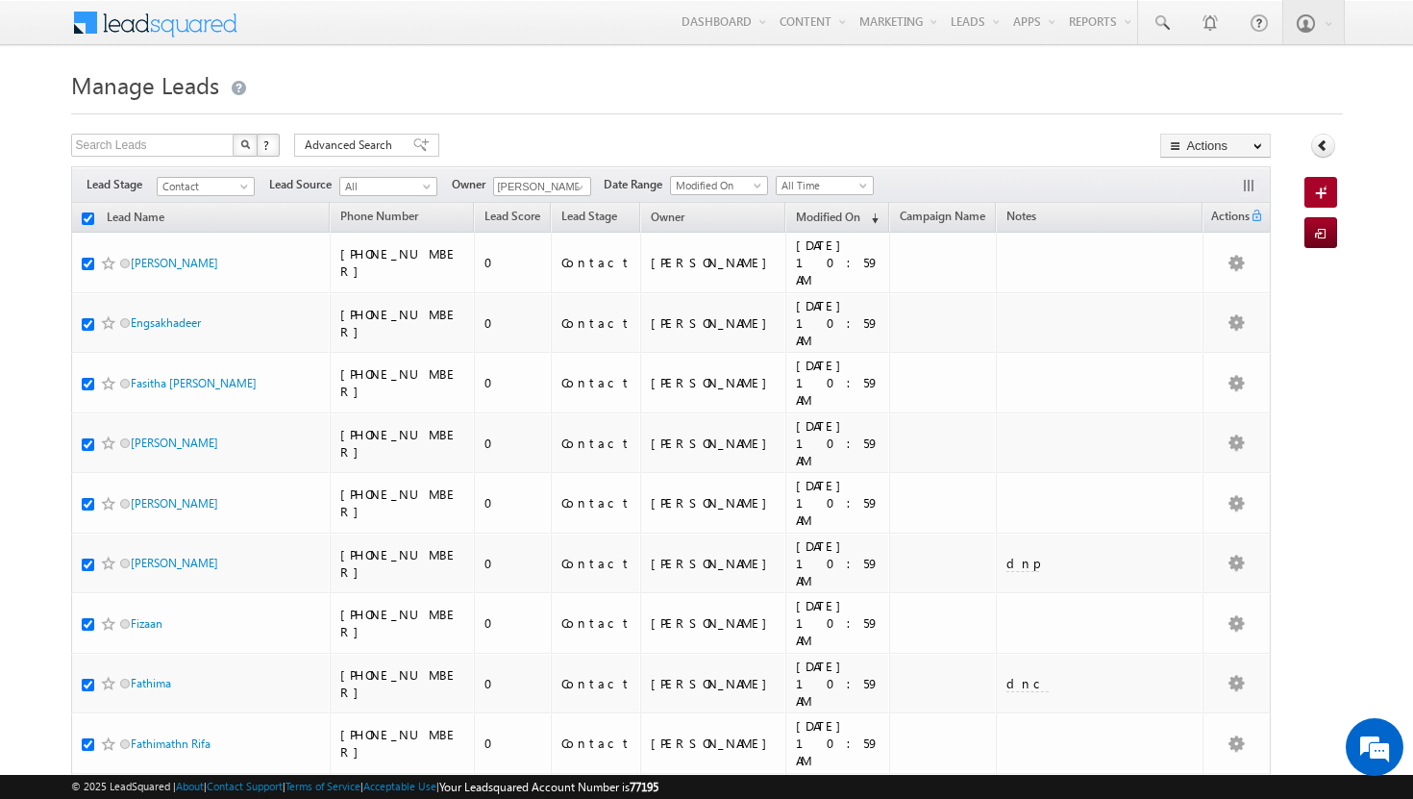
checkbox input "true"
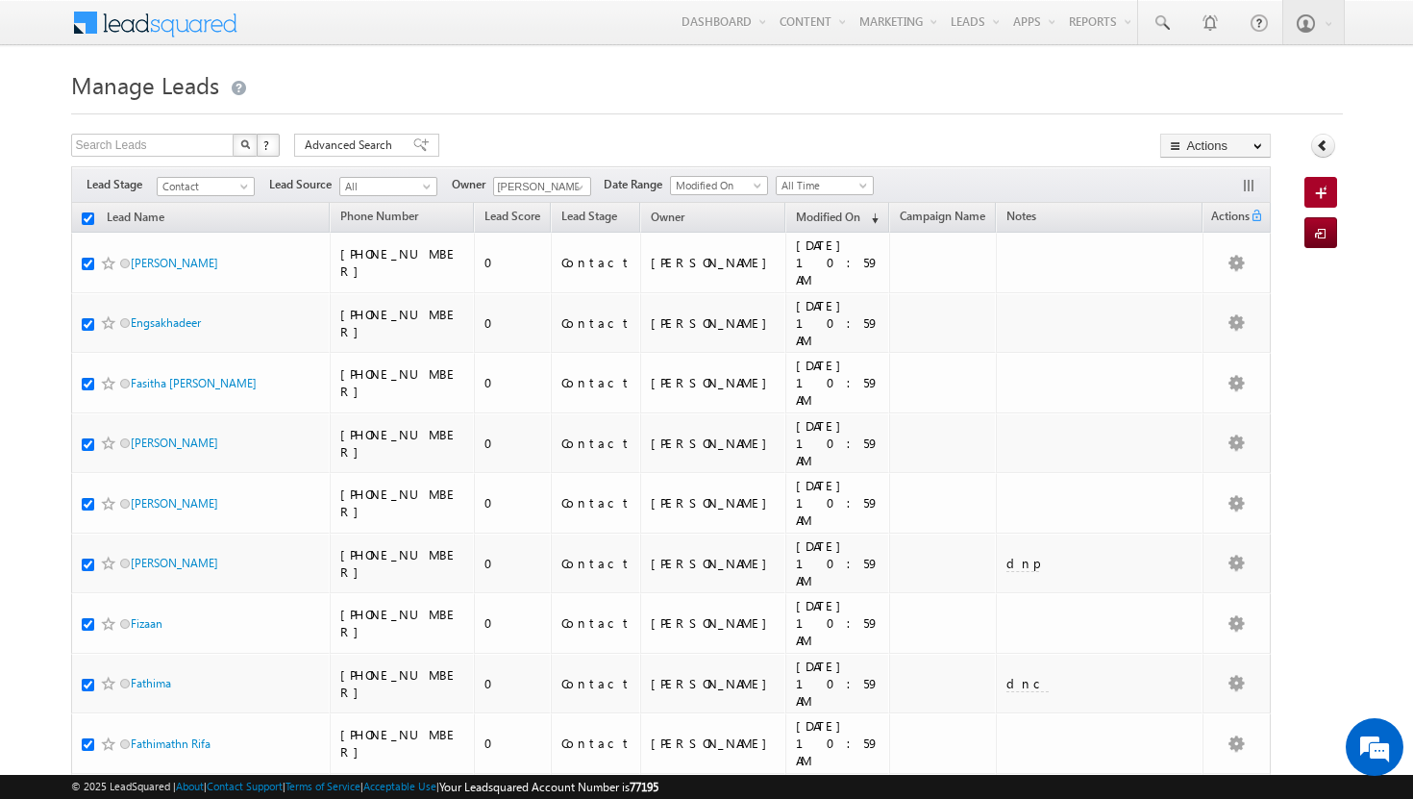
checkbox input "true"
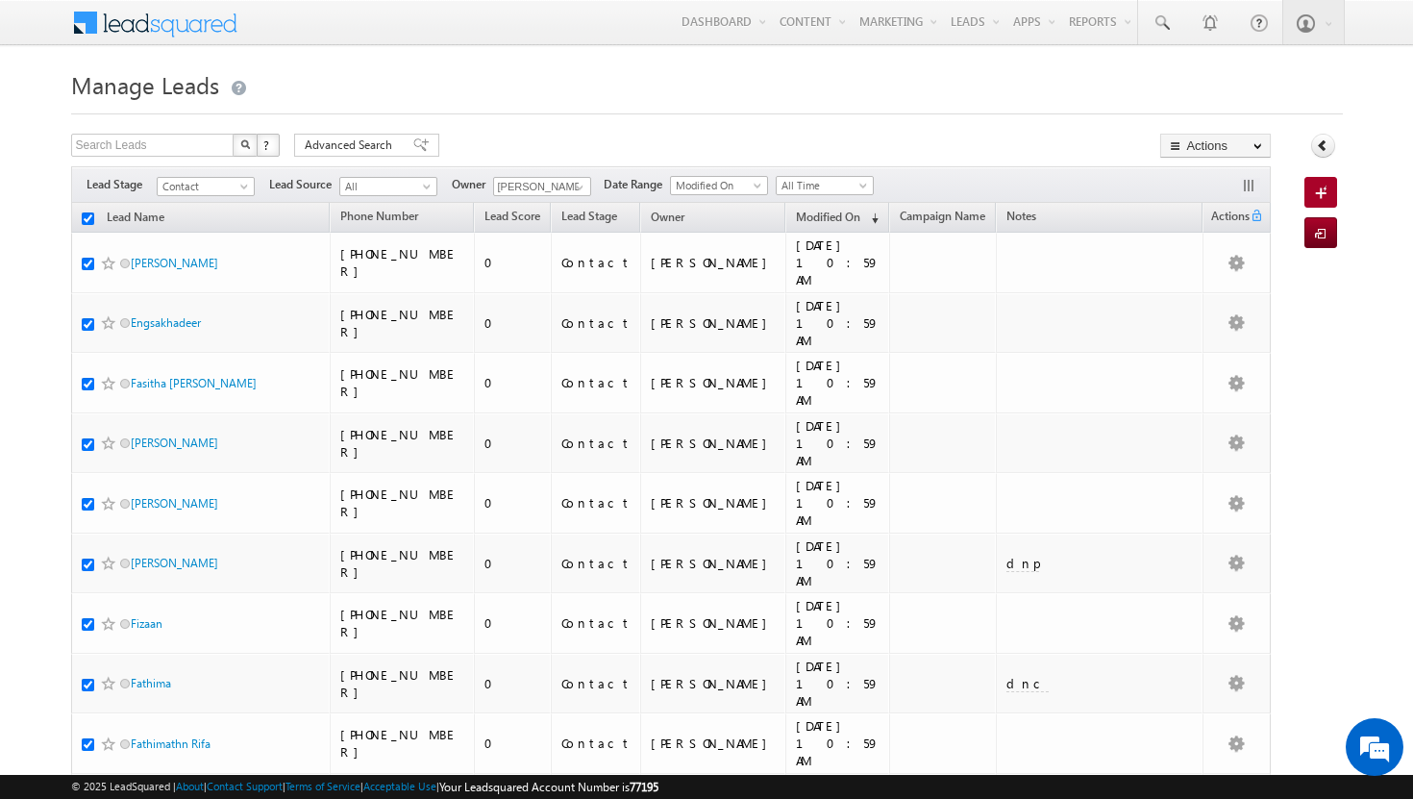
checkbox input "true"
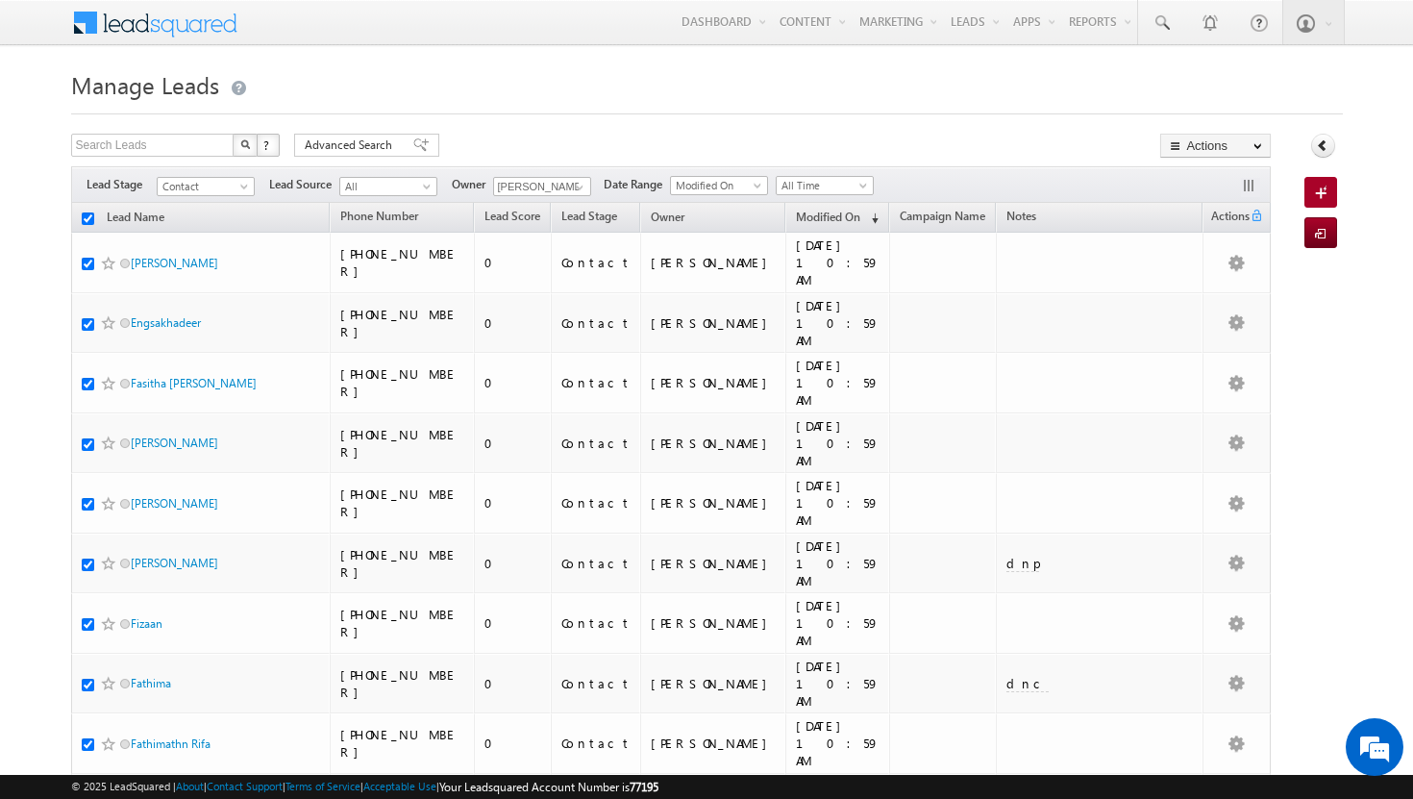
checkbox input "true"
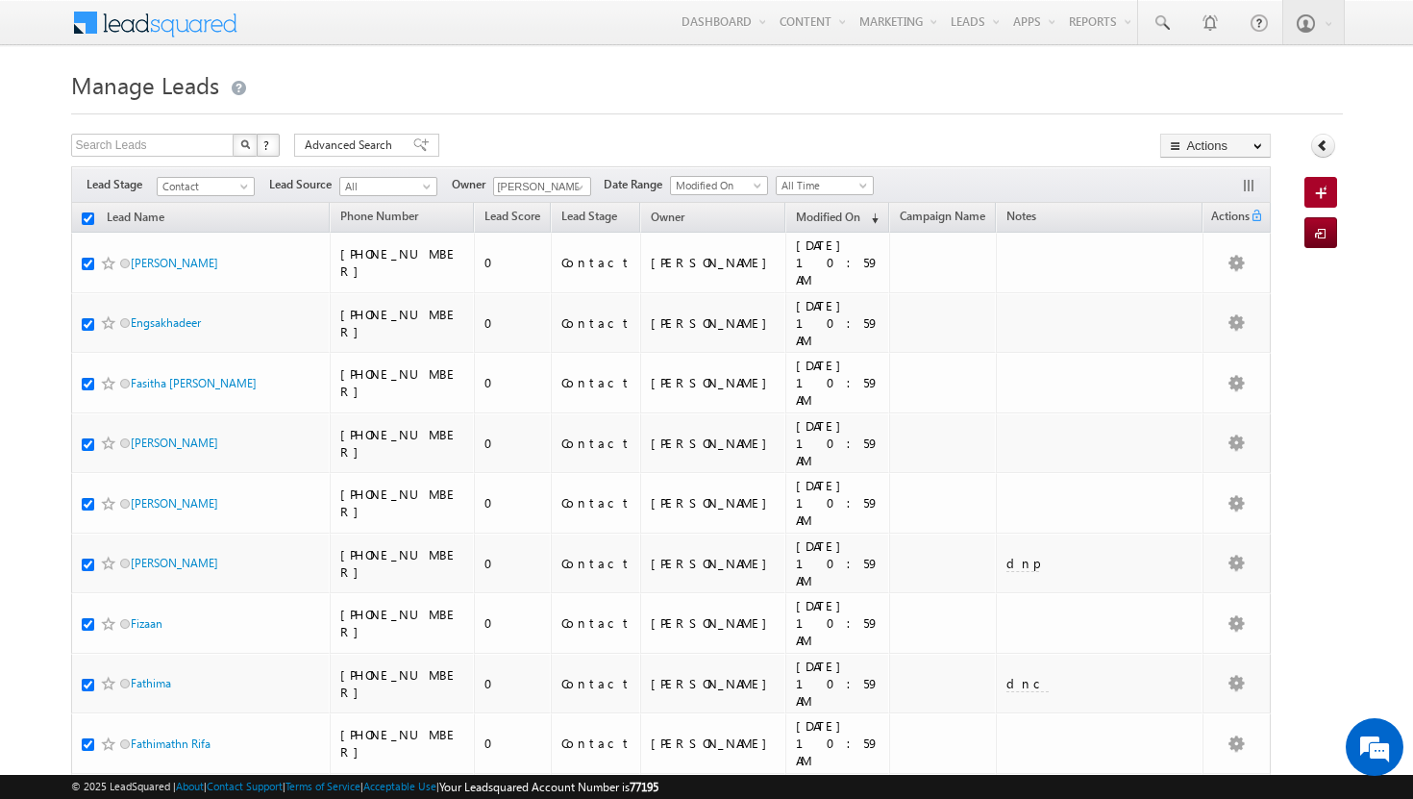
checkbox input "true"
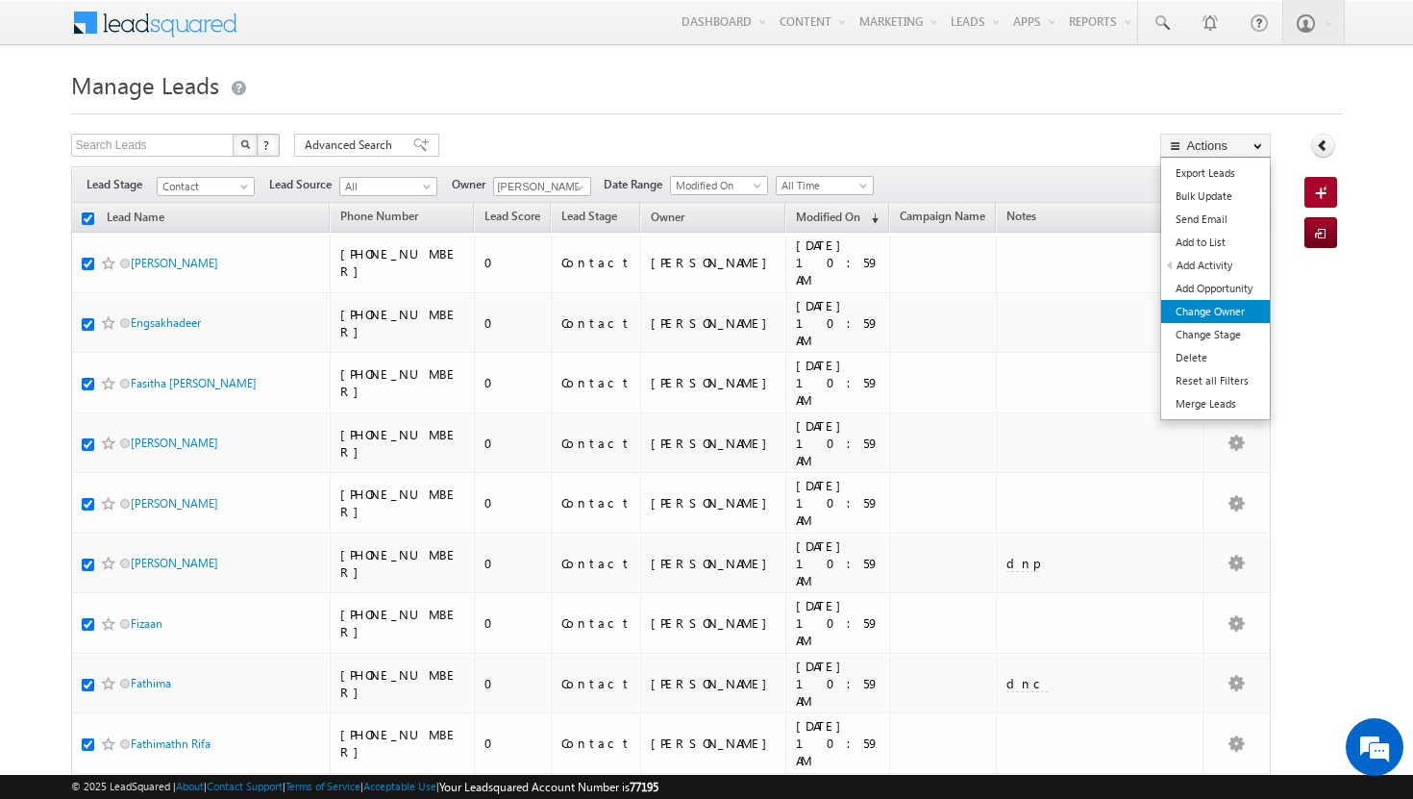
click at [1236, 313] on link "Change Owner" at bounding box center [1216, 311] width 109 height 23
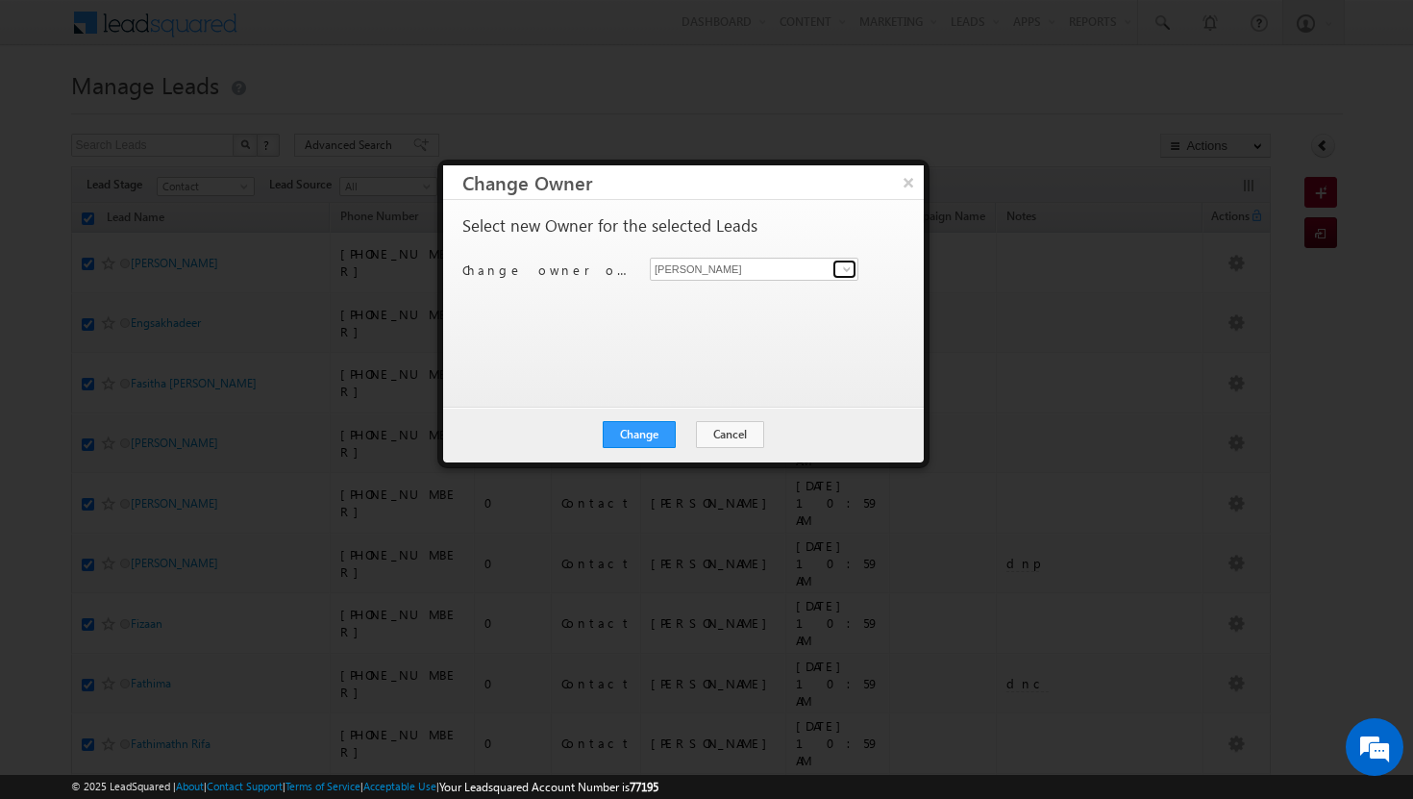
click at [835, 268] on link at bounding box center [845, 269] width 24 height 19
click at [745, 301] on span "[EMAIL_ADDRESS][PERSON_NAME][DOMAIN_NAME]" at bounding box center [744, 306] width 173 height 14
click at [669, 431] on button "Change" at bounding box center [639, 434] width 73 height 27
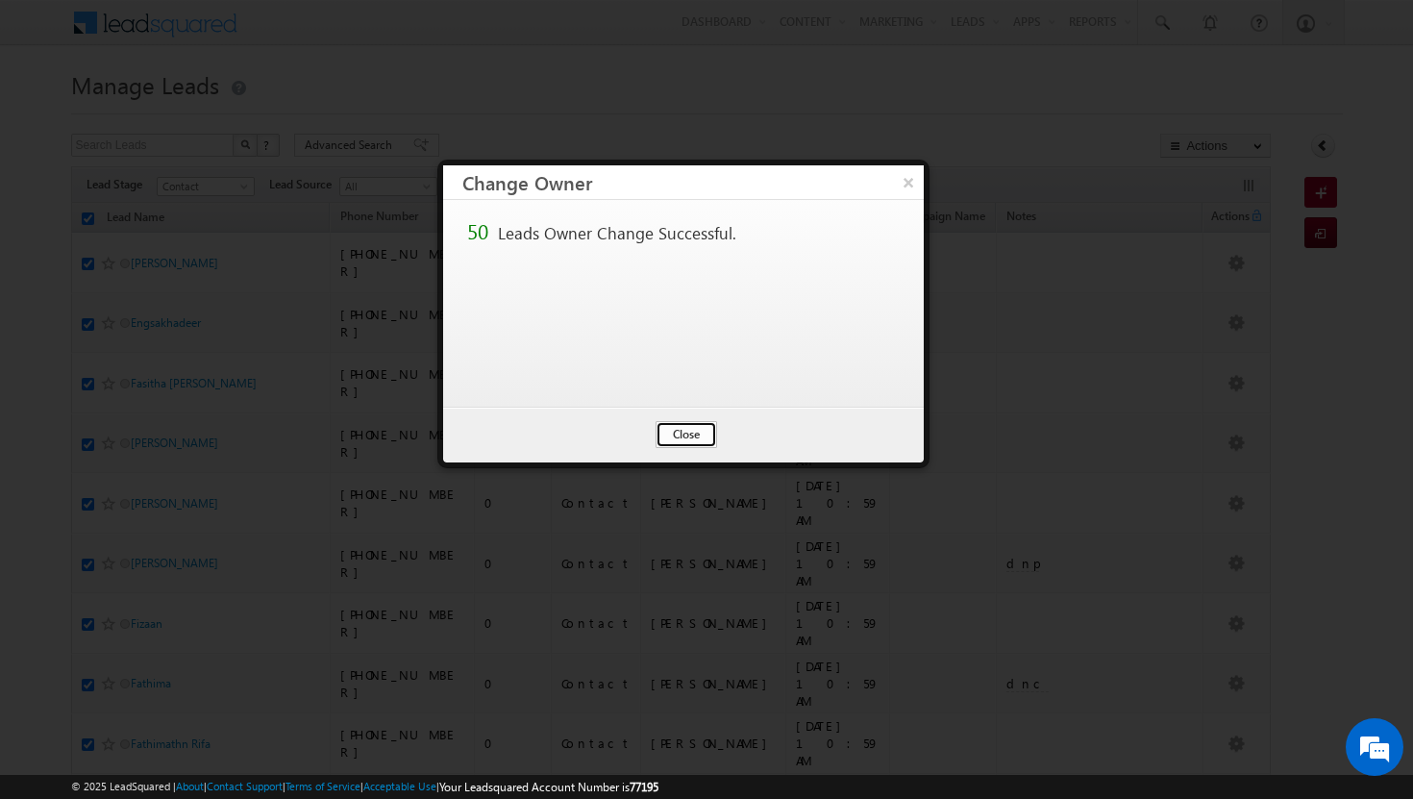
click at [688, 438] on button "Close" at bounding box center [687, 434] width 62 height 27
